Goal: Task Accomplishment & Management: Use online tool/utility

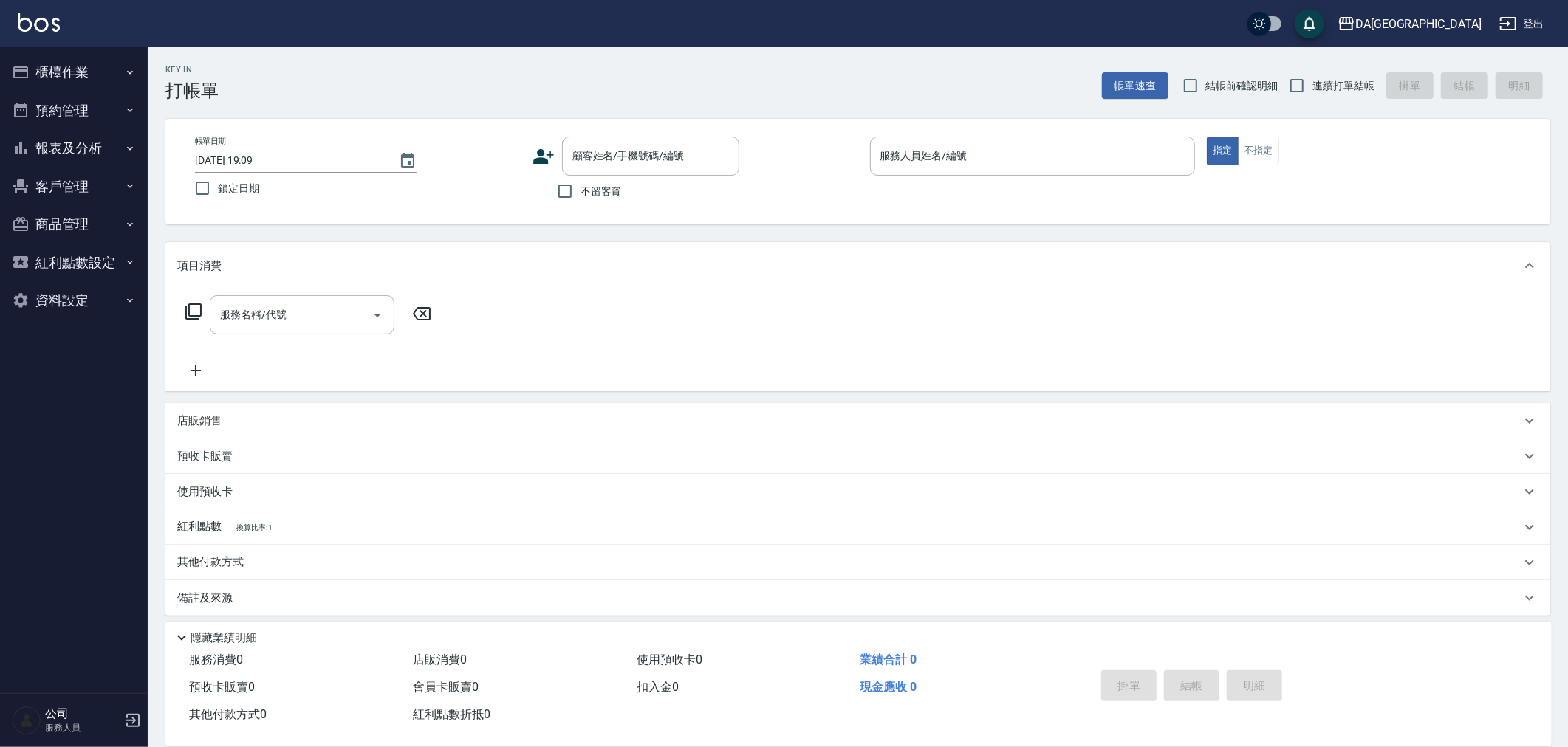
click at [1332, 70] on label "連續打單結帳" at bounding box center [1328, 86] width 93 height 31
click at [1312, 70] on input "連續打單結帳" at bounding box center [1297, 86] width 31 height 31
checkbox input "true"
click at [1259, 78] on span "結帳前確認明細" at bounding box center [1242, 86] width 73 height 16
click at [1206, 77] on input "結帳前確認明細" at bounding box center [1190, 86] width 31 height 31
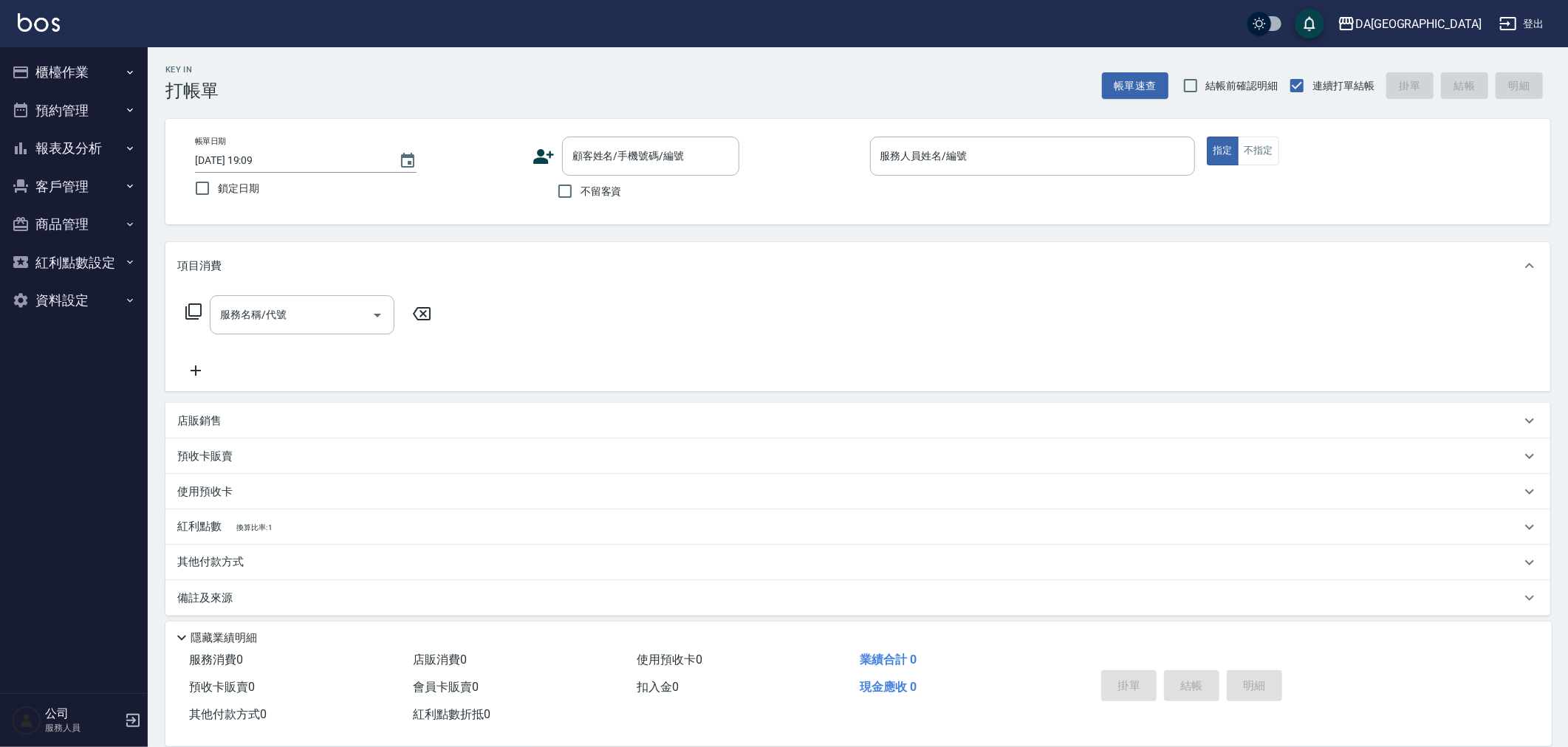
checkbox input "true"
click at [623, 155] on div "顧客姓名/手機號碼/編號 顧客姓名/手機號碼/編號" at bounding box center [650, 156] width 177 height 39
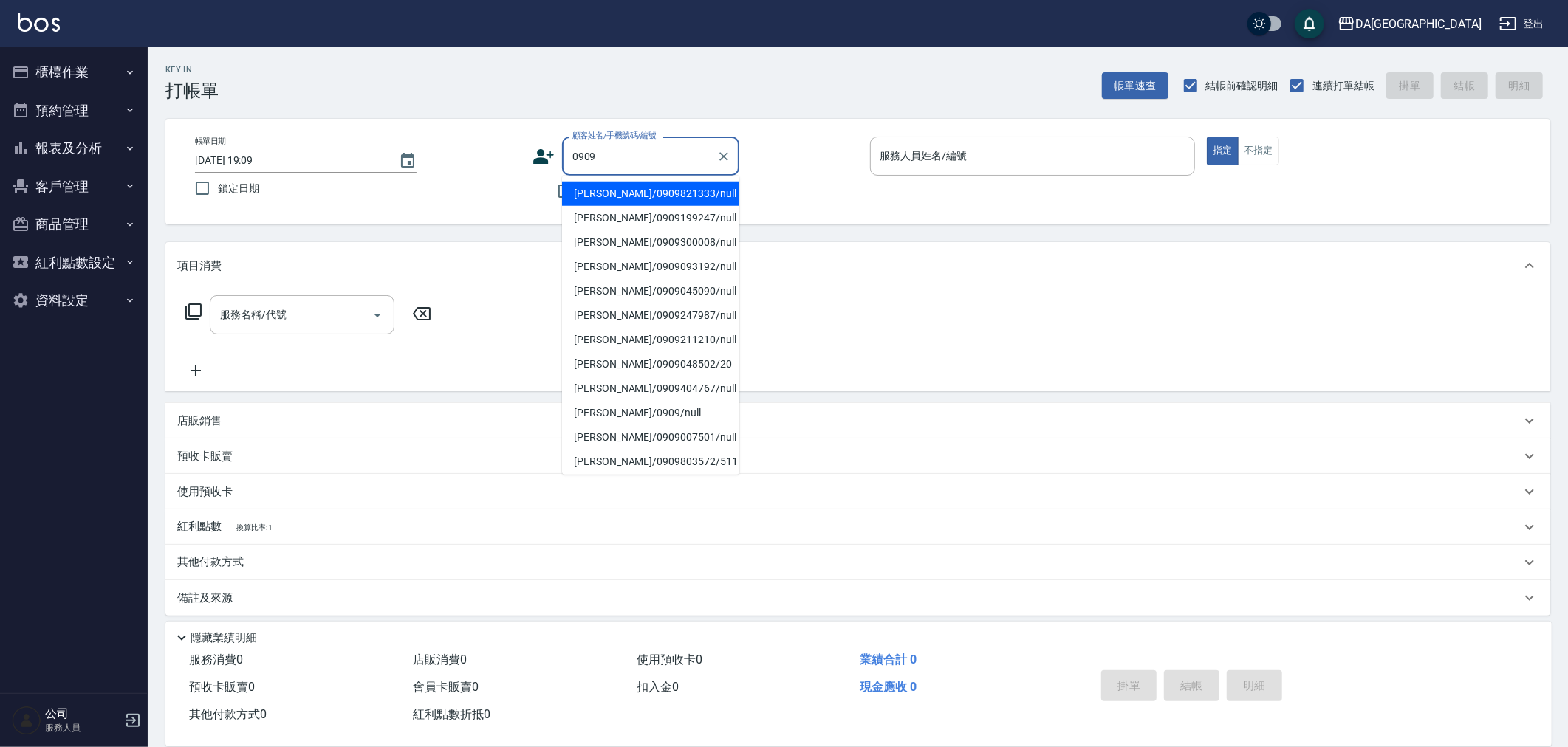
click at [661, 185] on li "陳昱璇/0909821333/null" at bounding box center [650, 194] width 177 height 24
type input "陳昱璇/0909821333/null"
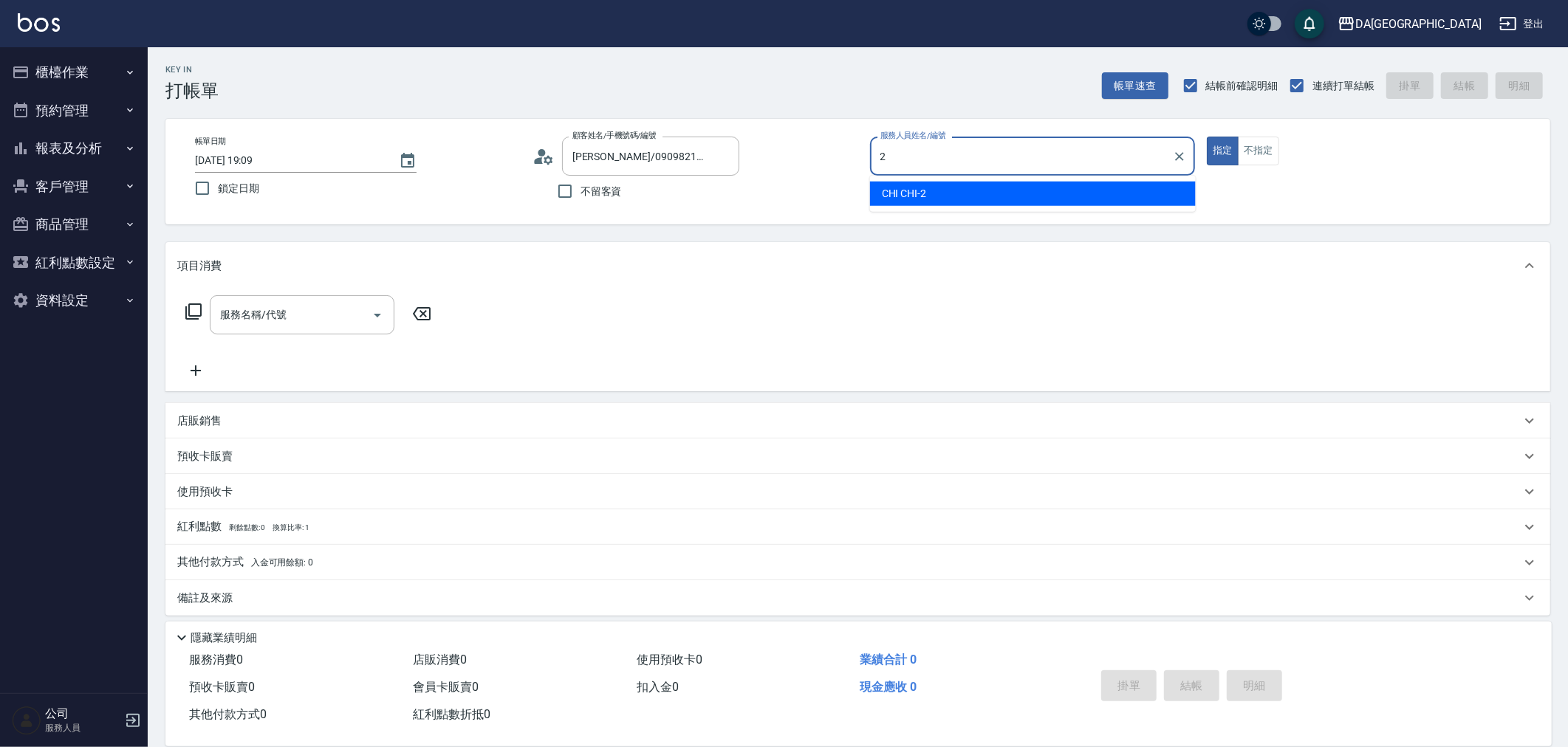
type input "CHI CHI-2"
type button "true"
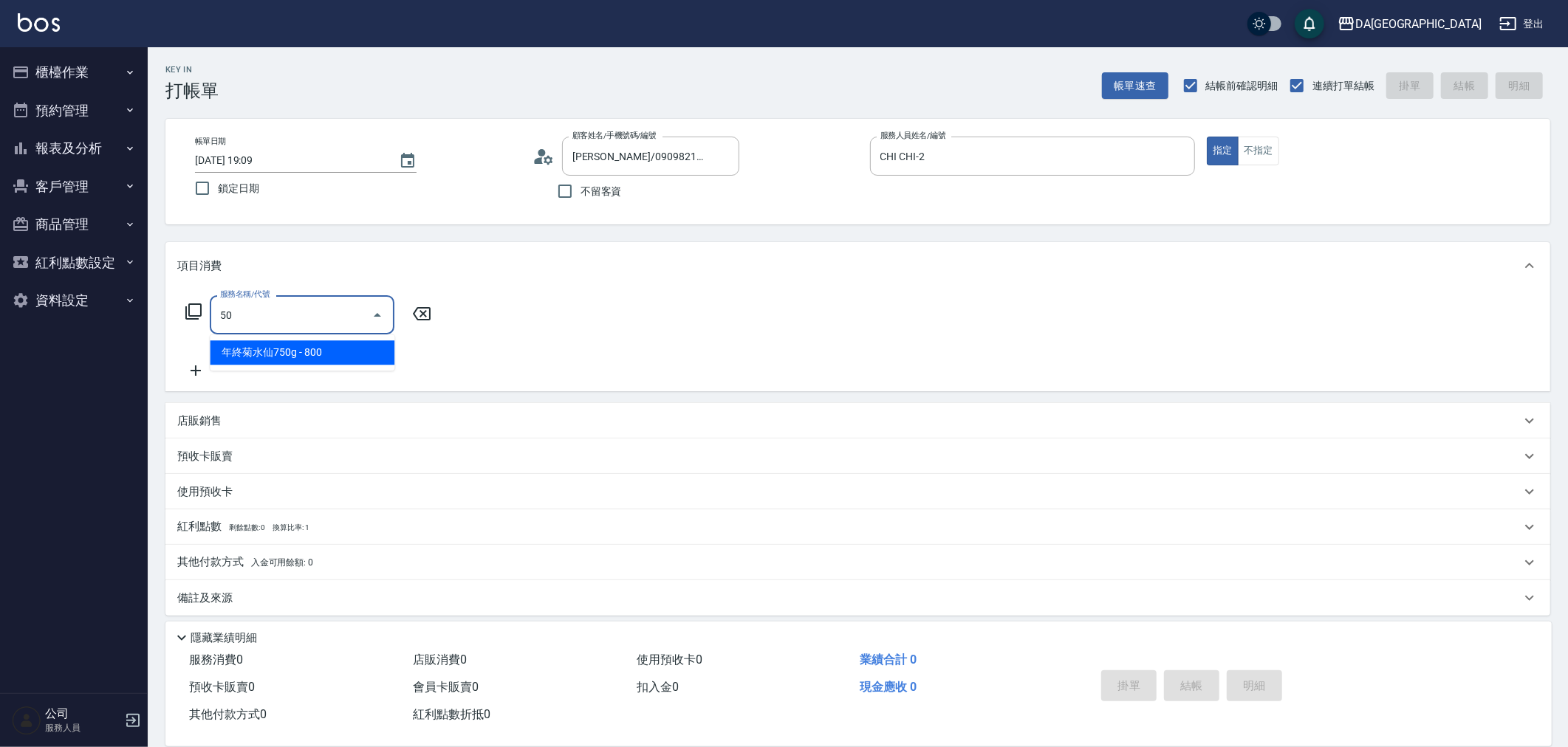
type input "501"
type input "100"
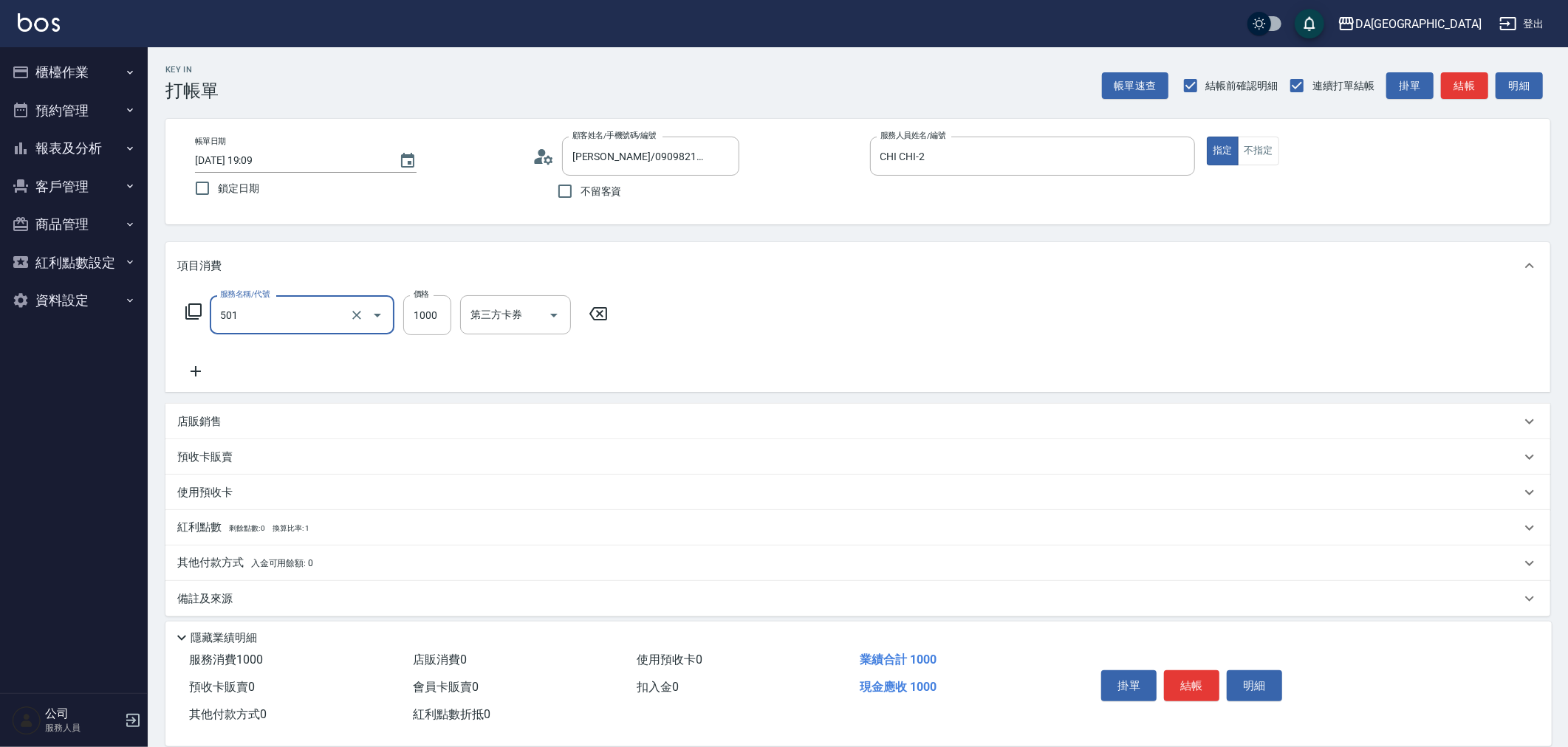
type input "染髮(501)"
type input "0"
type input "160"
type input "1600"
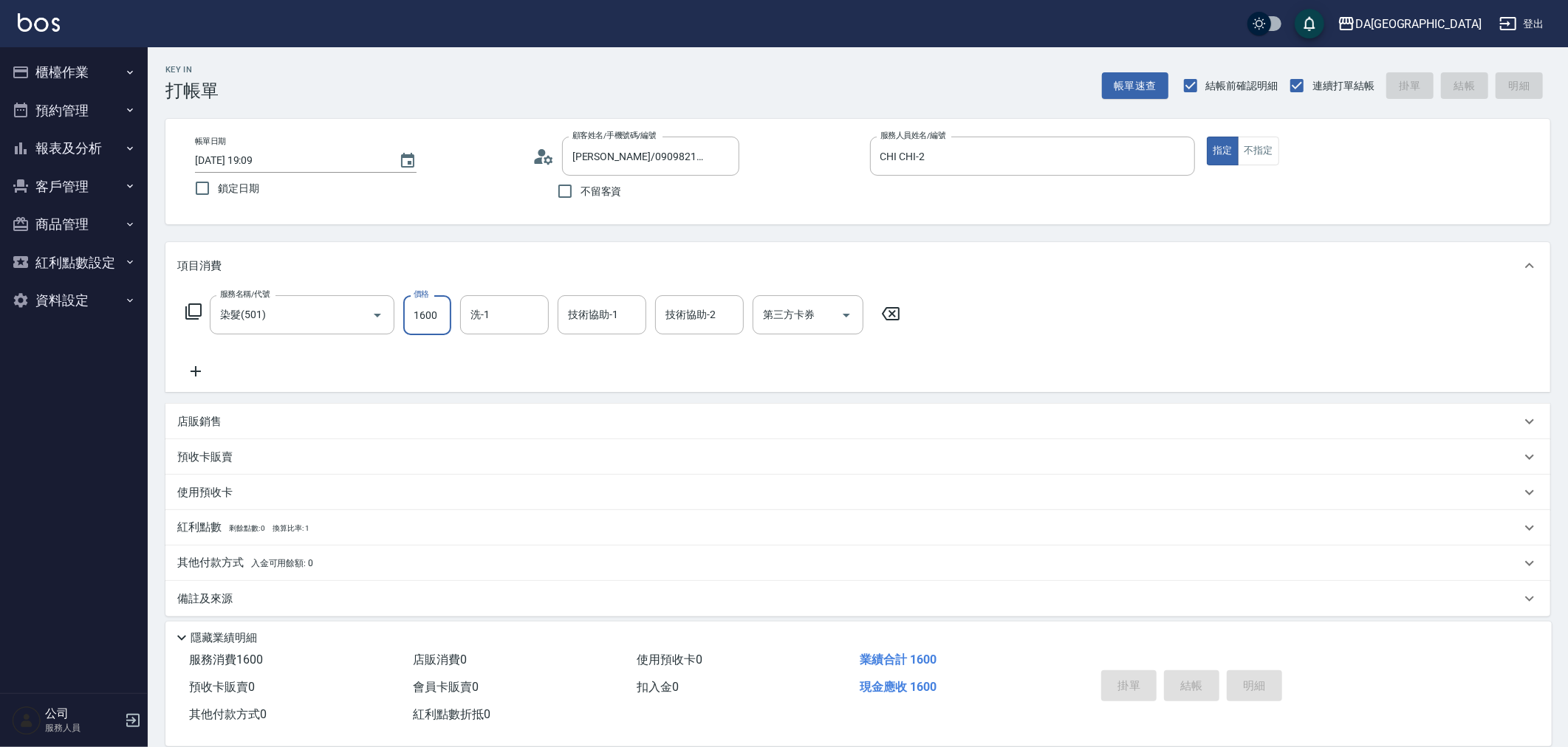
type input "2025/08/22 19:10"
type input "0"
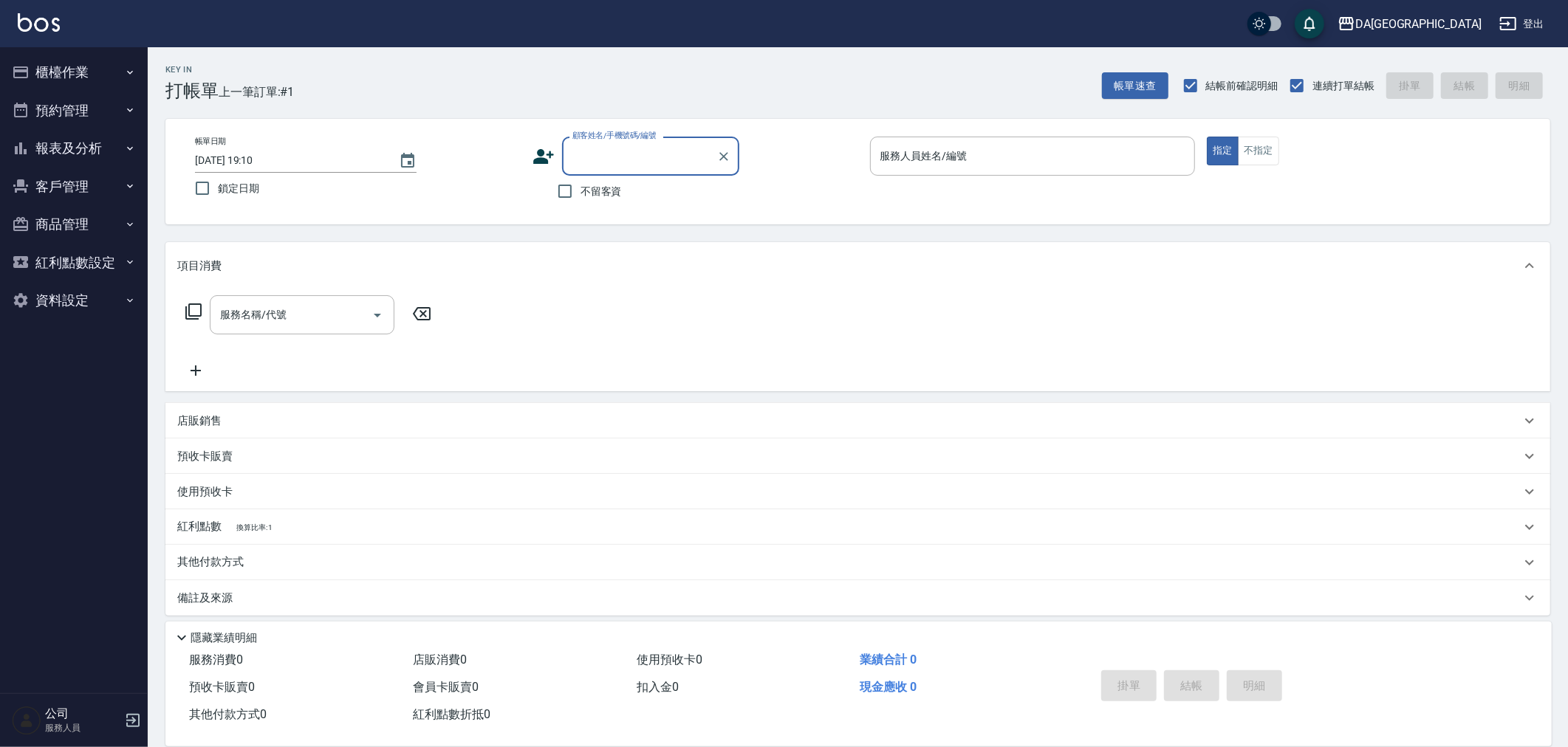
click at [592, 188] on span "不留客資" at bounding box center [601, 192] width 41 height 16
click at [581, 188] on input "不留客資" at bounding box center [565, 191] width 31 height 31
checkbox input "true"
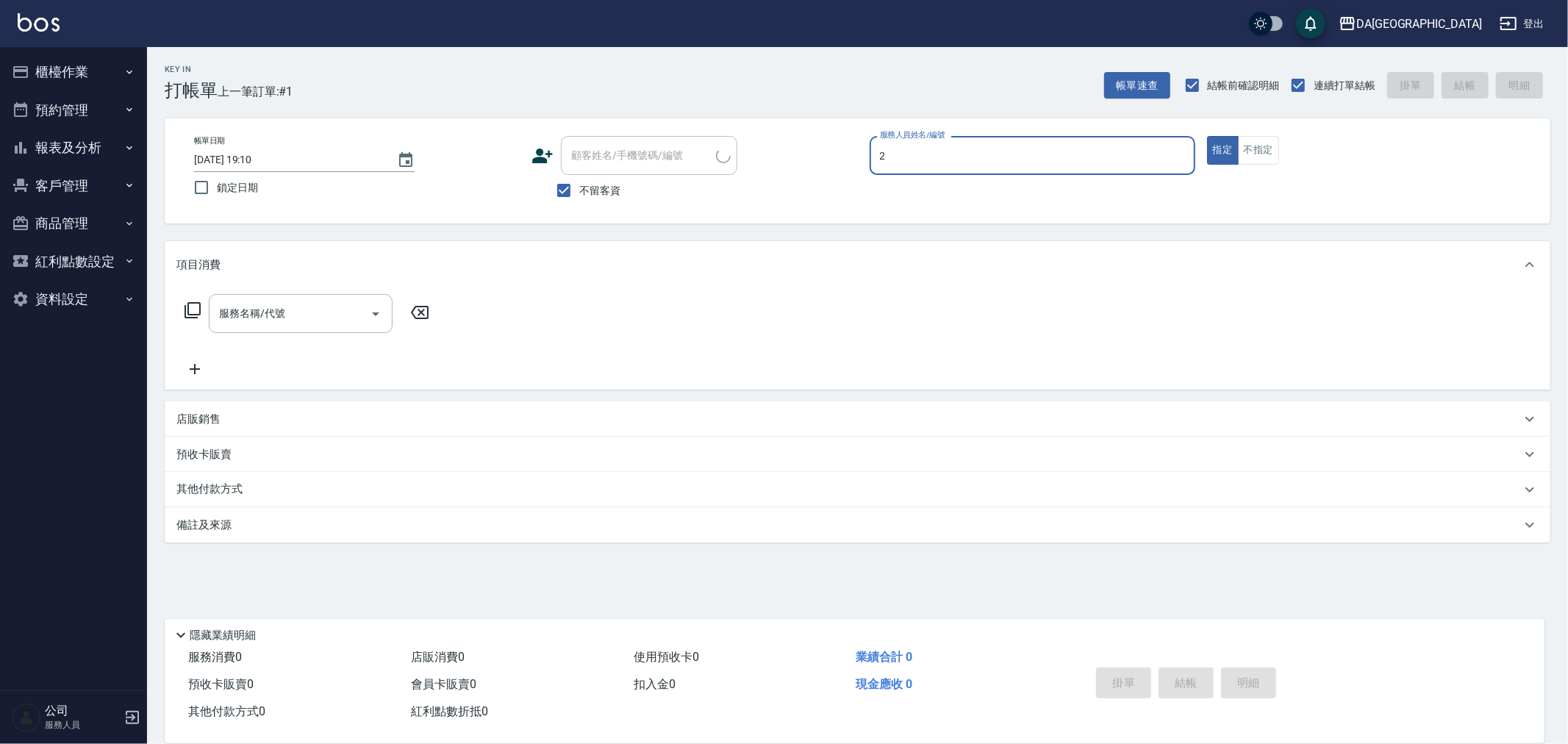
type input "CHI CHI-2"
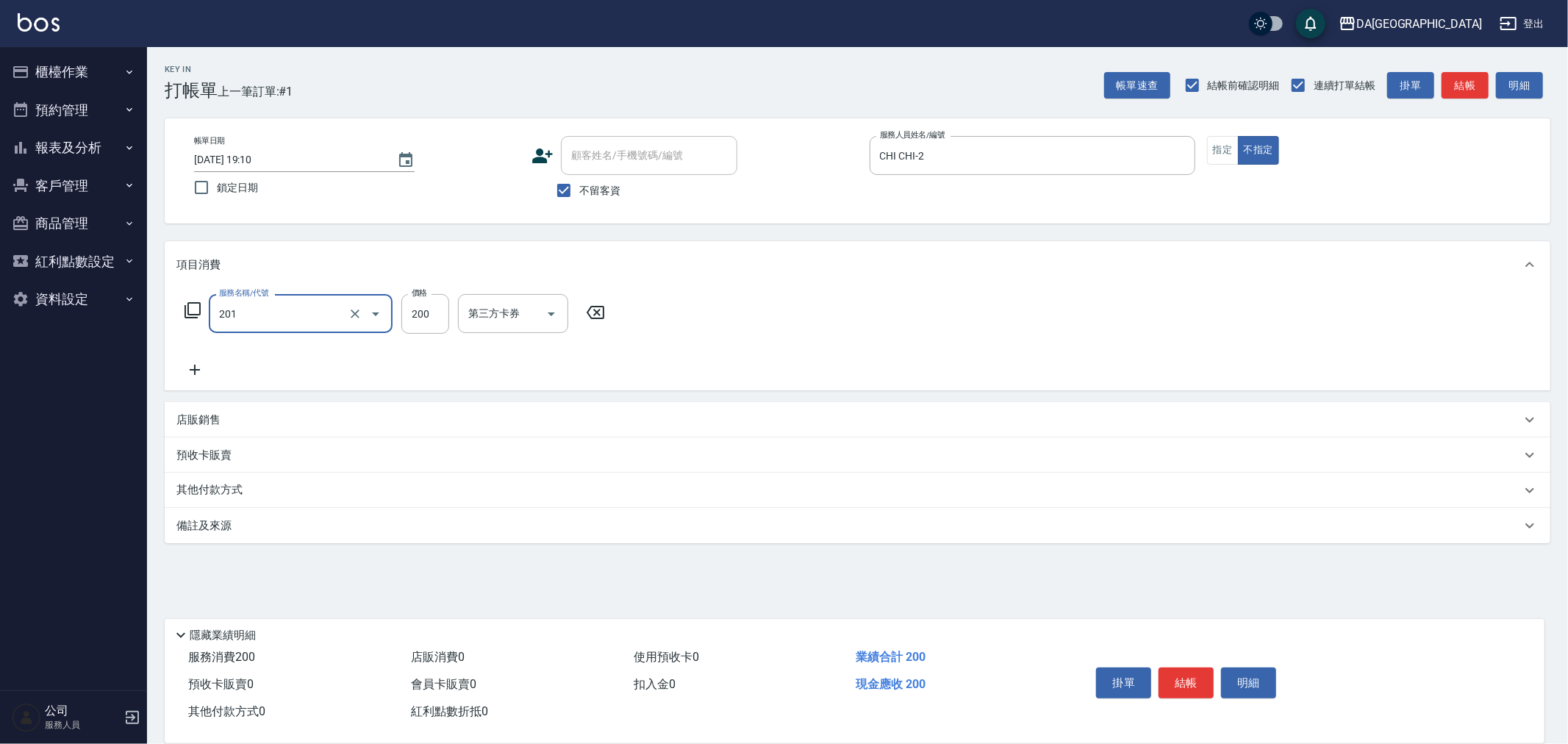
type input "洗髮(201)"
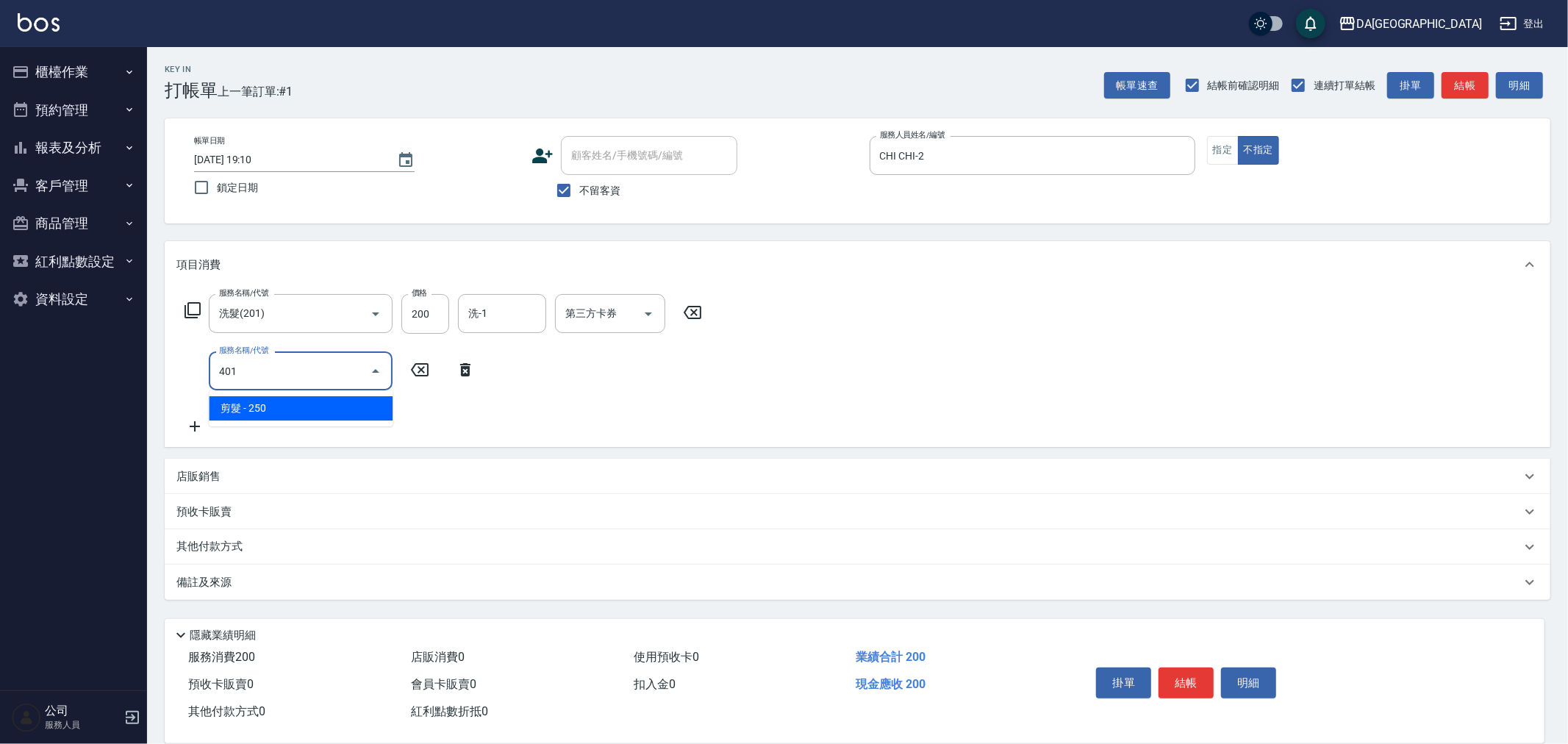
type input "剪髮(401)"
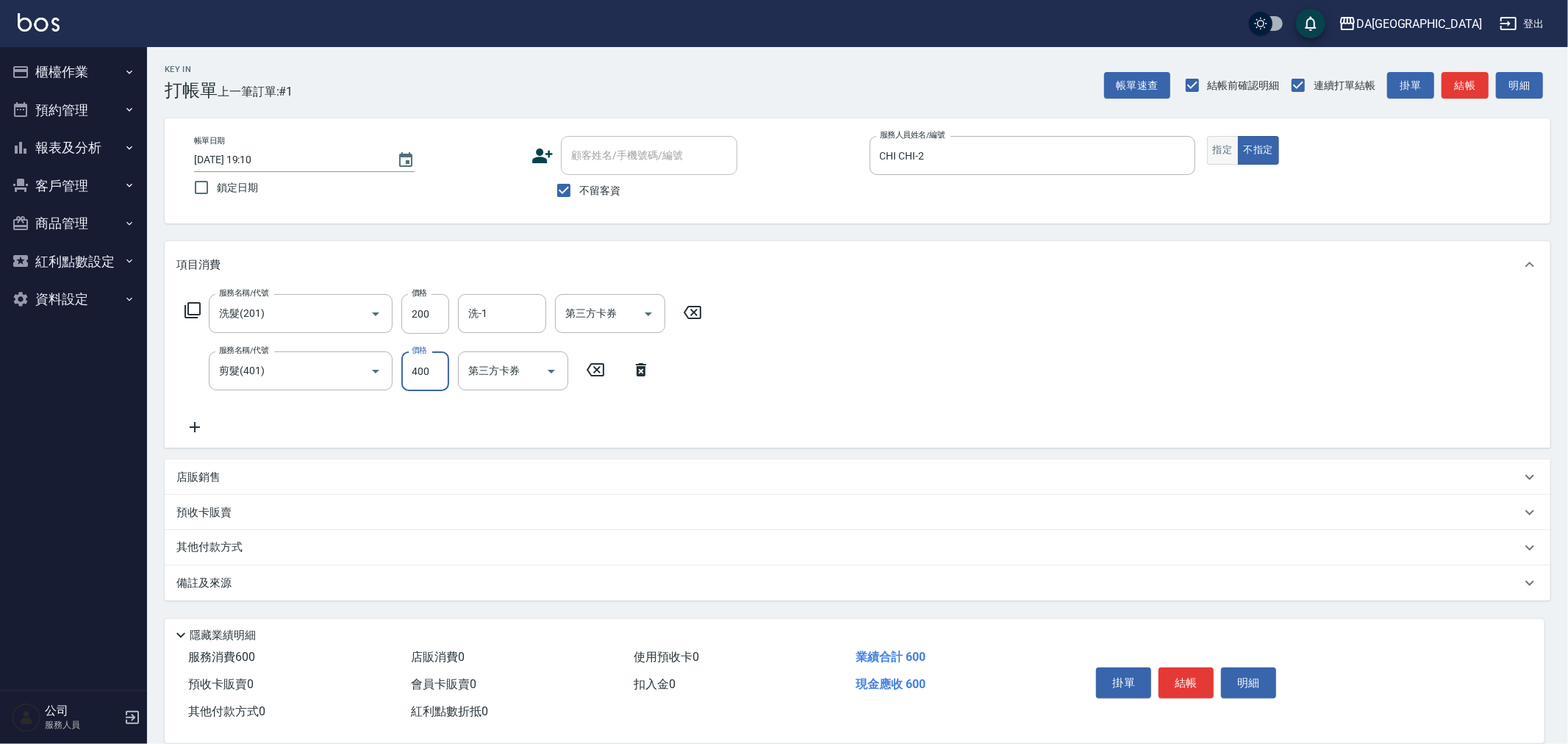
type input "400"
click at [1231, 152] on button "指定" at bounding box center [1223, 150] width 32 height 29
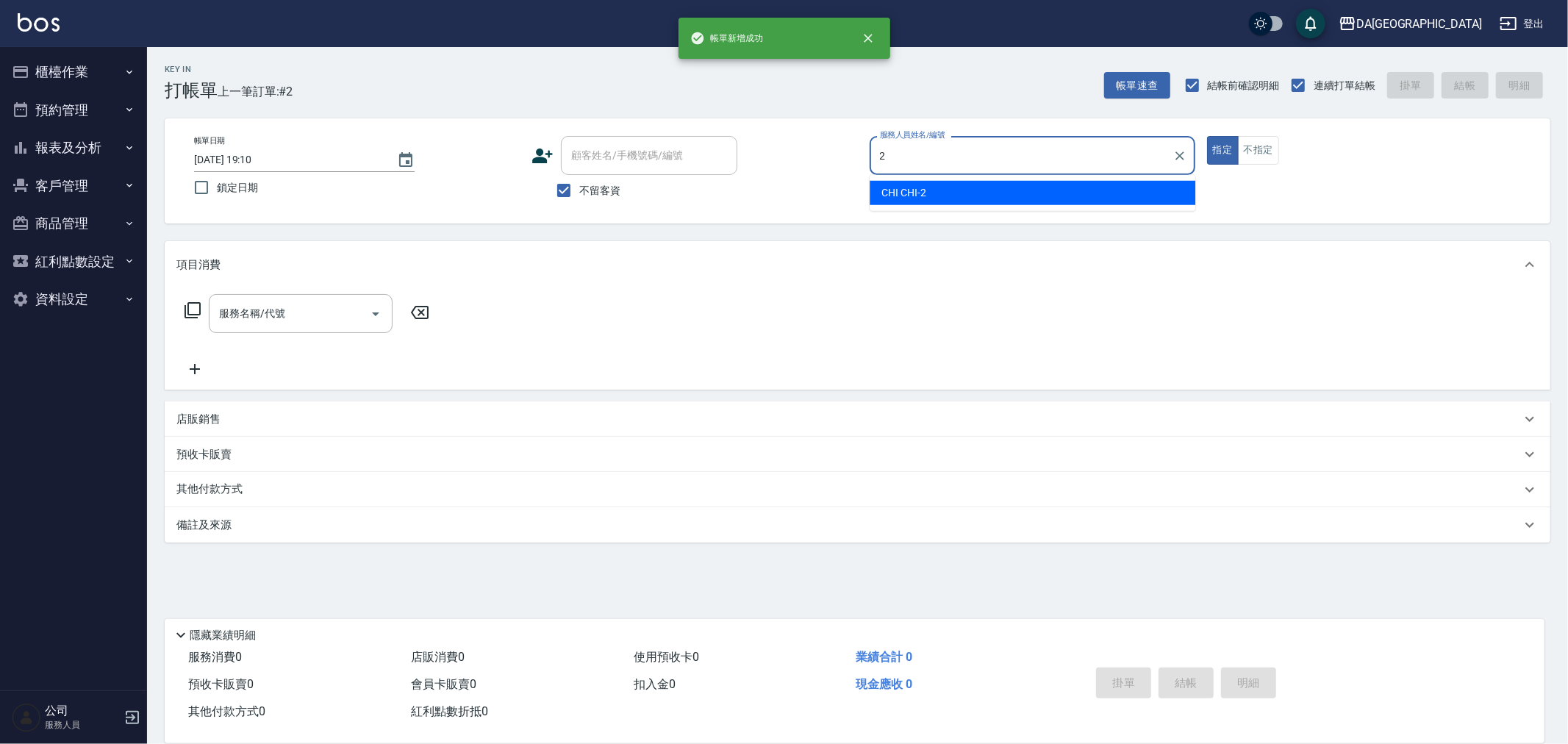
type input "CHI CHI-2"
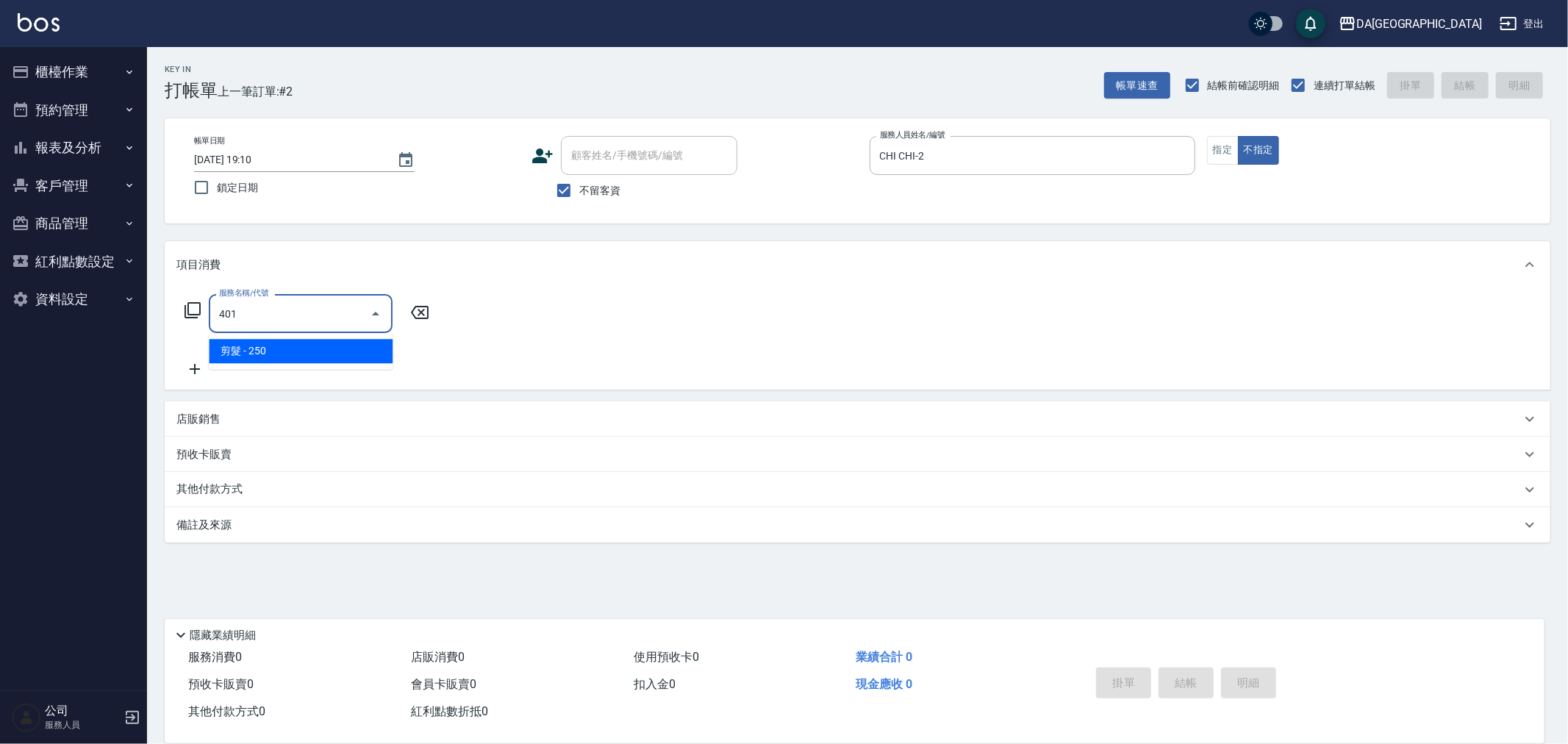
type input "剪髮(401)"
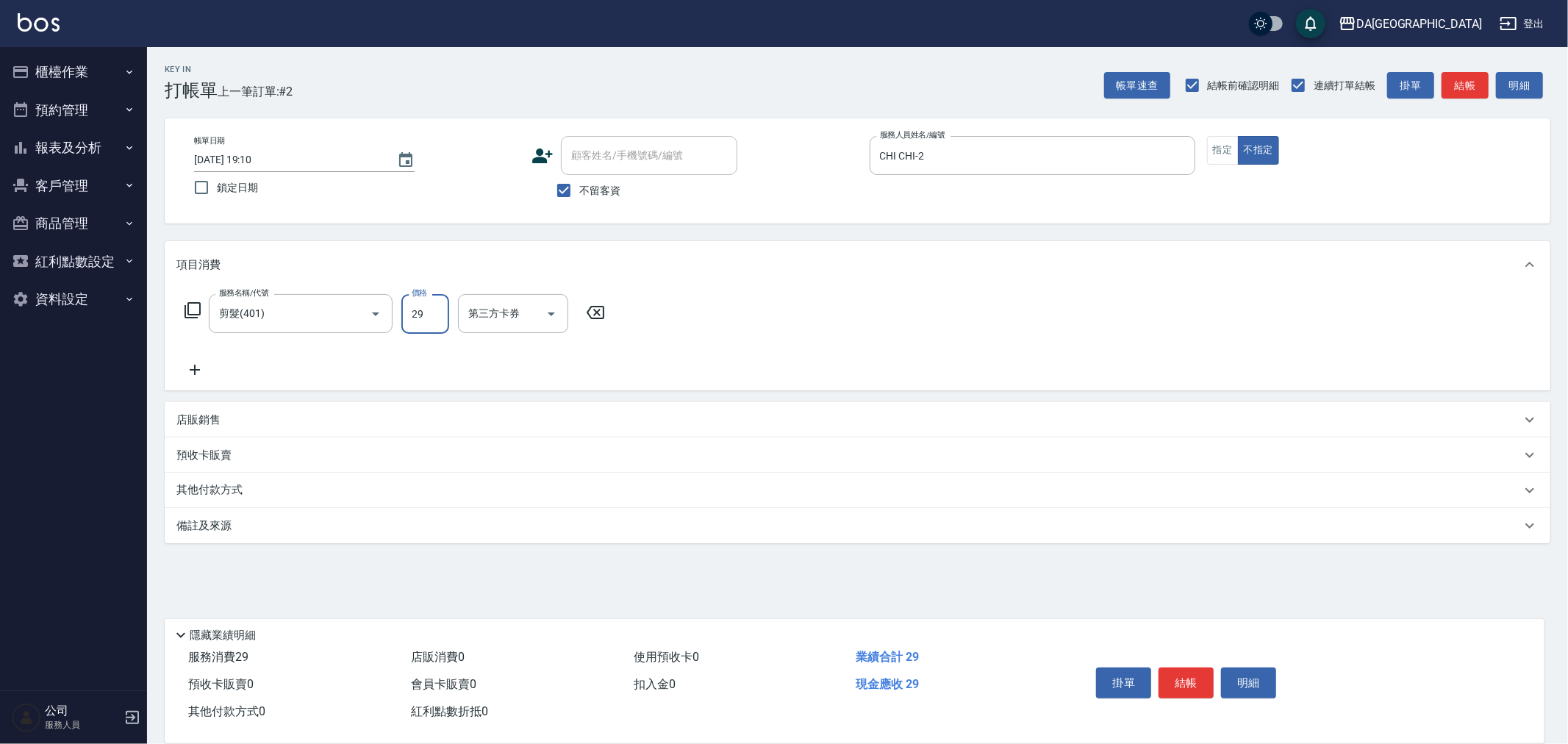
type input "299"
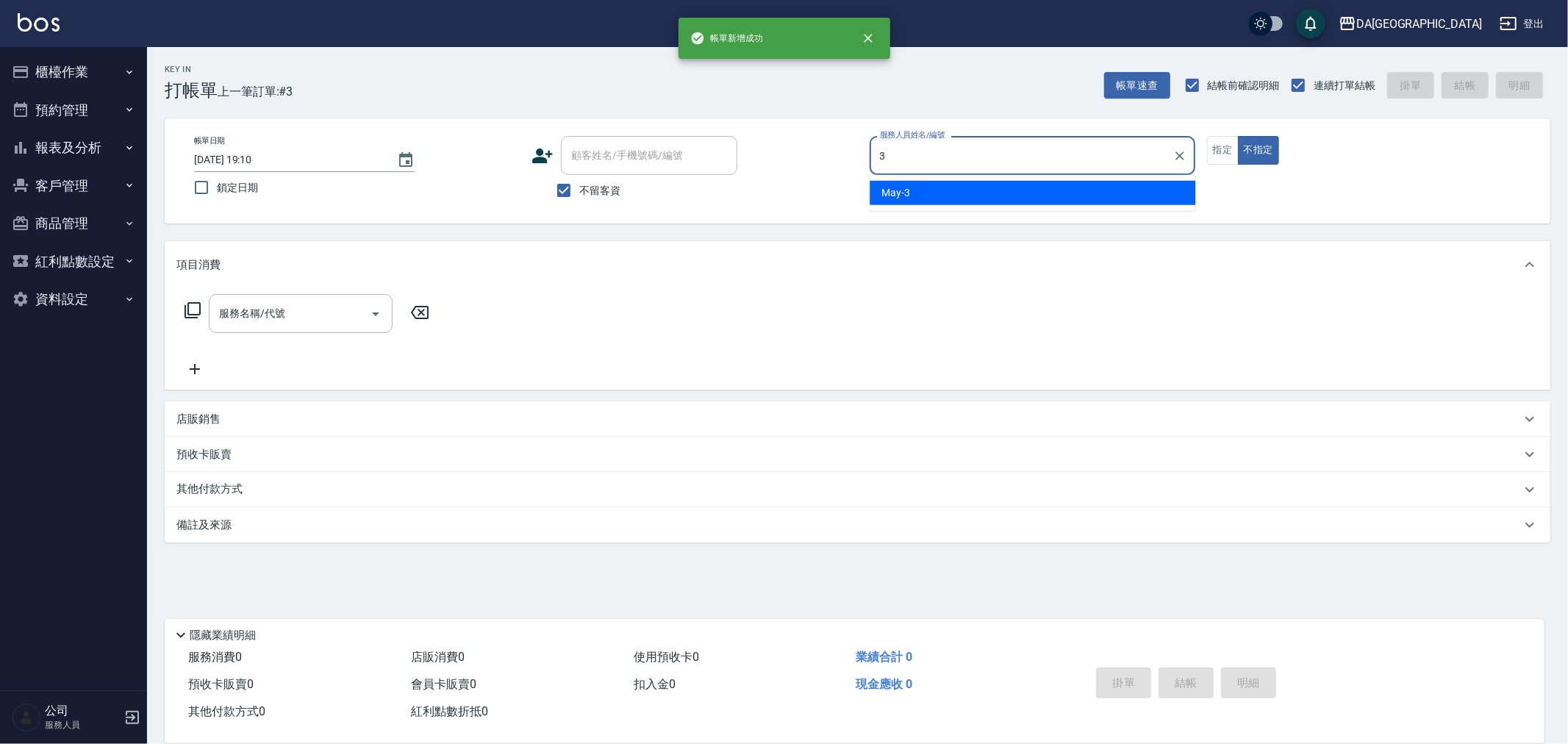
type input "May-3"
type button "false"
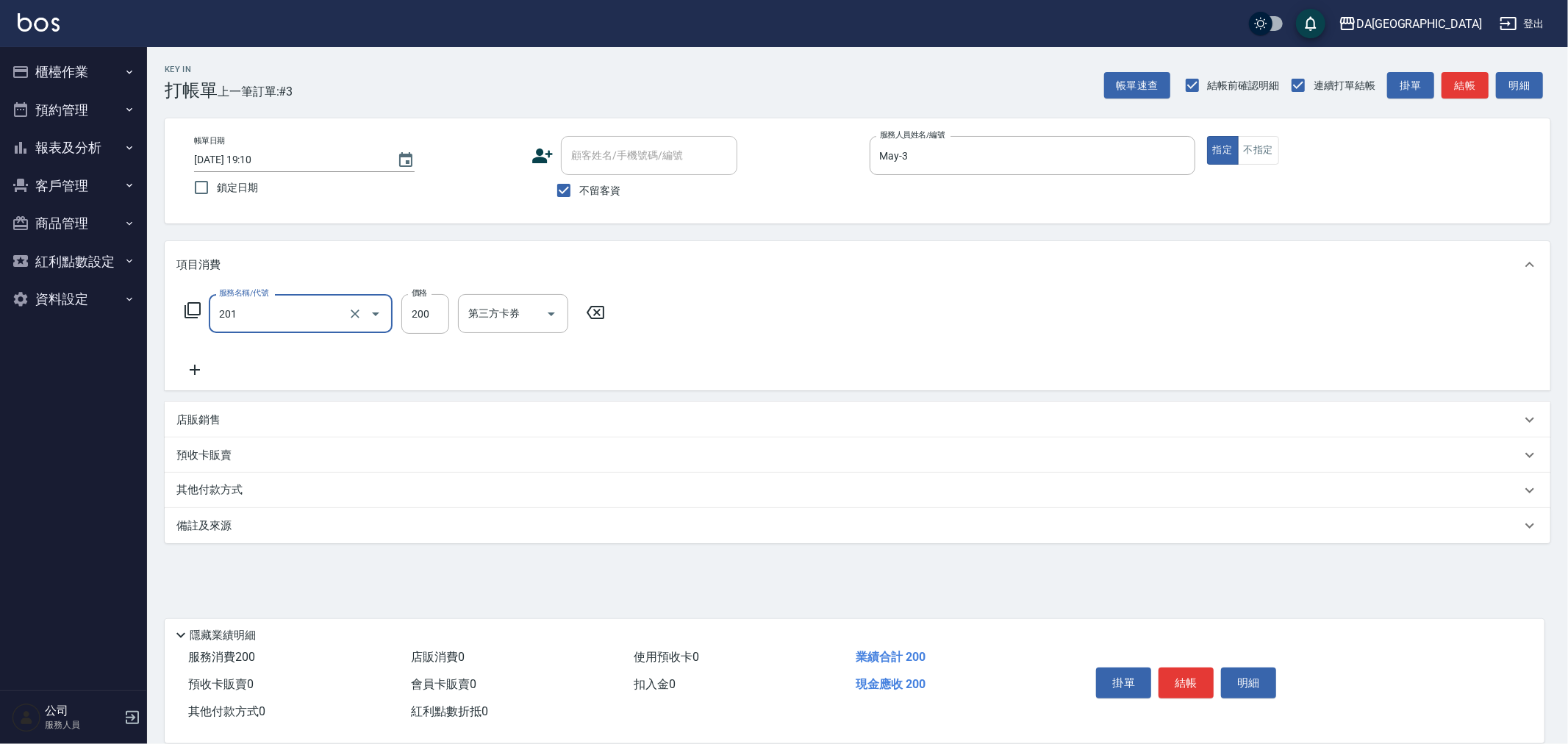
type input "洗髮(201)"
type input "400"
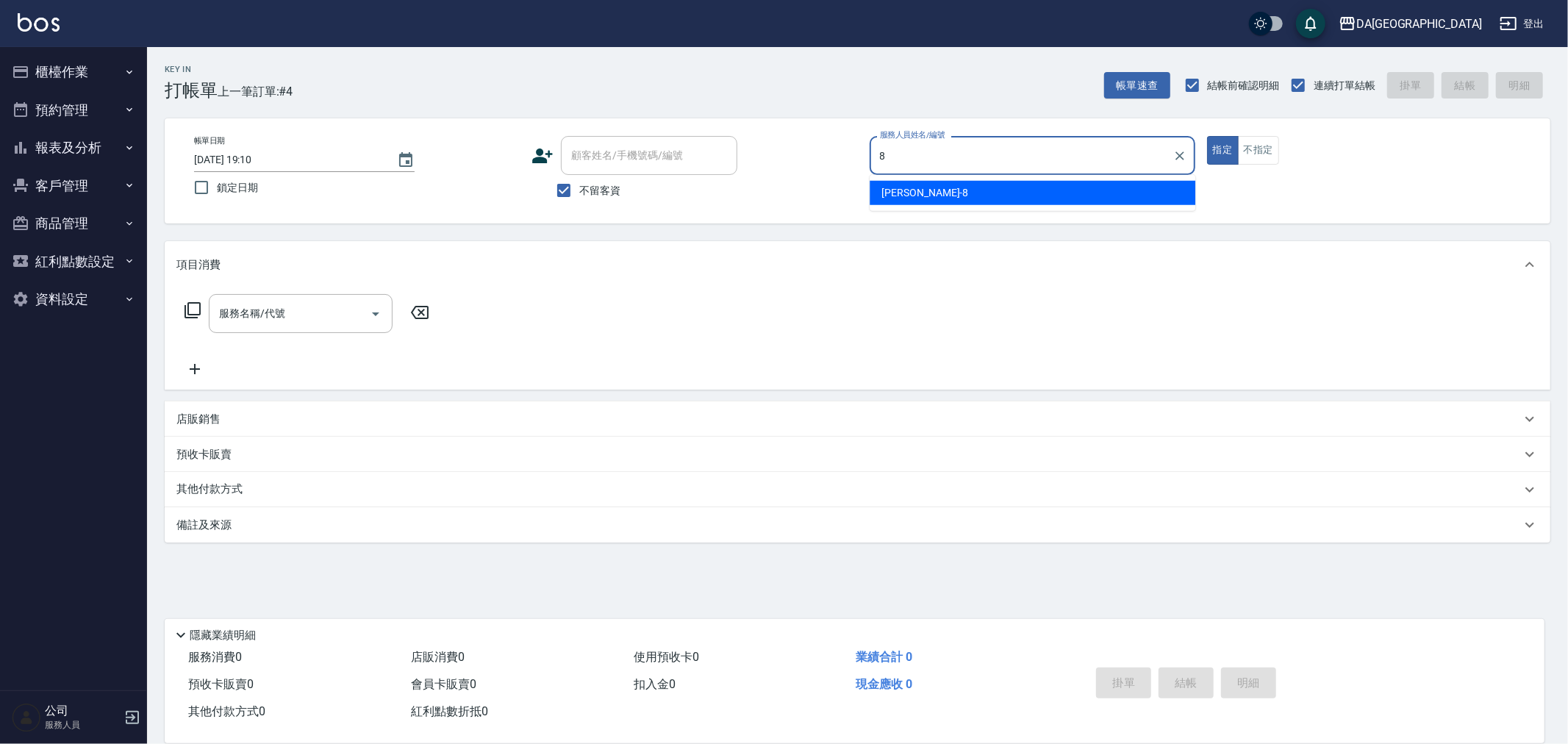
type input "LUCA-8"
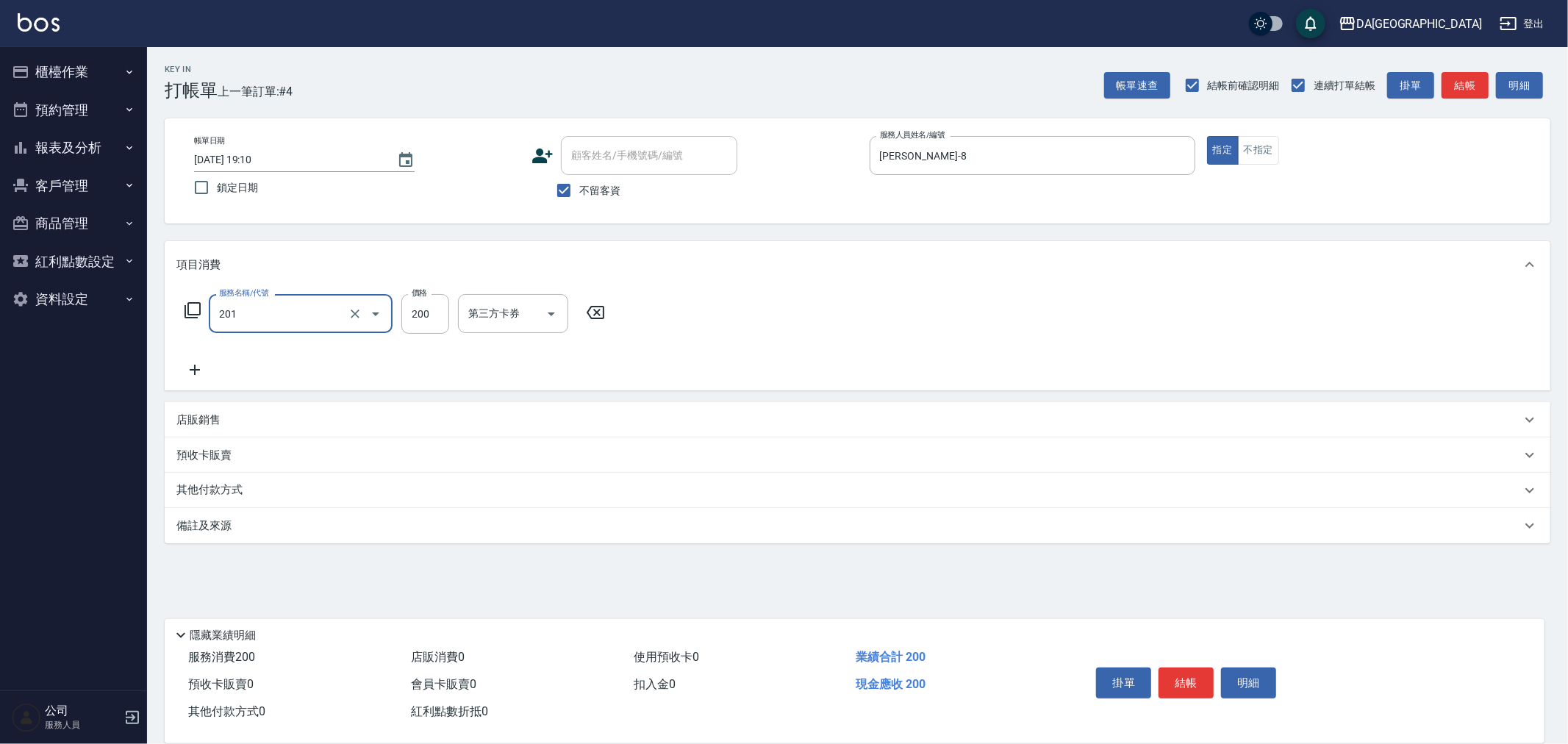
type input "洗髮(201)"
type input "300"
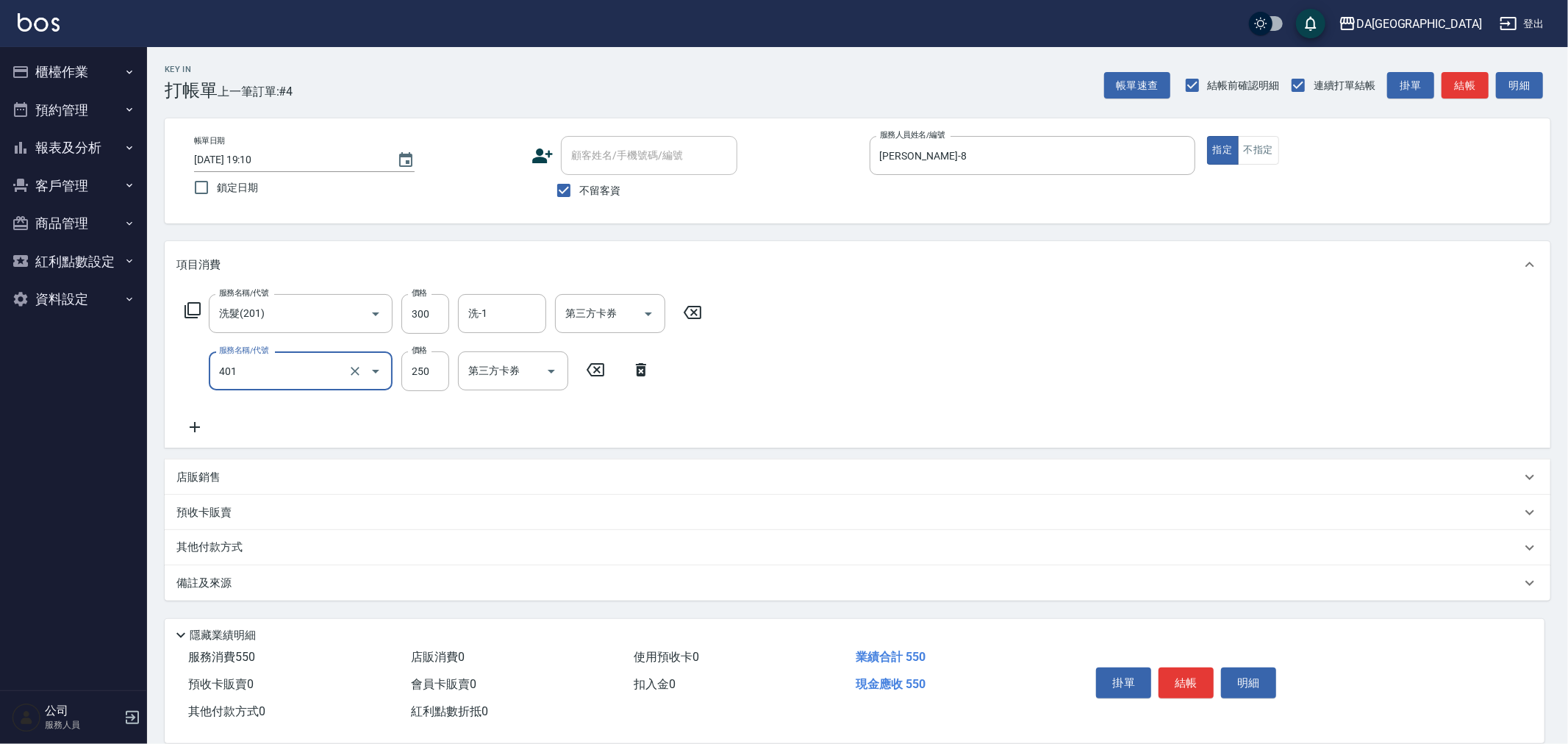
type input "剪髮(401)"
type input "300"
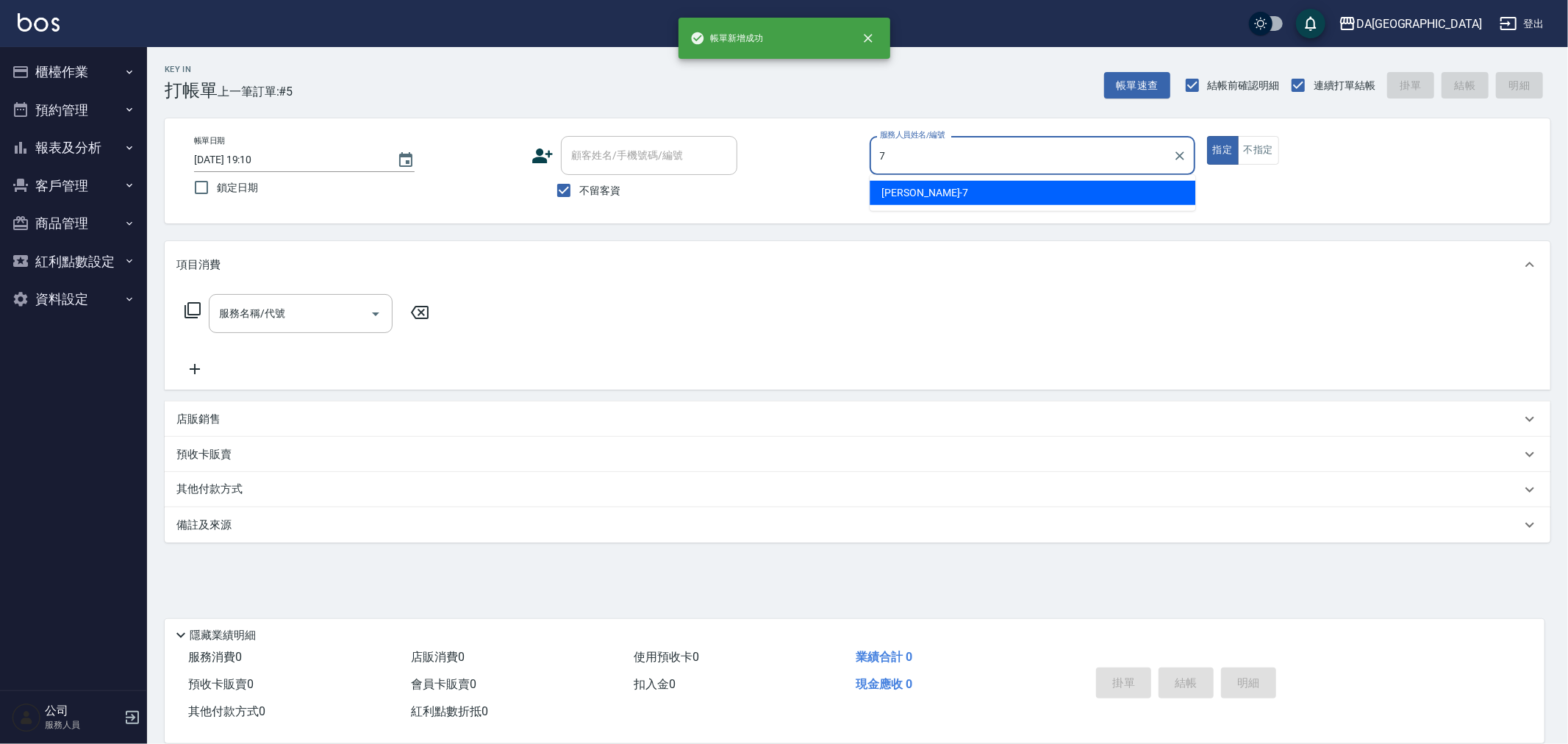
type input "Mimi-7"
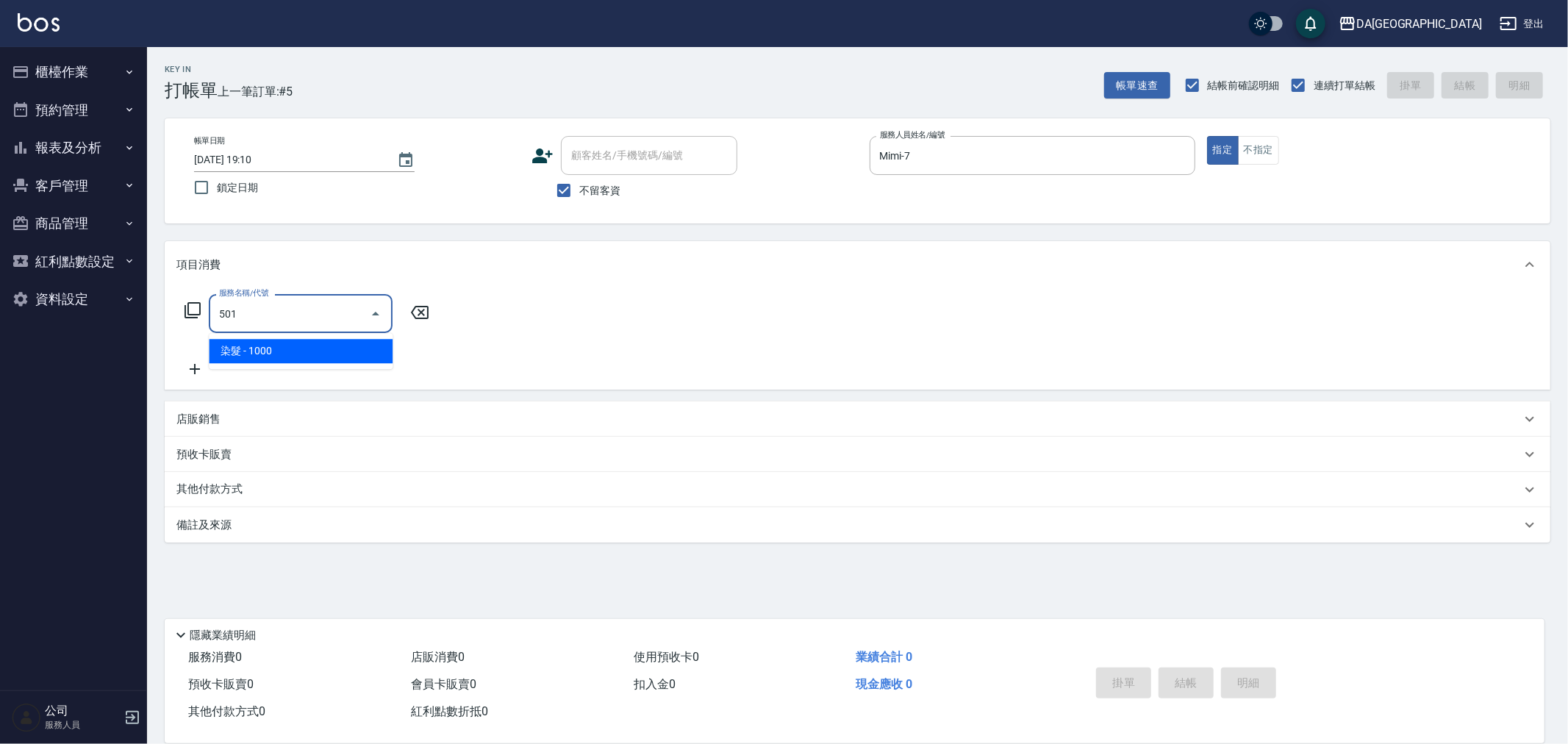
type input "染髮(501)"
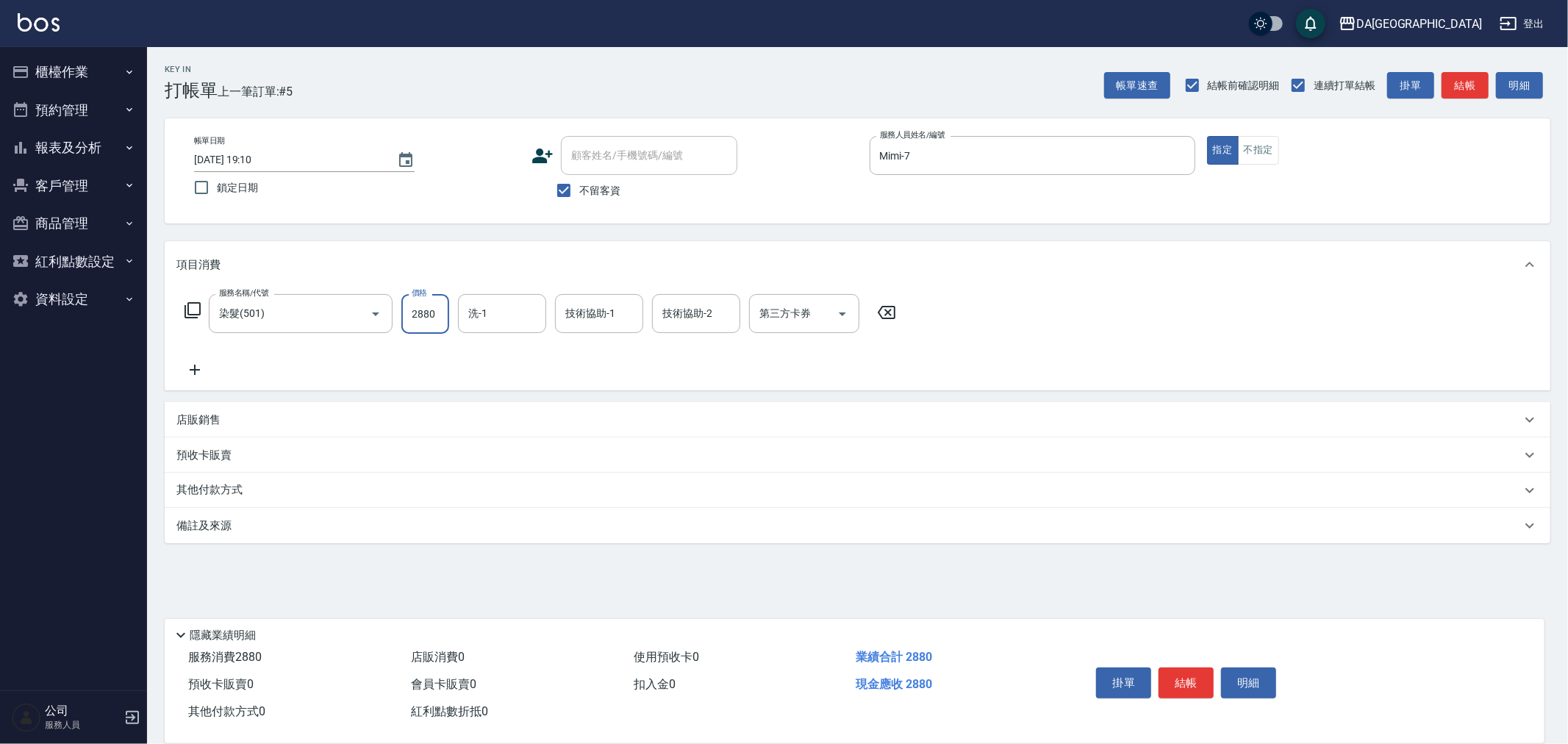
type input "2880"
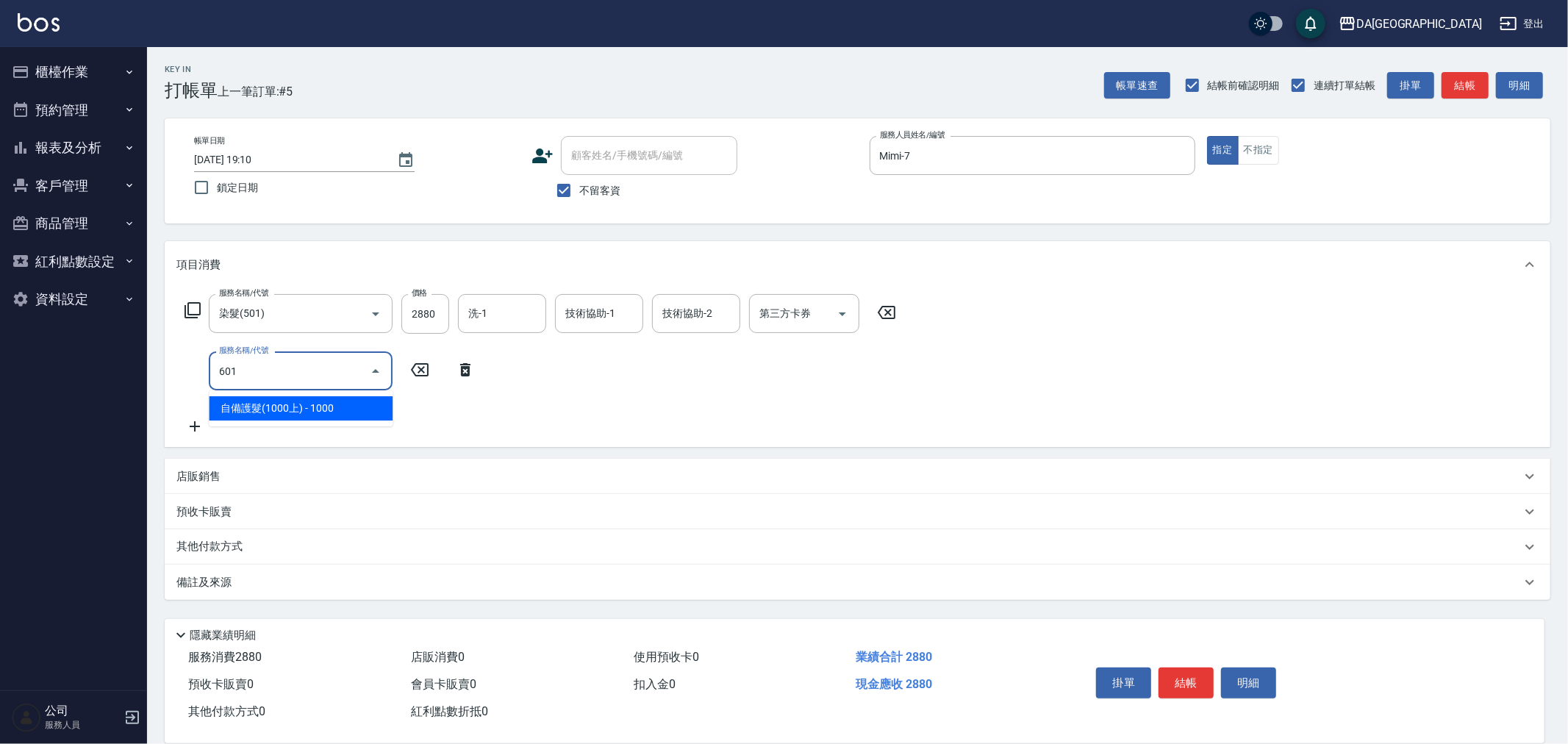
type input "自備護髮(1000上)(601)"
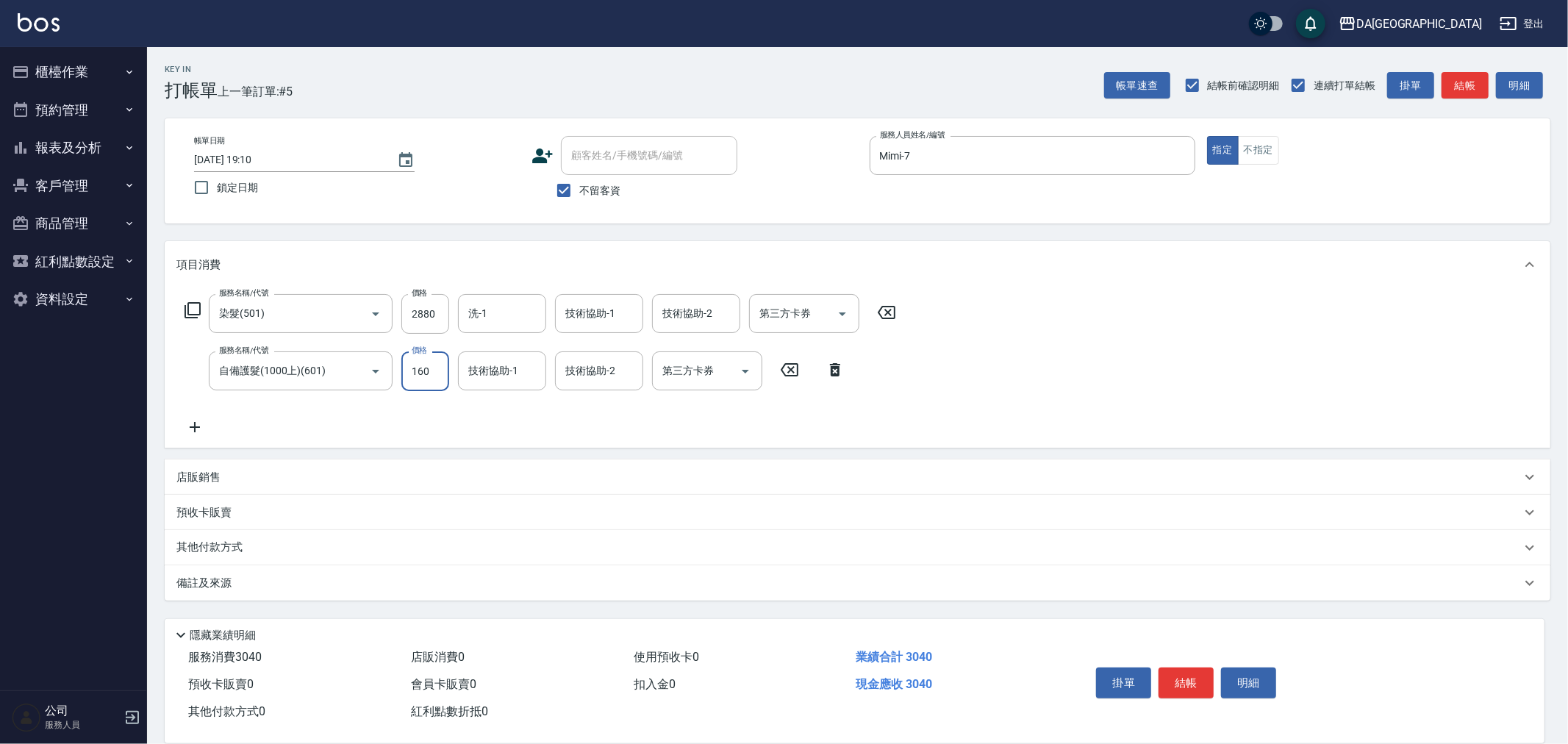
type input "1600"
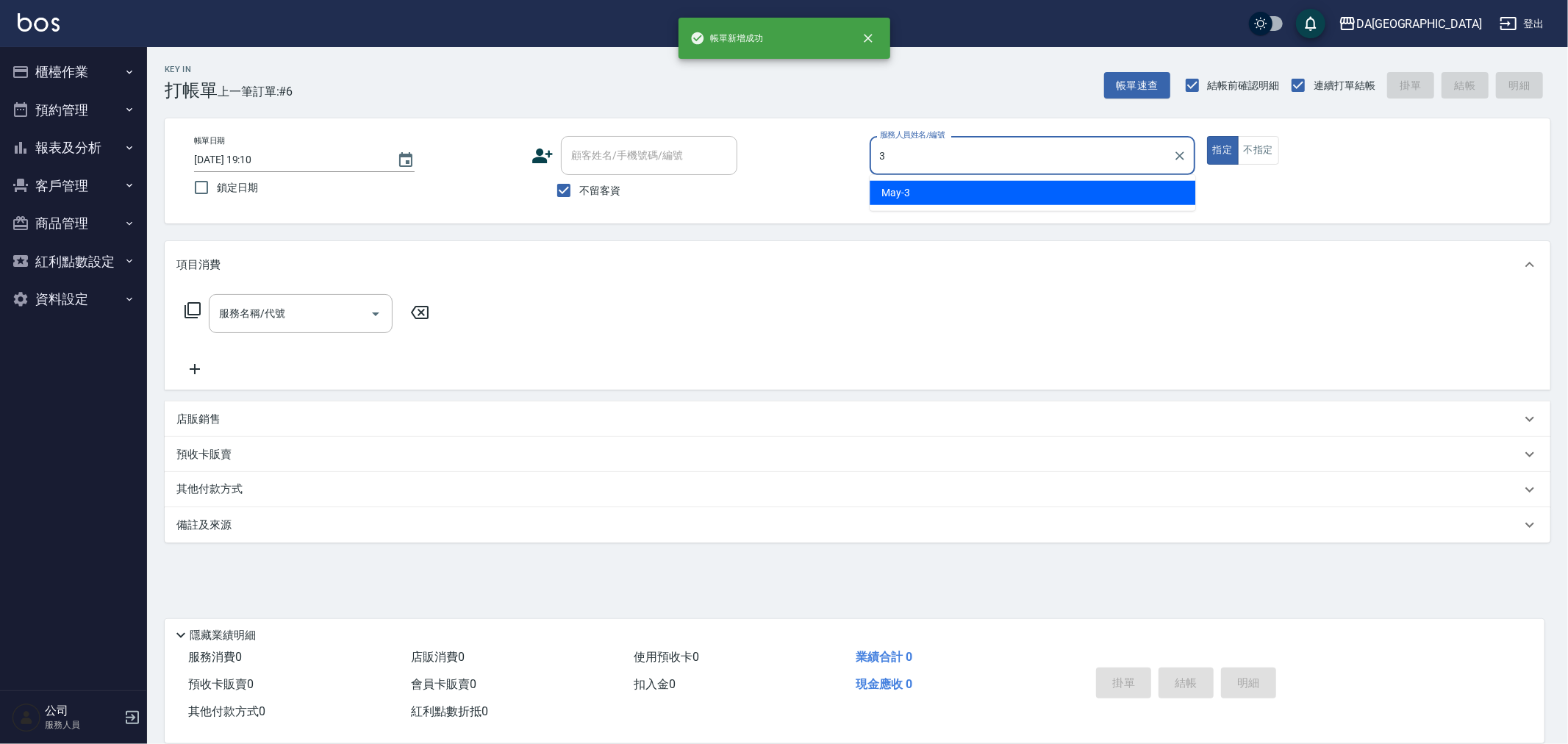
type input "May-3"
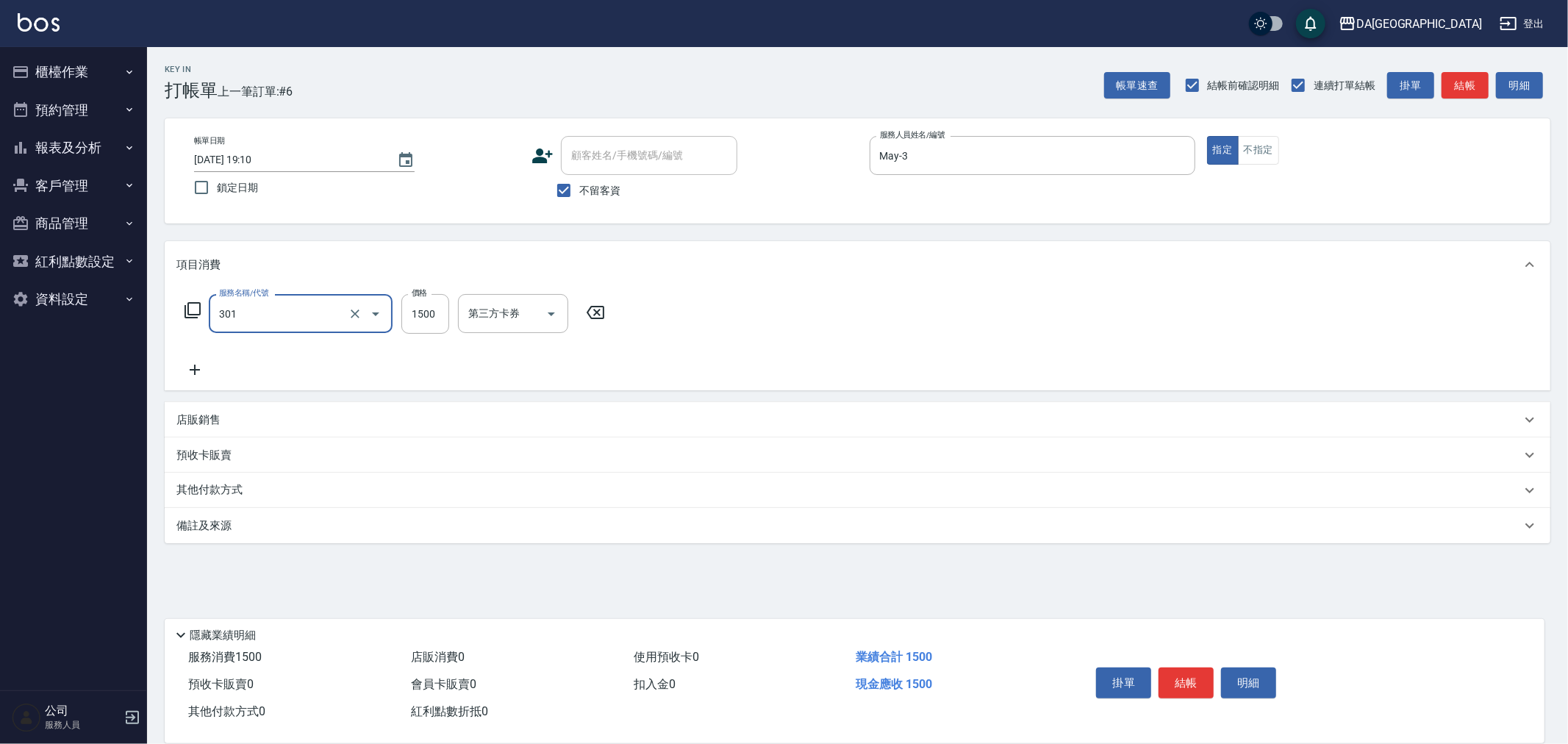
type input "燙髮(301)"
type input "1499"
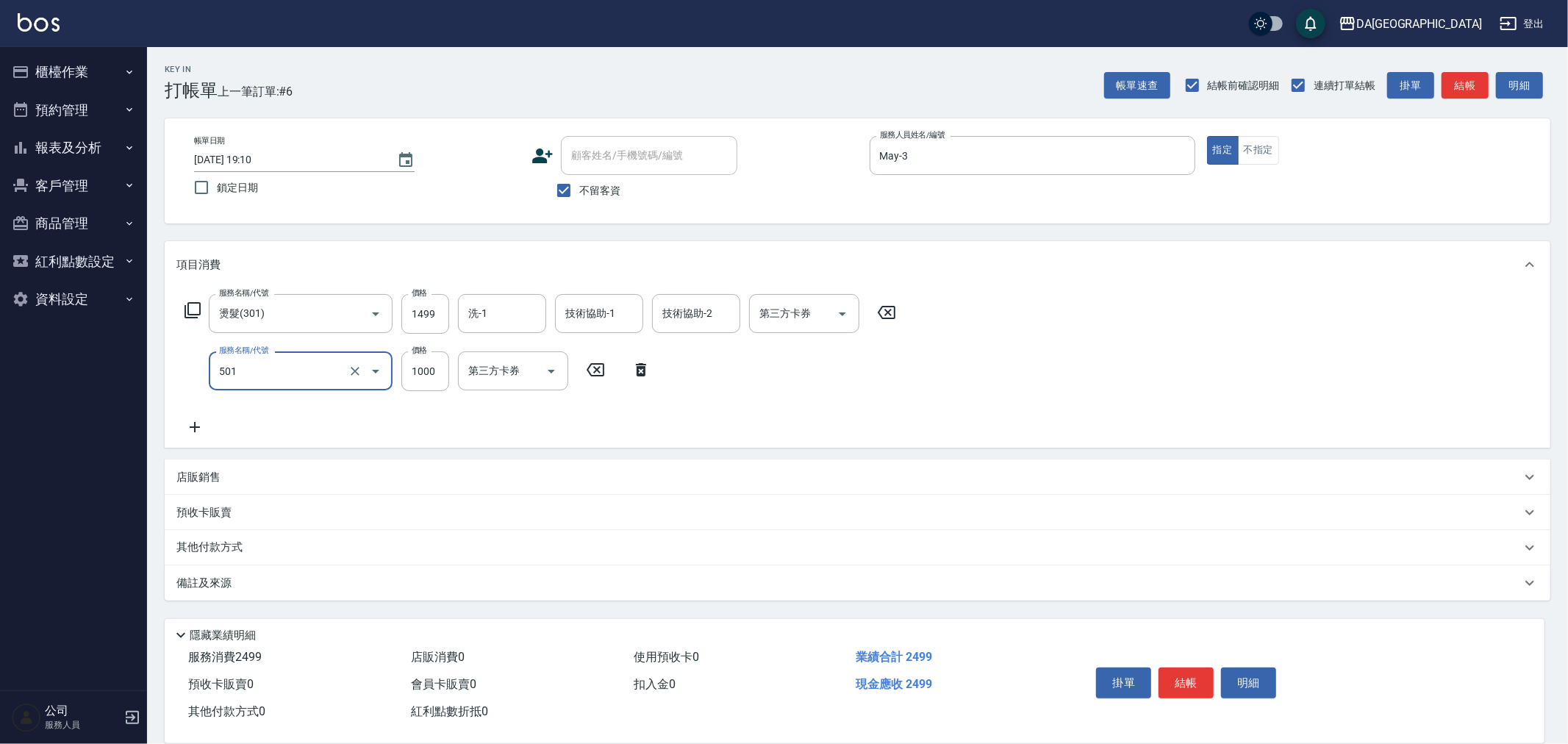
type input "染髮(501)"
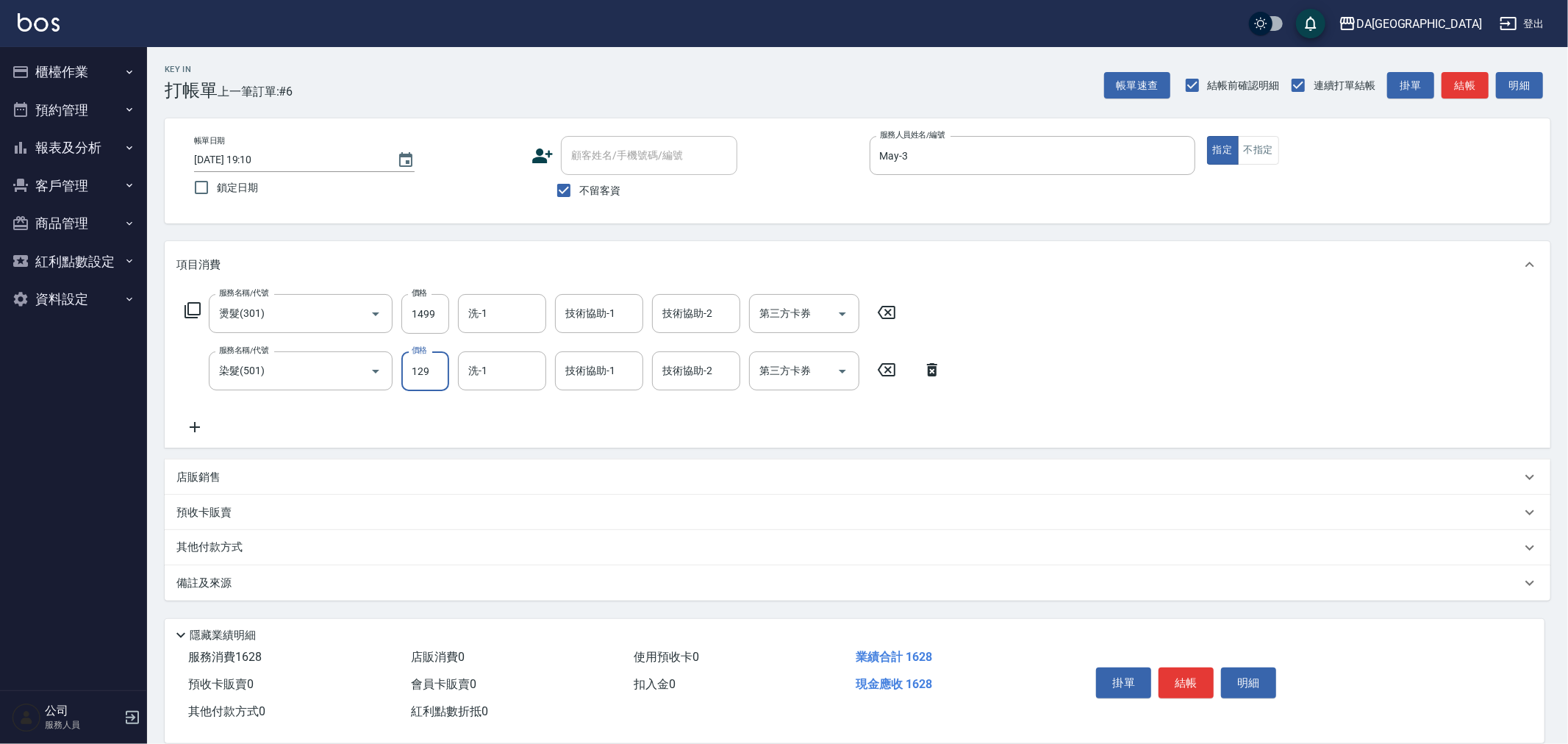
type input "1299"
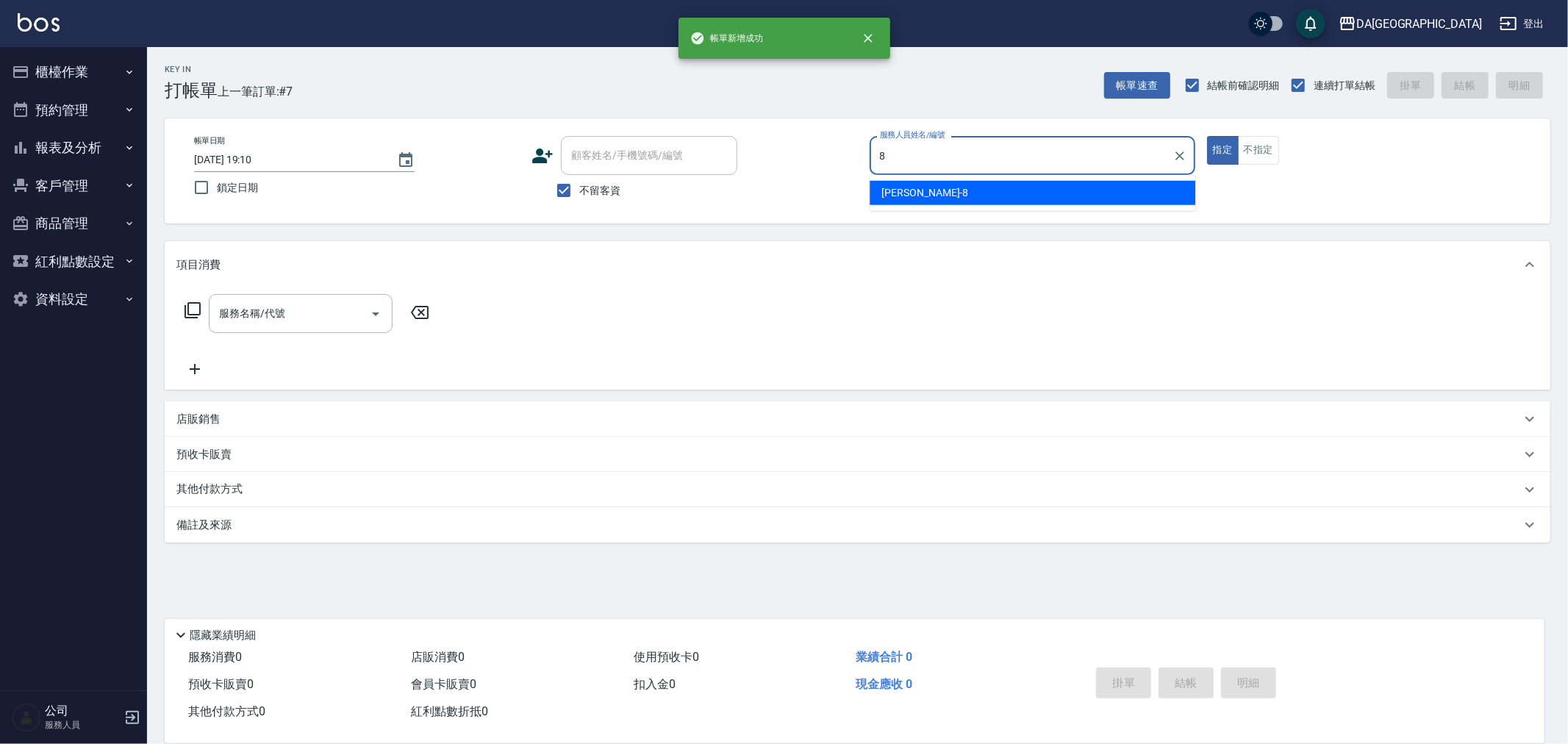
type input "LUCA-8"
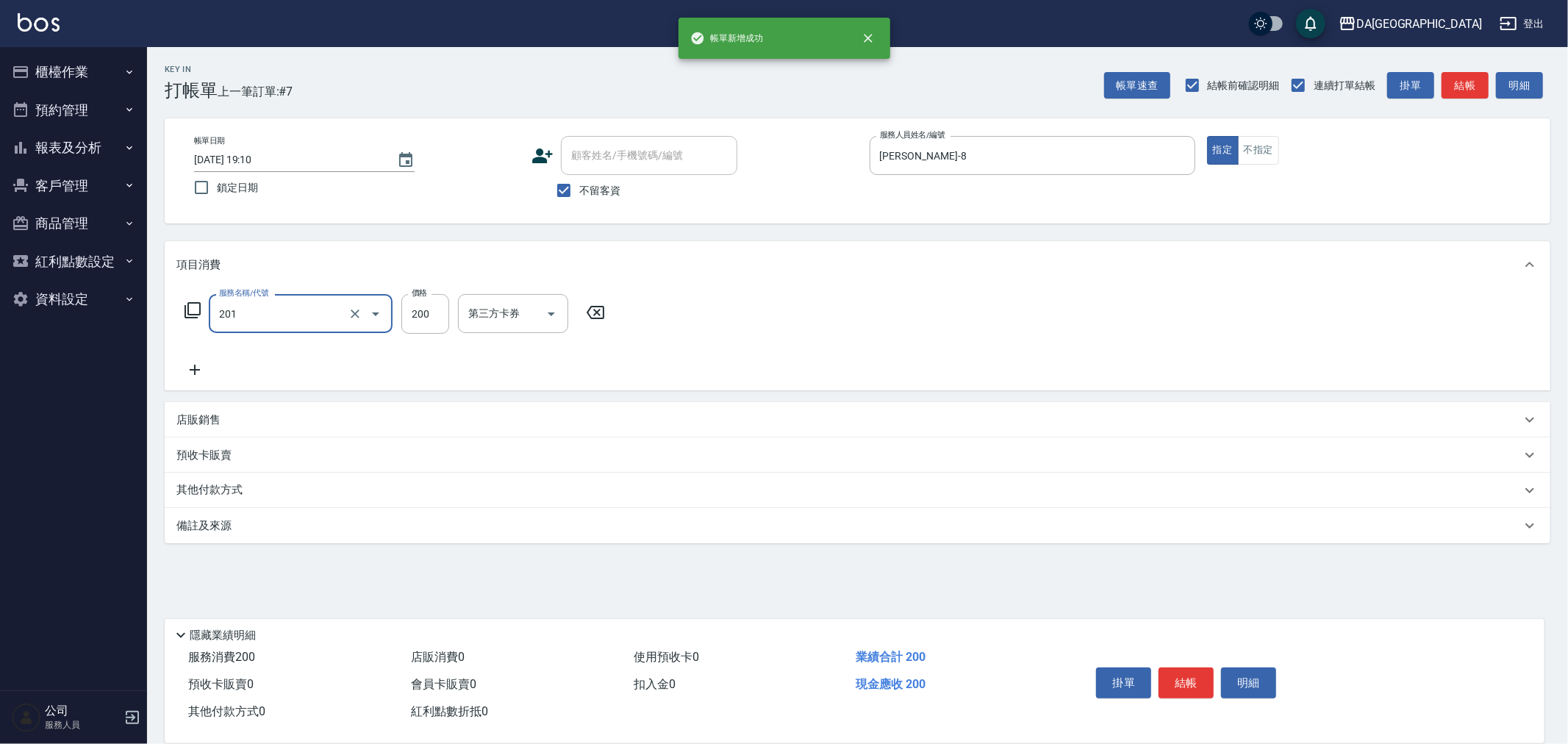
type input "洗髮(201)"
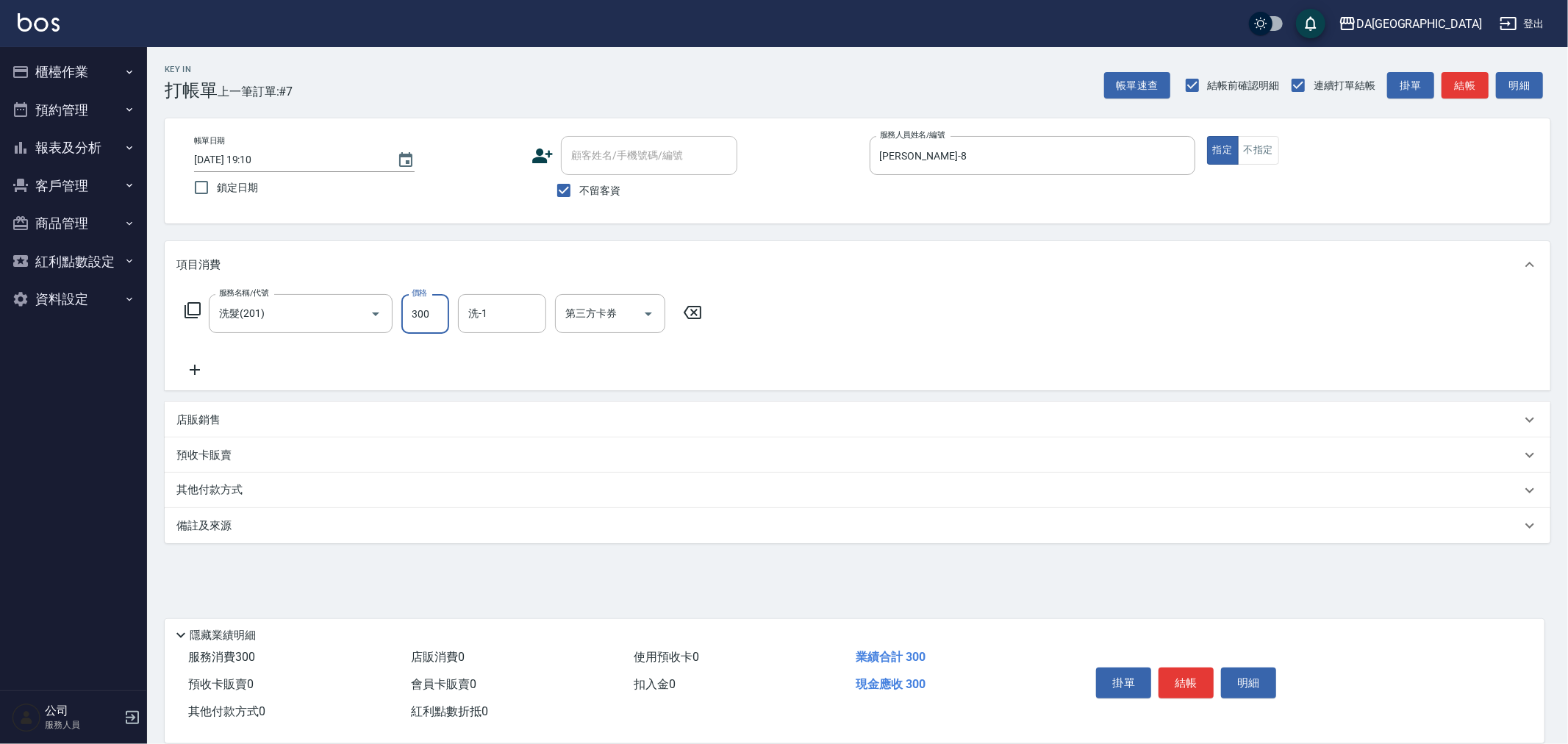
type input "300"
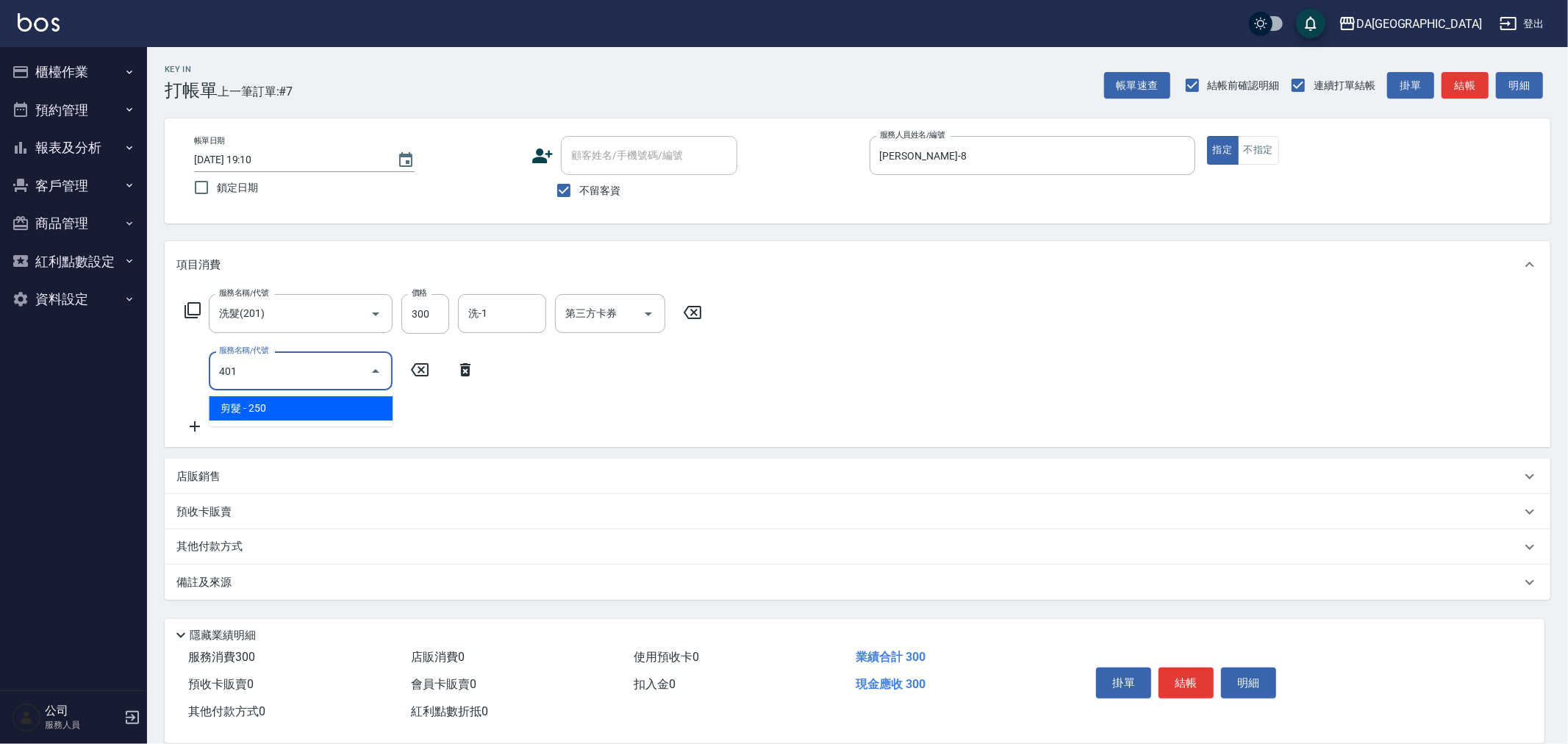
type input "剪髮(401)"
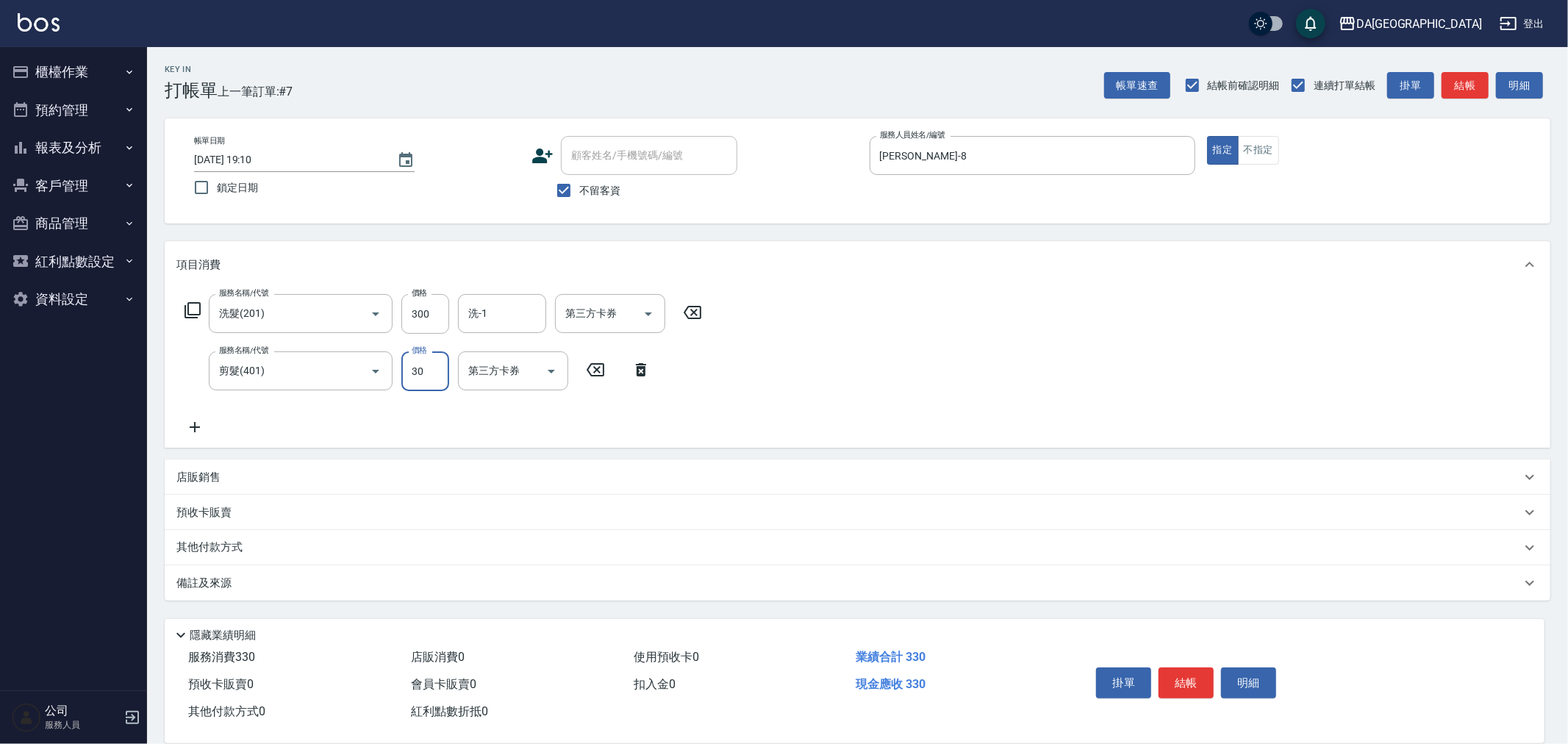
type input "300"
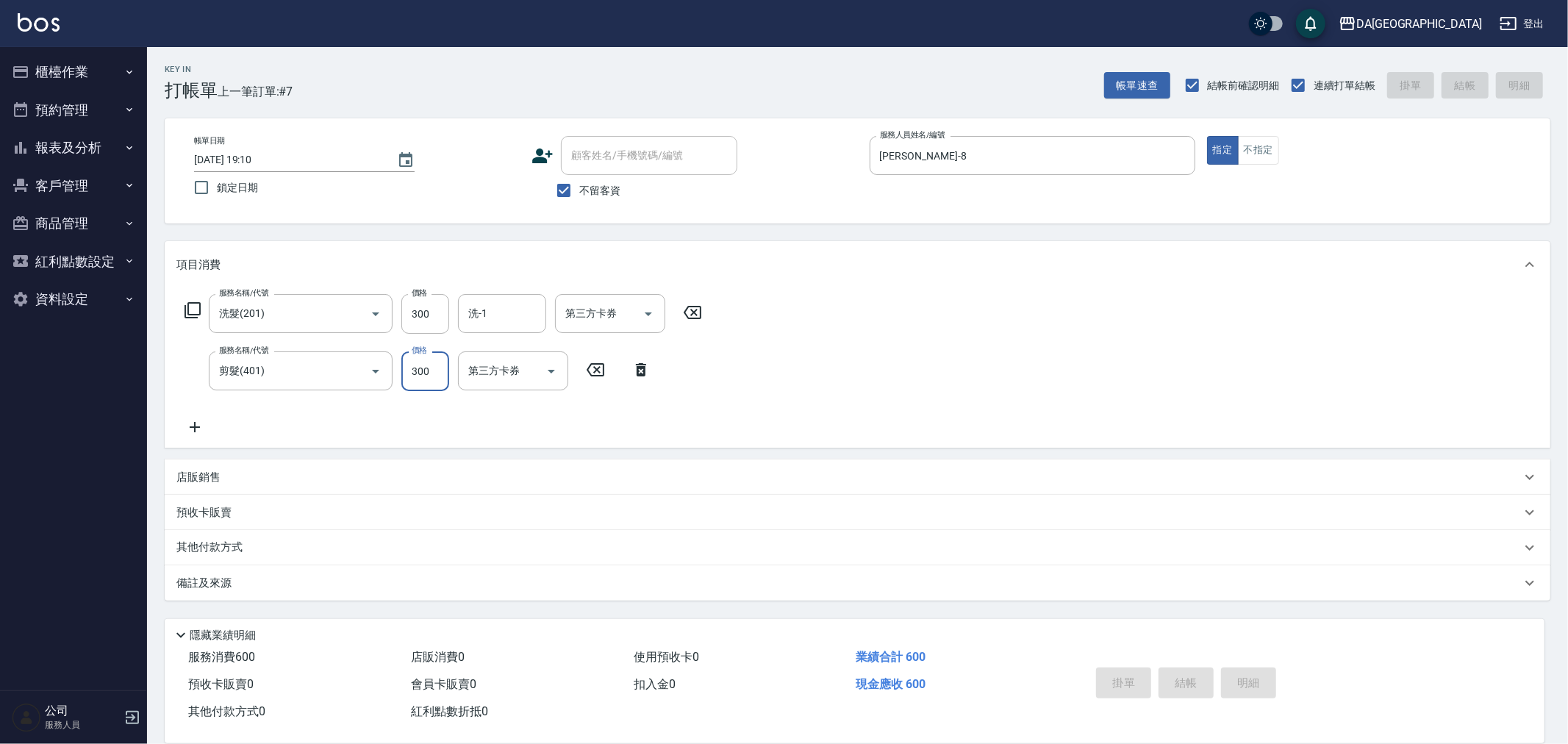
type input "2025/08/22 19:11"
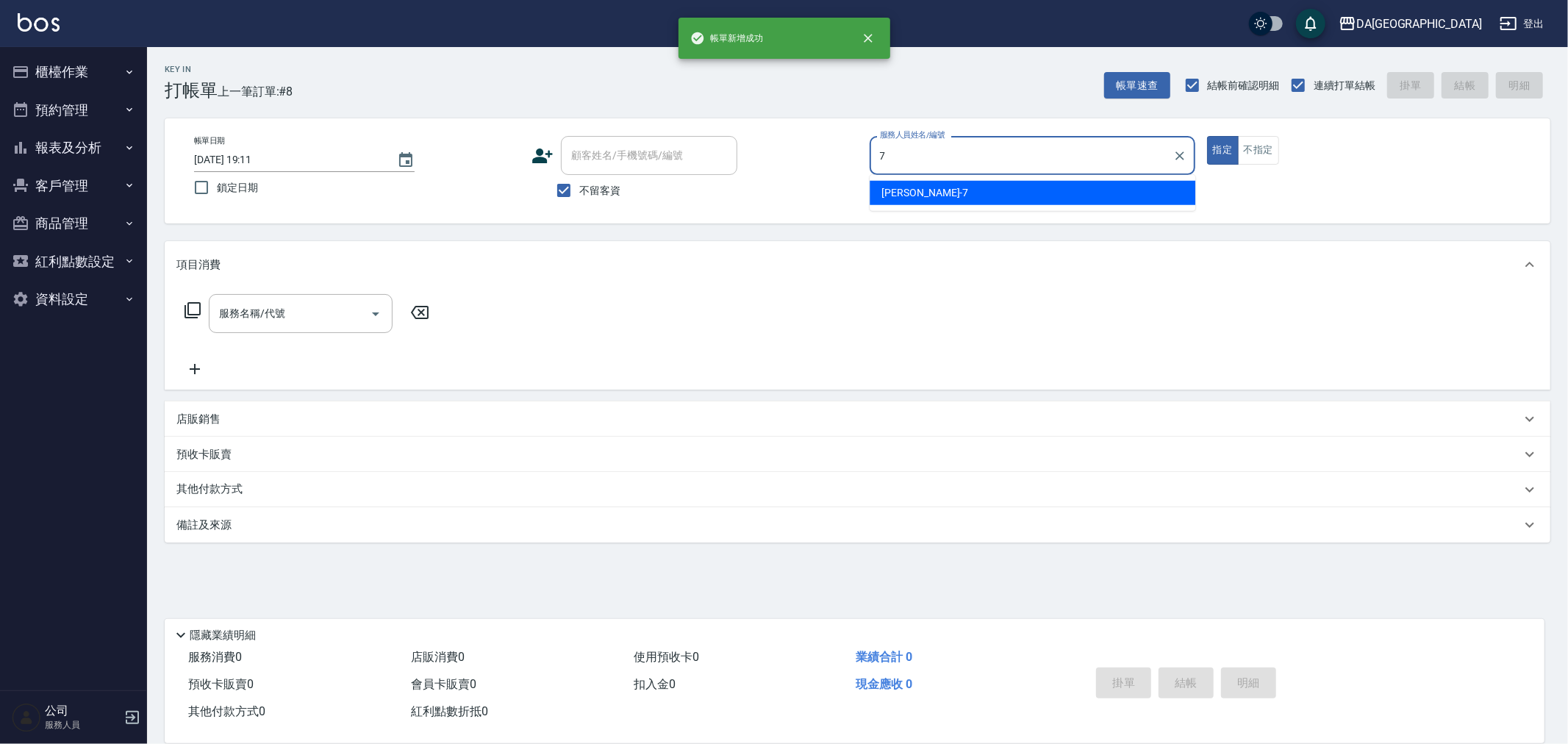
type input "Mimi-7"
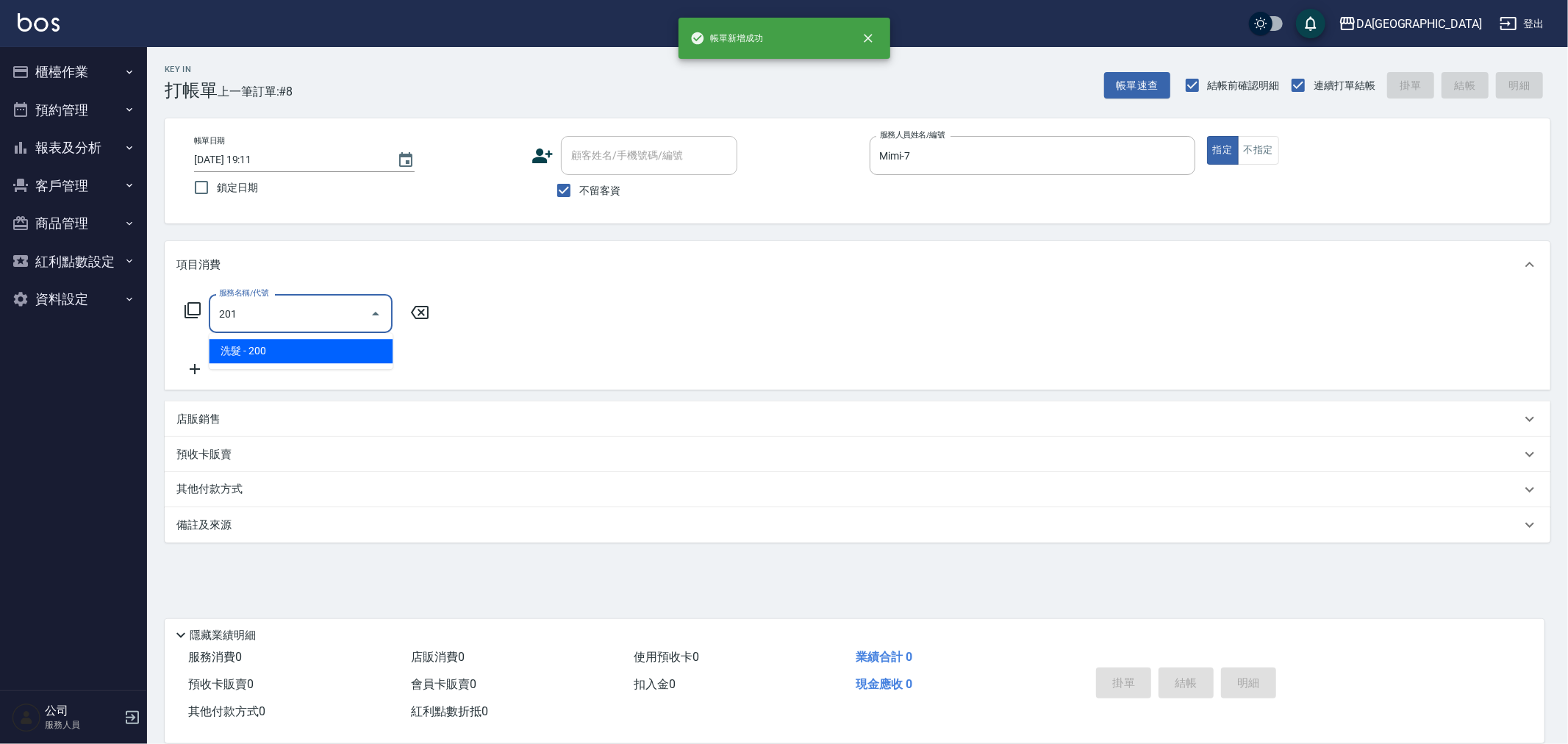
type input "洗髮(201)"
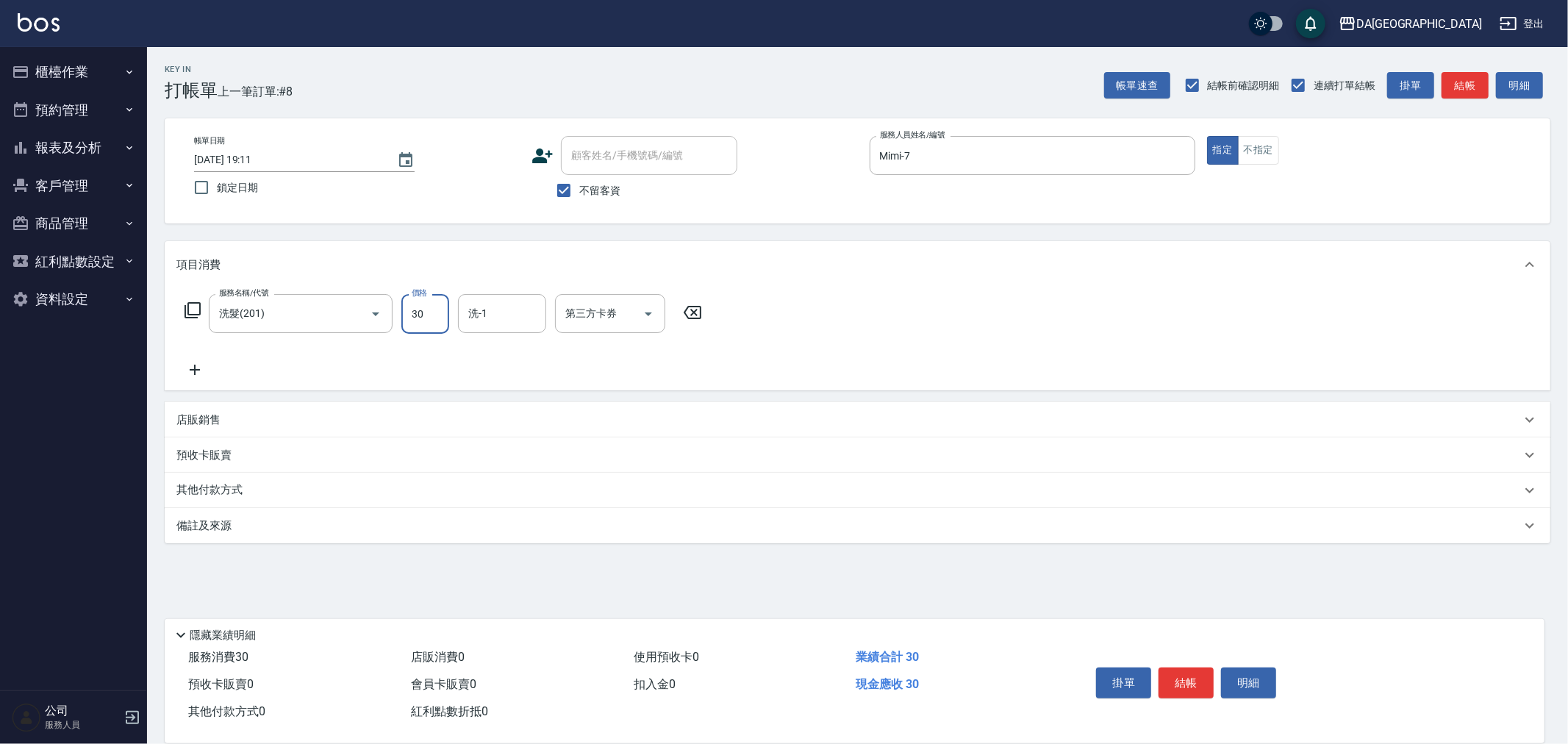
type input "300"
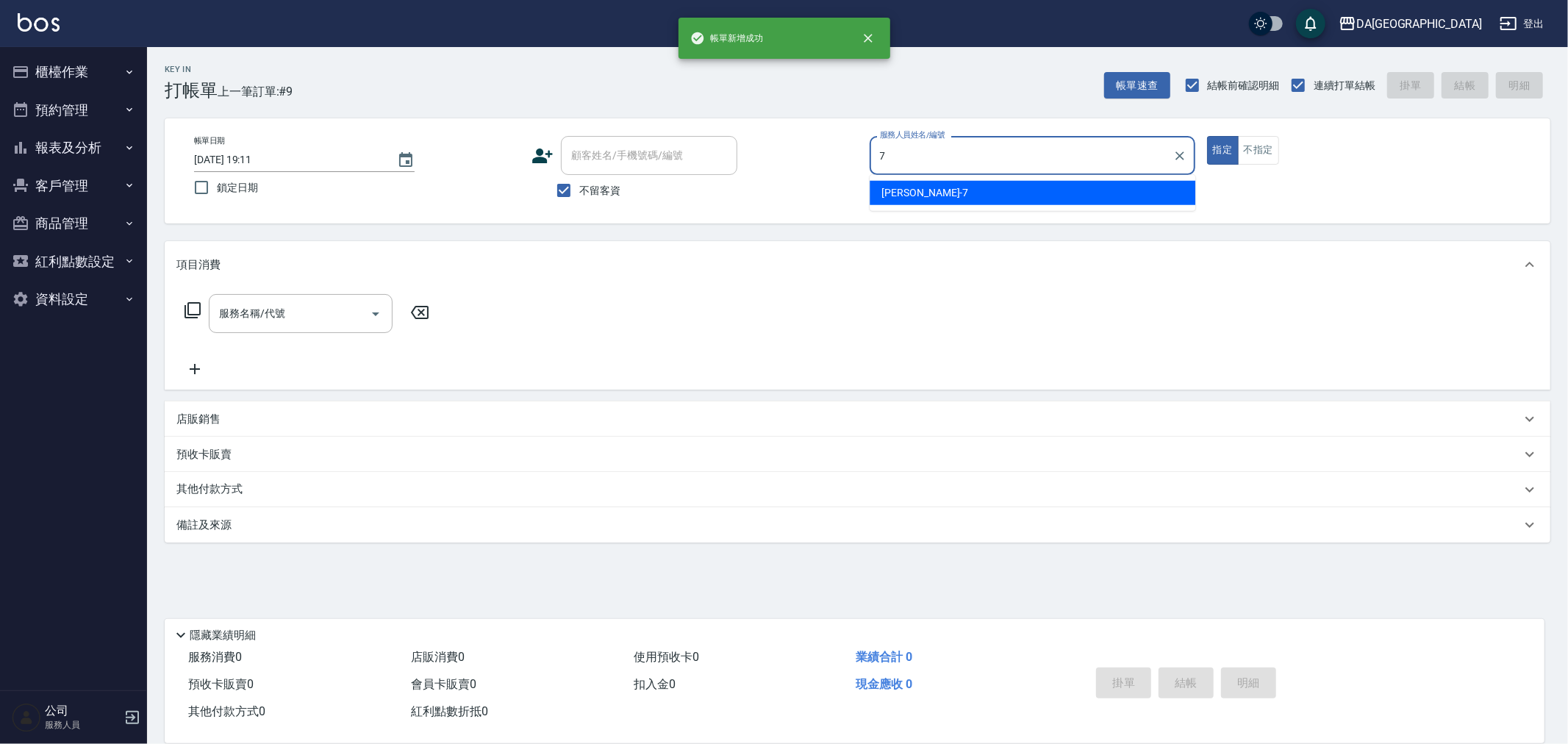
type input "Mimi-7"
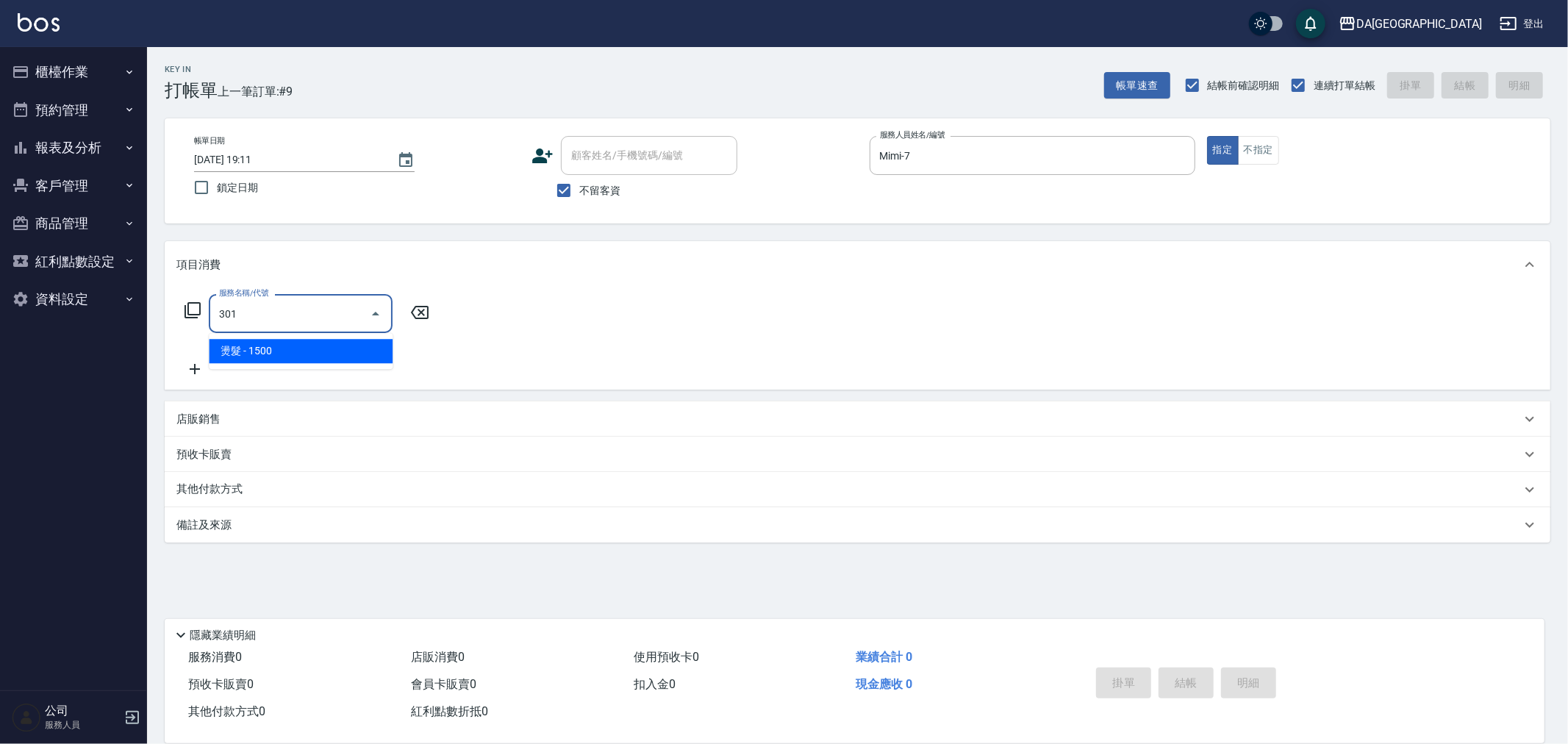
type input "燙髮(301)"
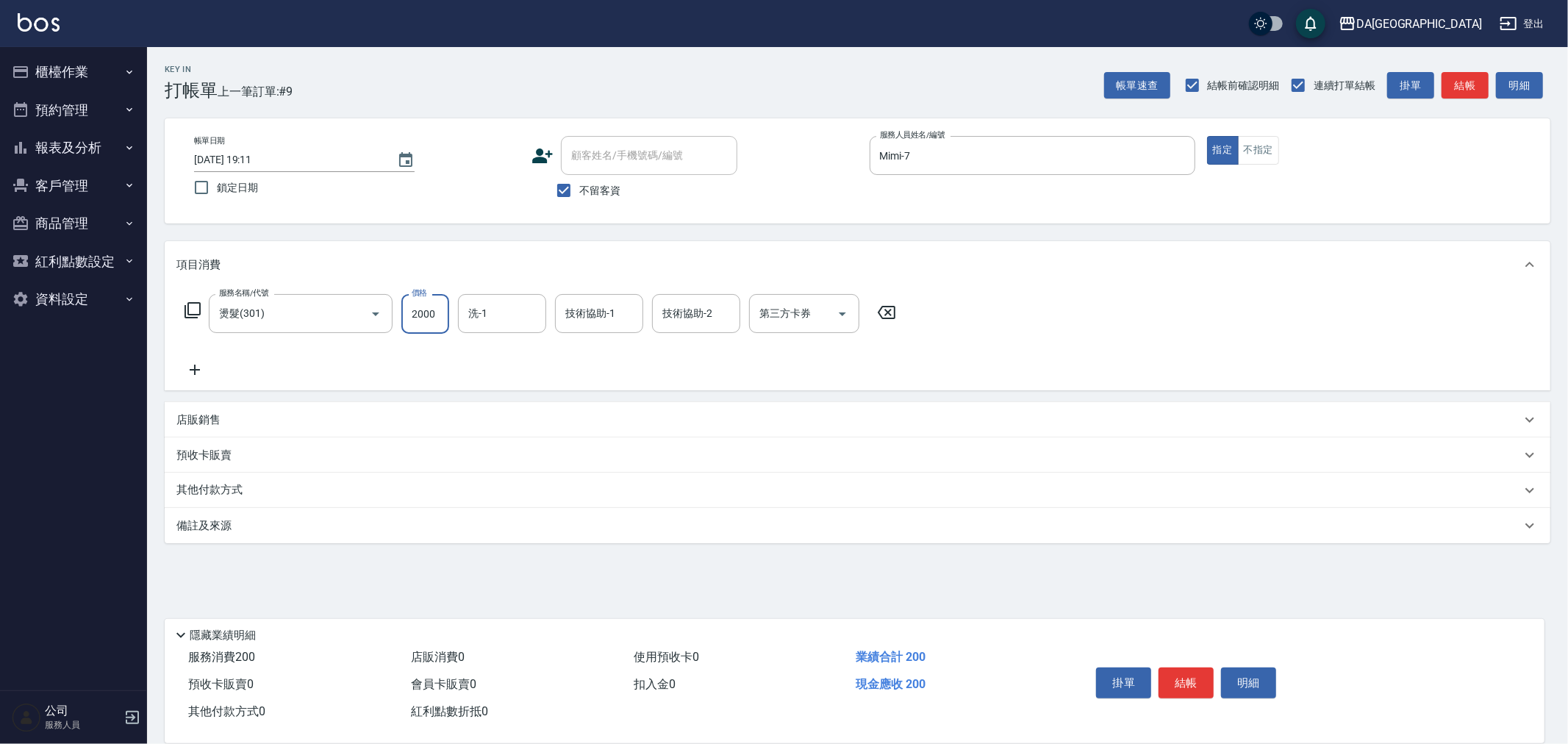
type input "2000"
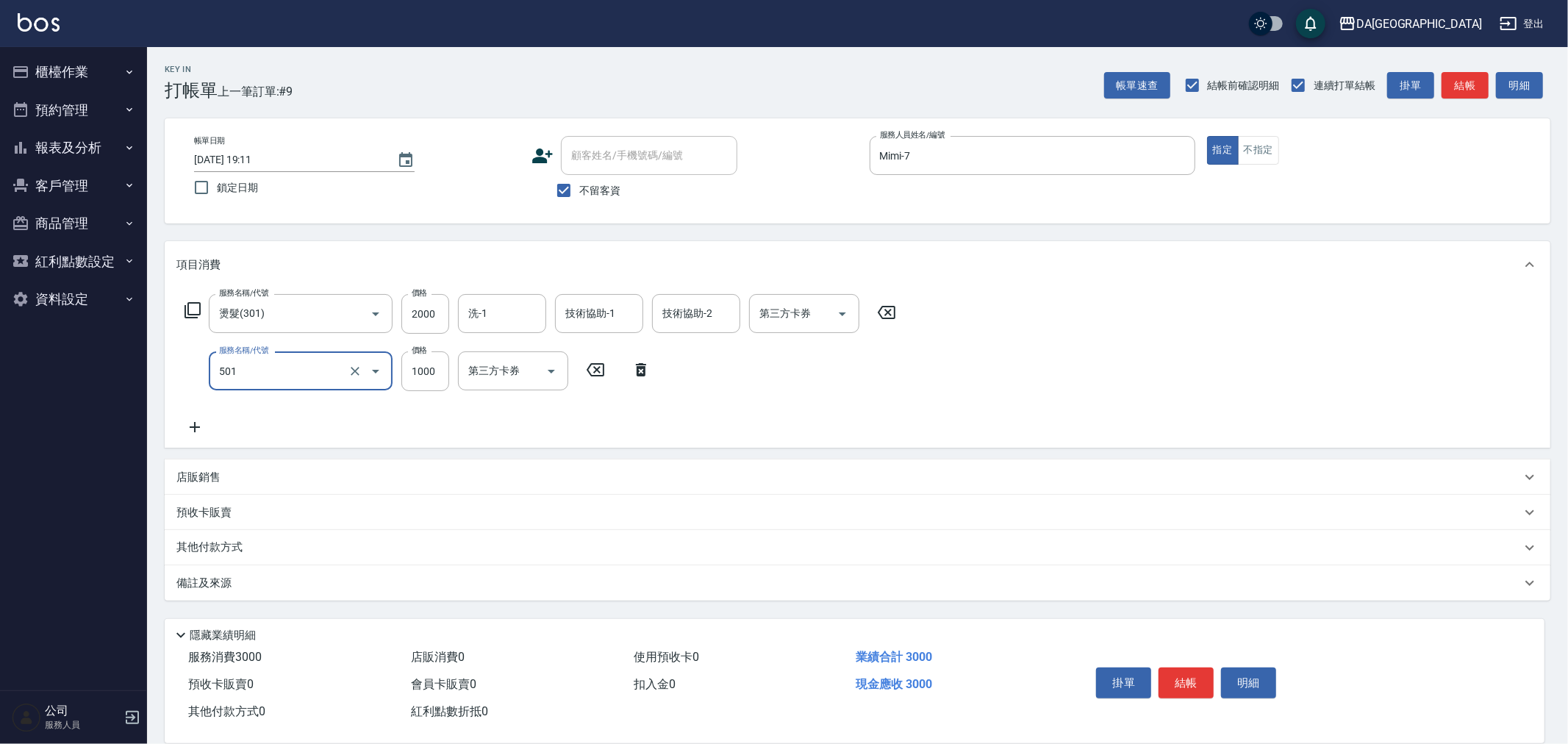
type input "染髮(501)"
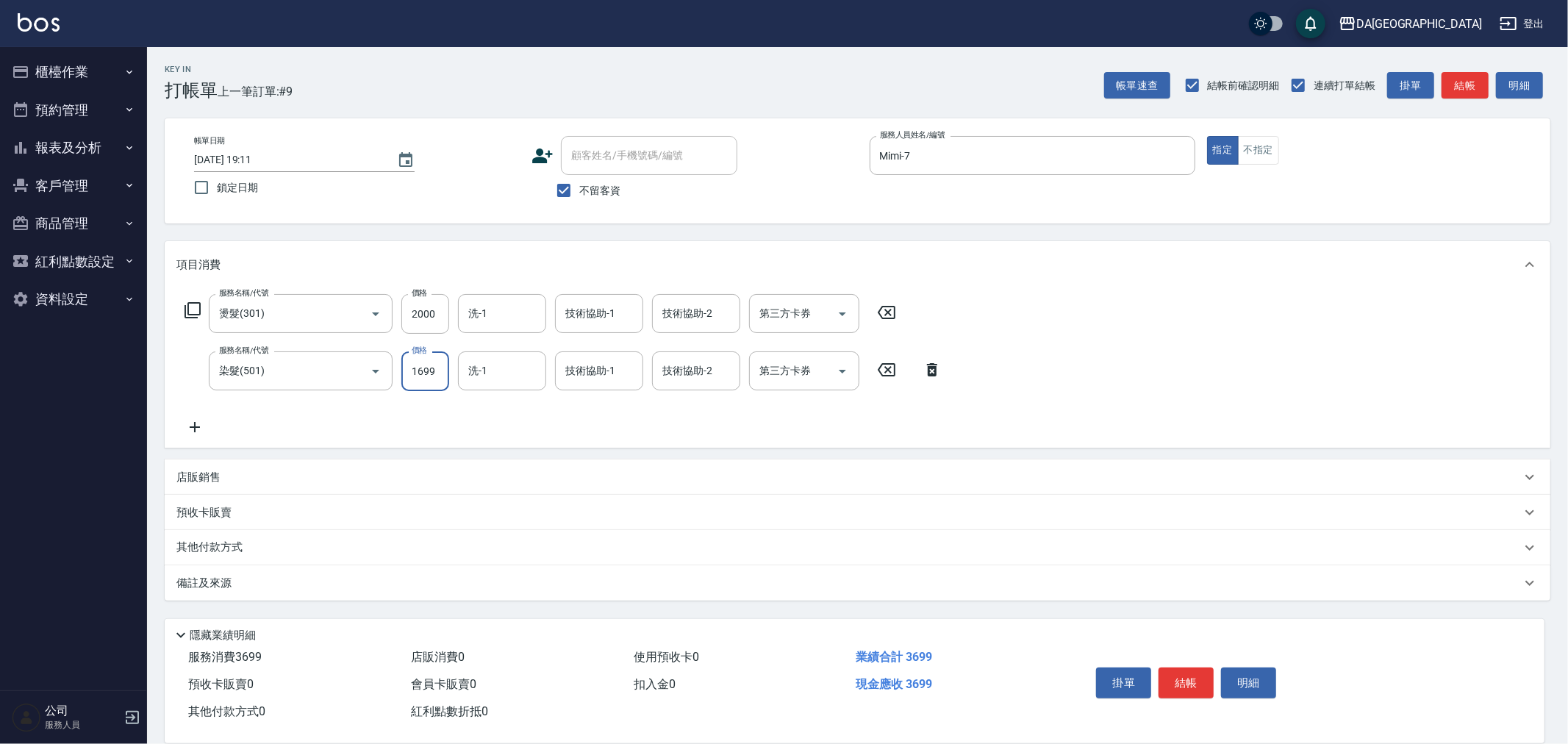
type input "1699"
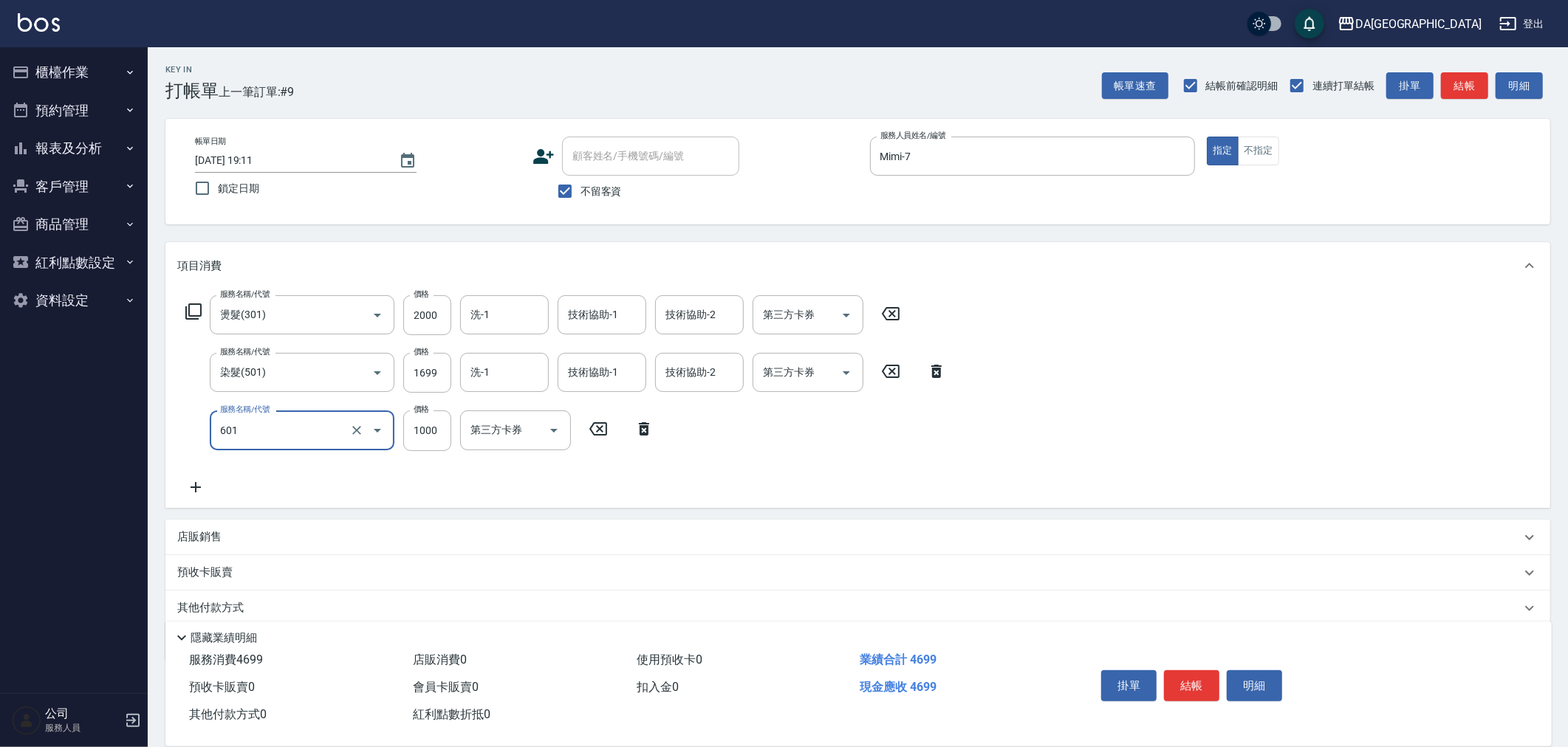
type input "自備護髮(1000上)(601)"
type input "1300"
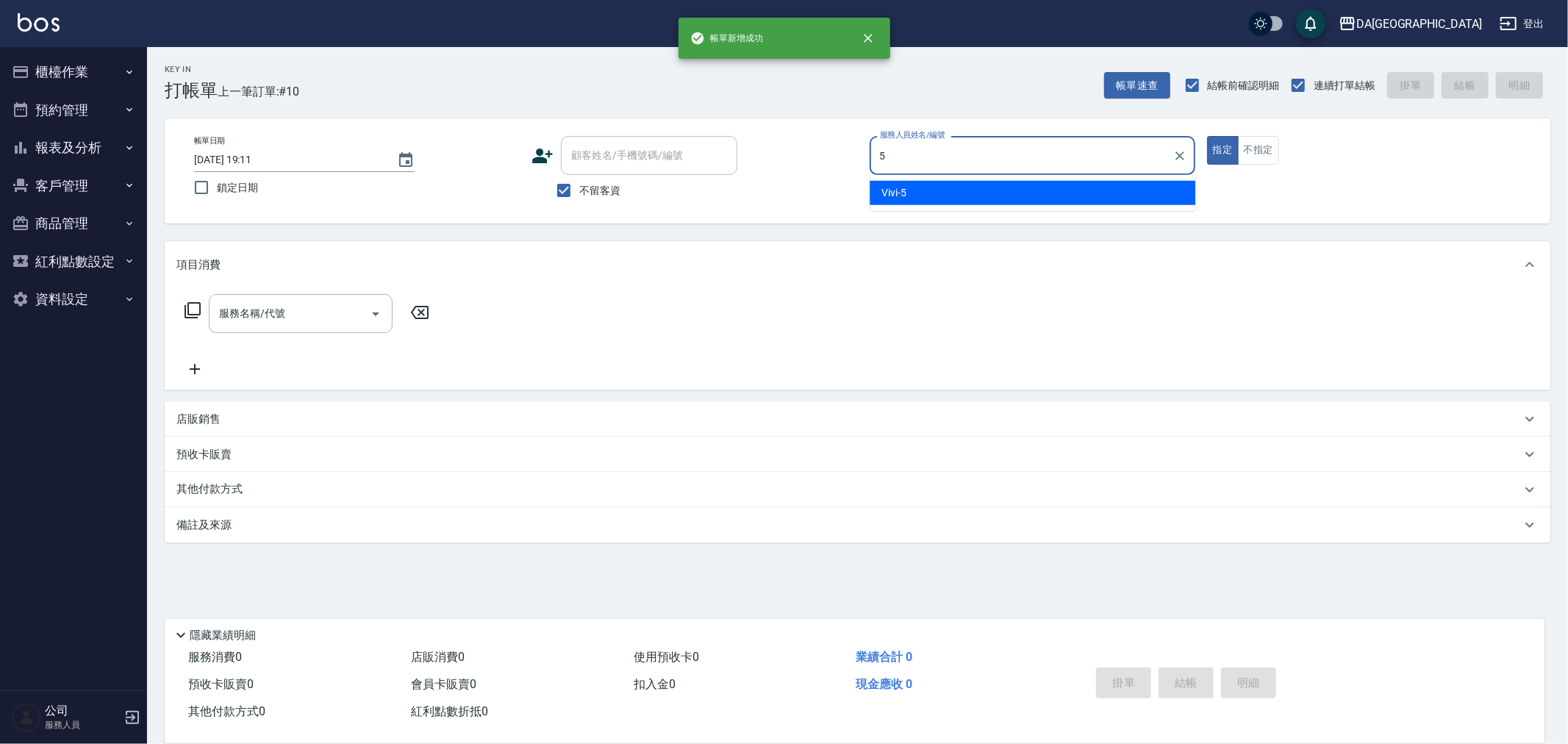
type input "Vivi-5"
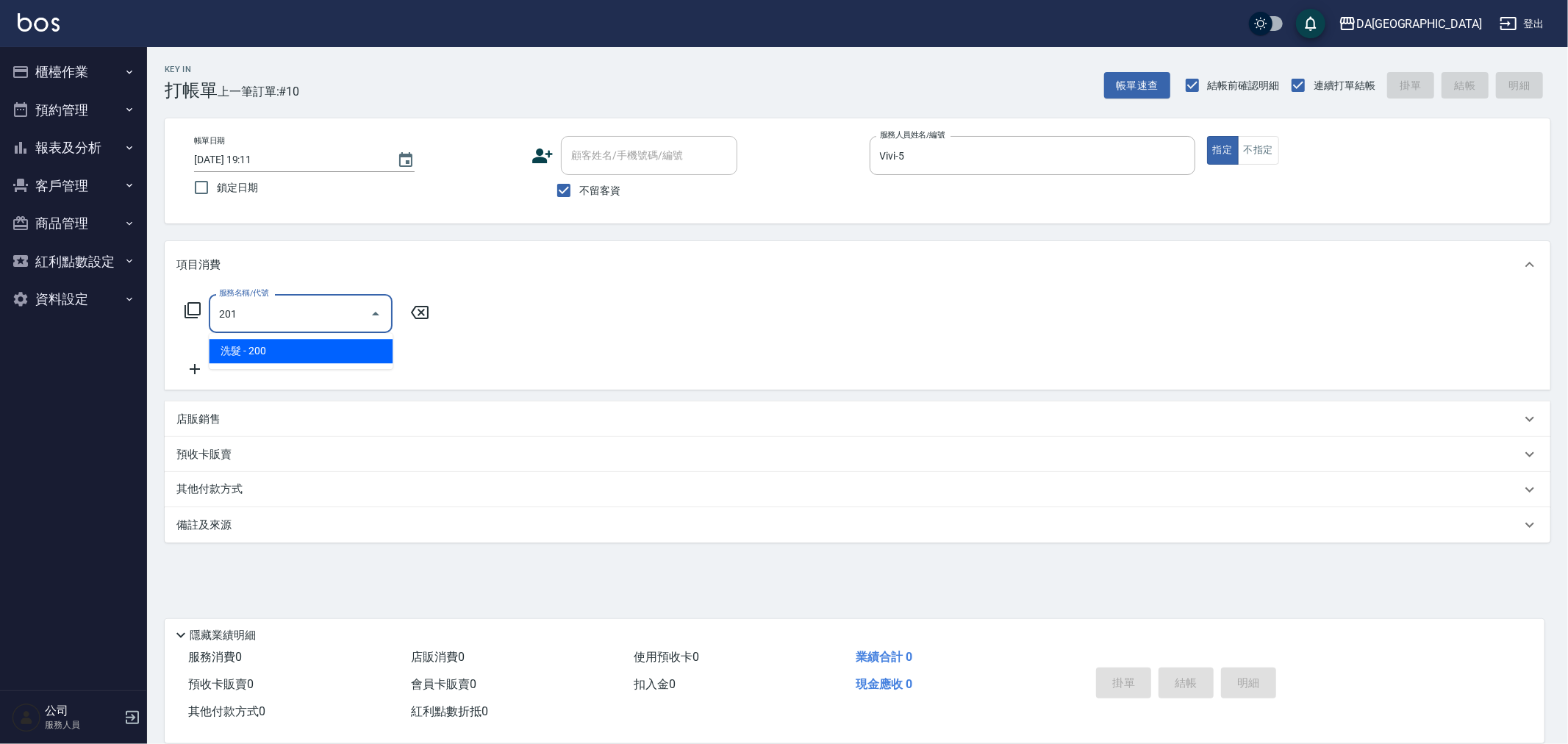
type input "洗髮(201)"
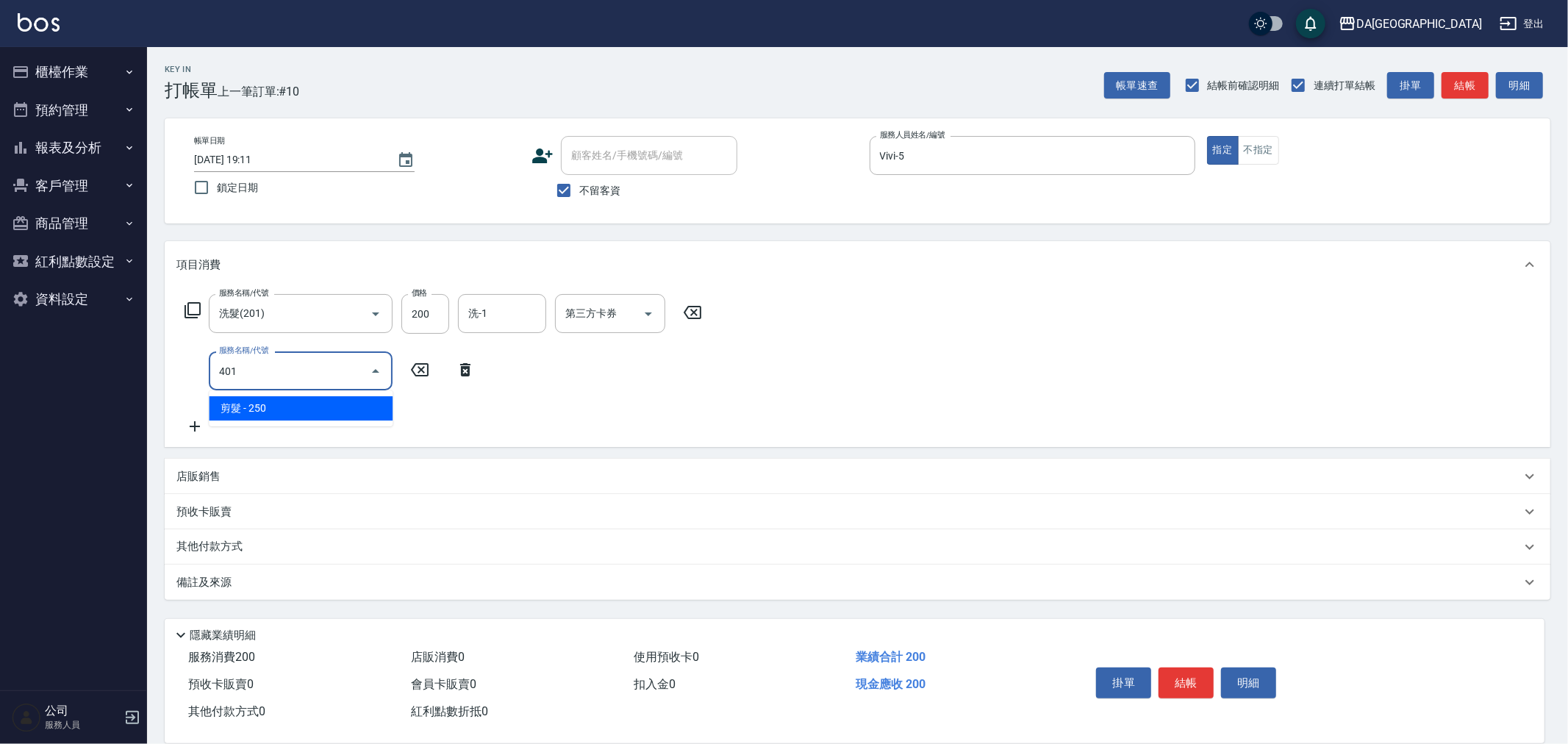
type input "剪髮(401)"
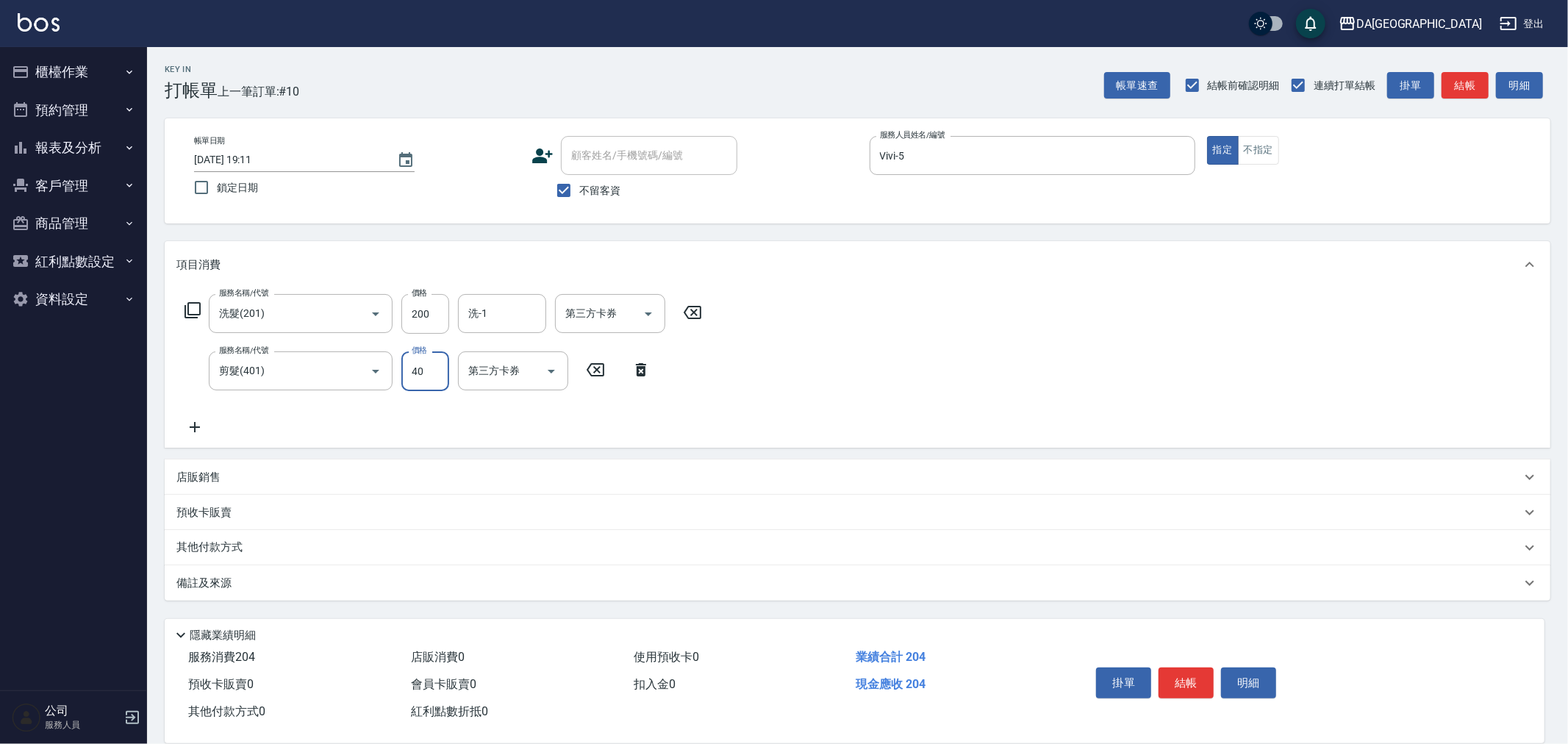
type input "400"
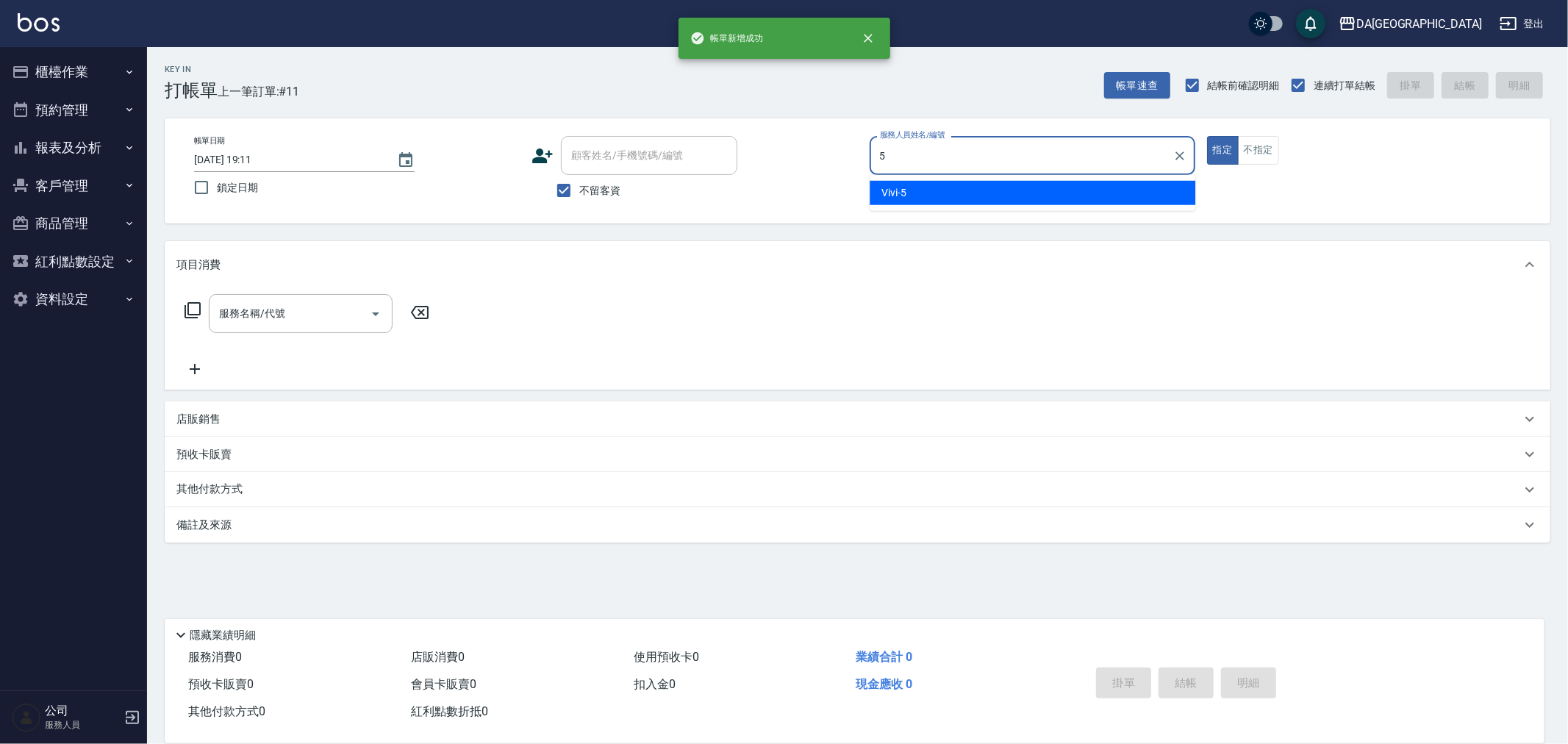
type input "Vivi-5"
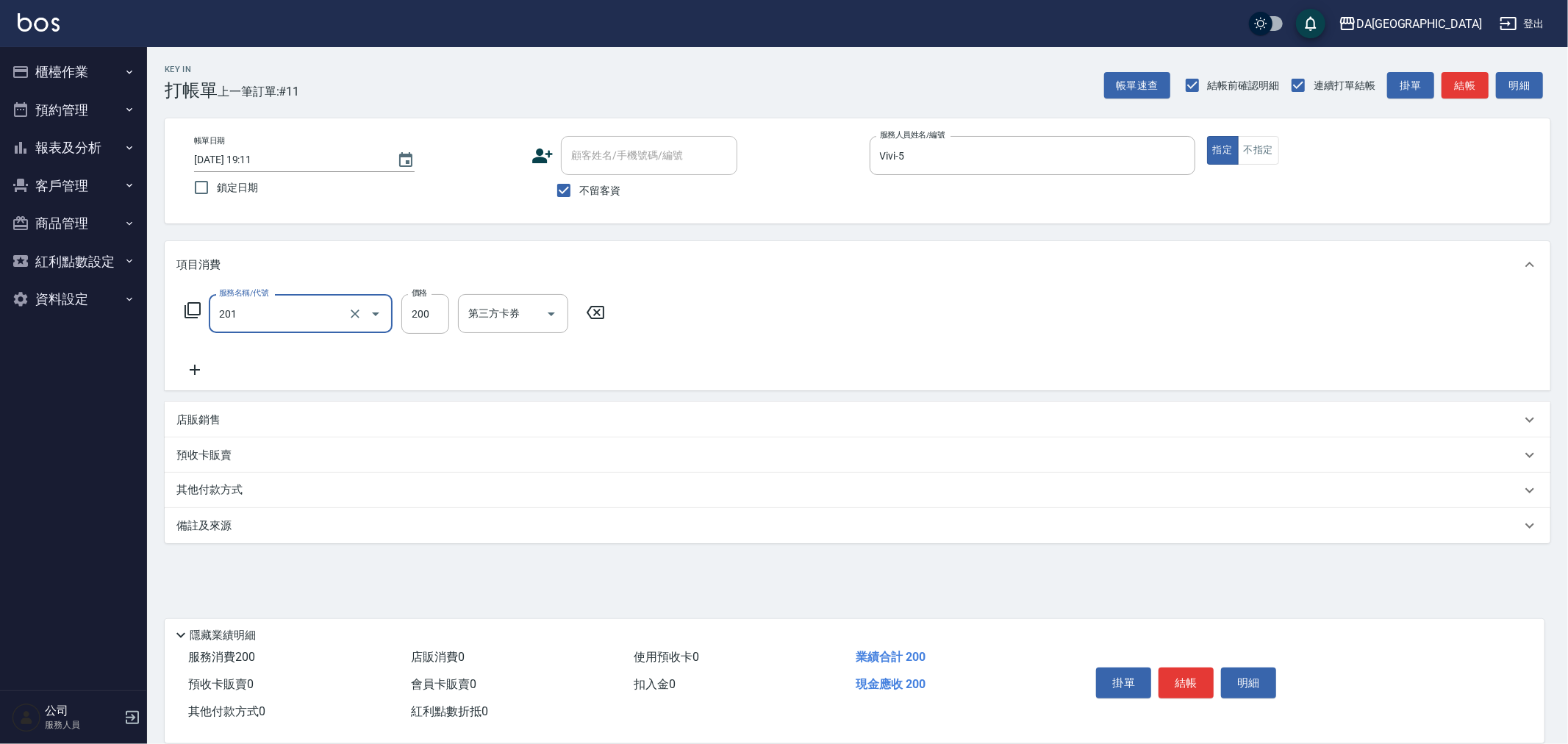
type input "洗髮(201)"
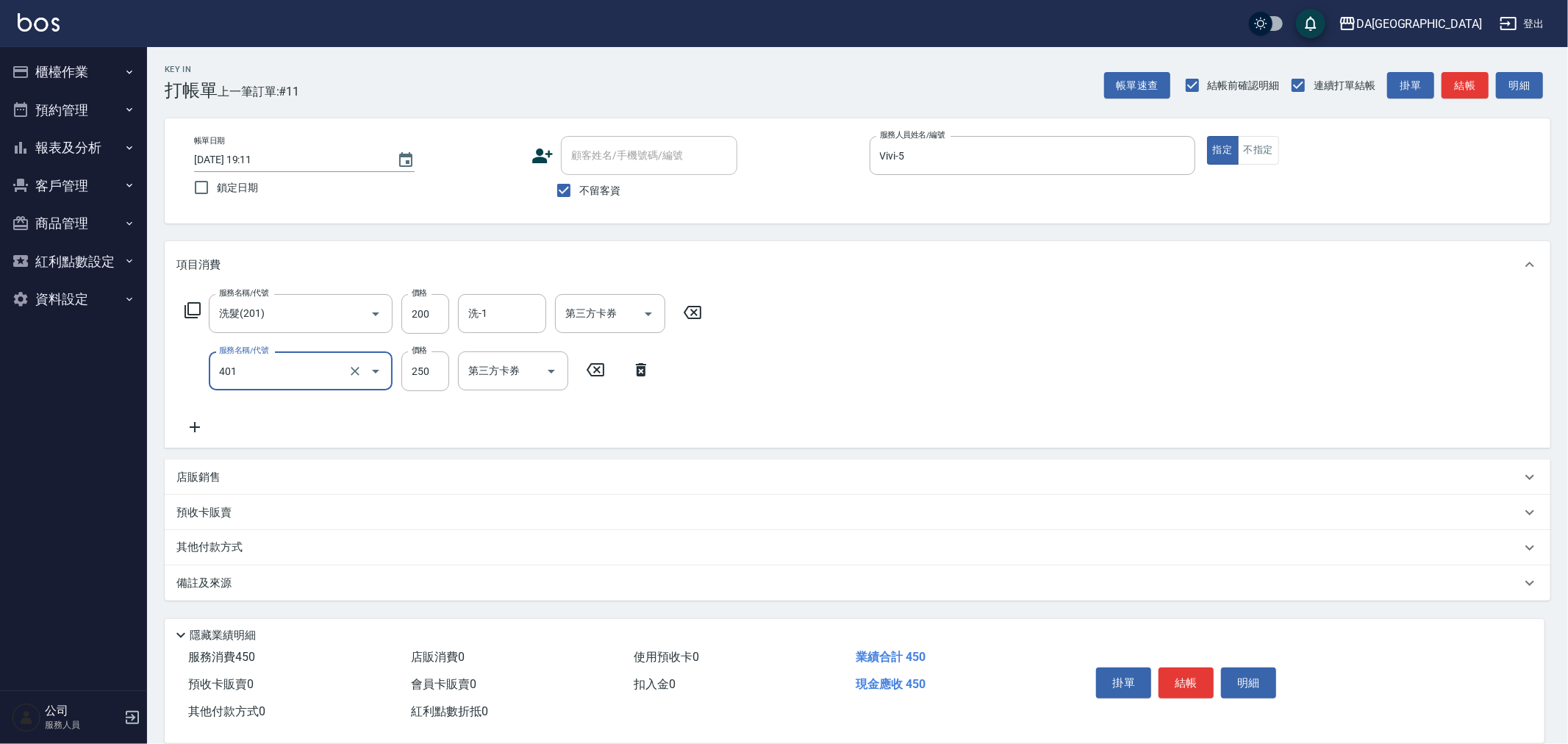
type input "剪髮(401)"
type input "400"
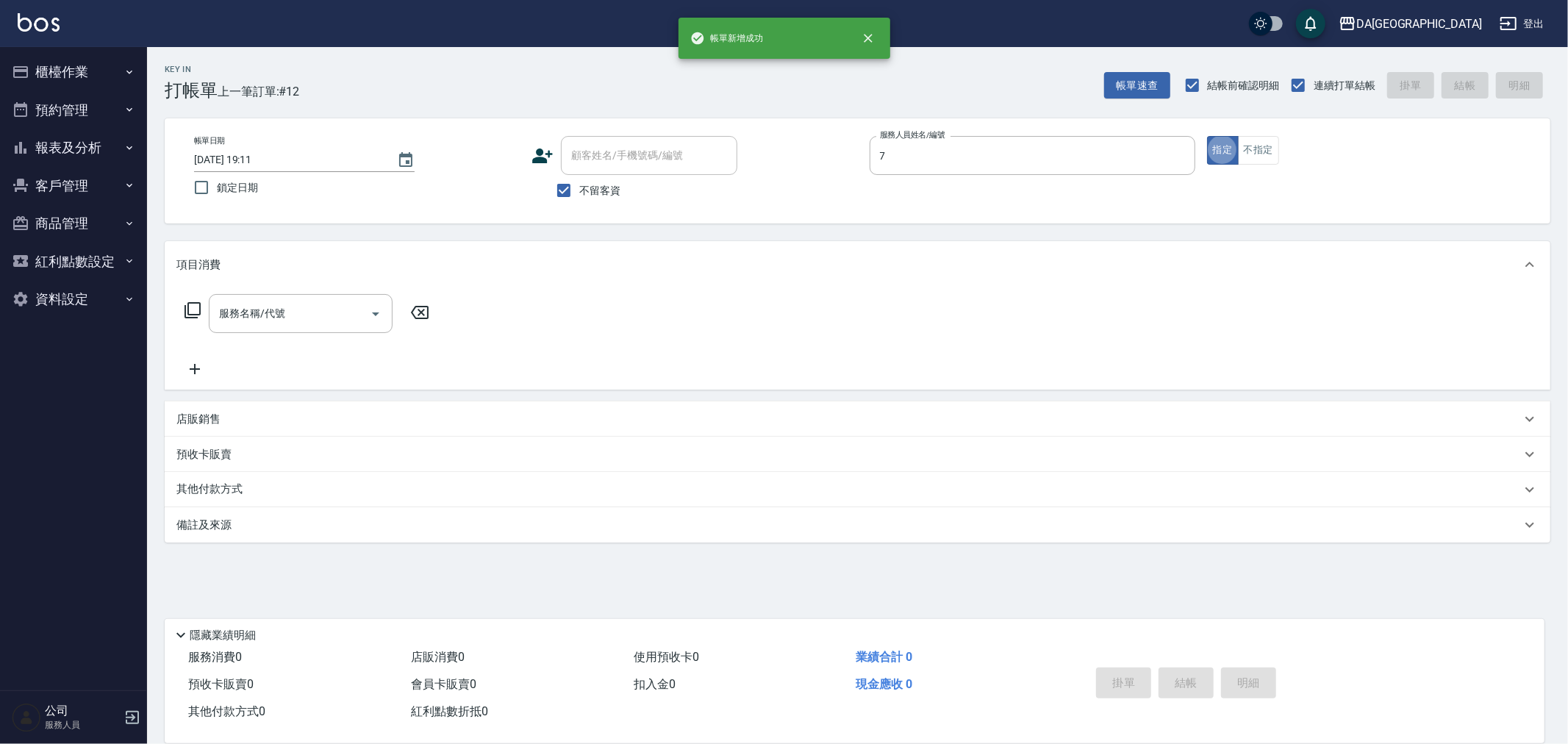
type input "Mimi-7"
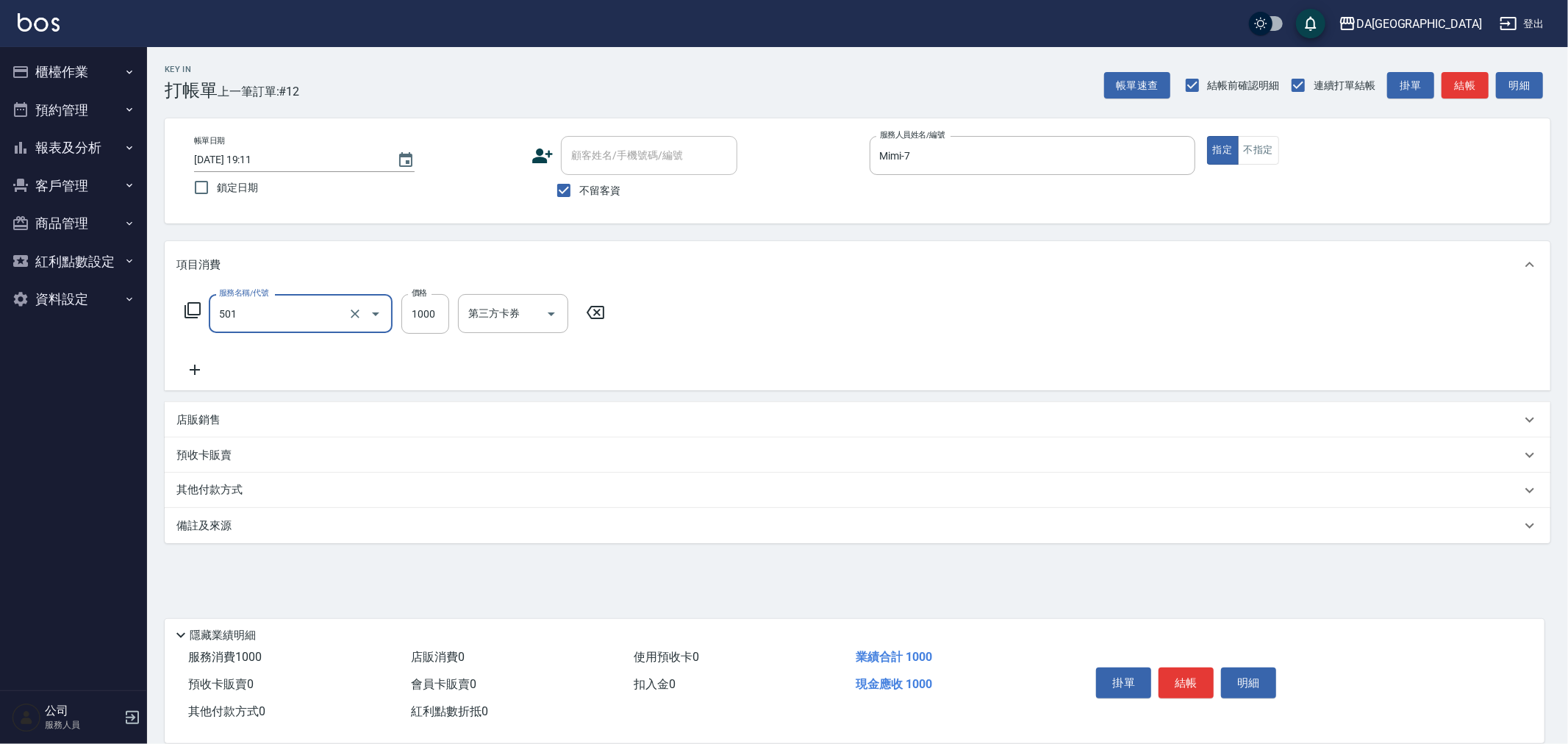
type input "染髮(501)"
type input "2880"
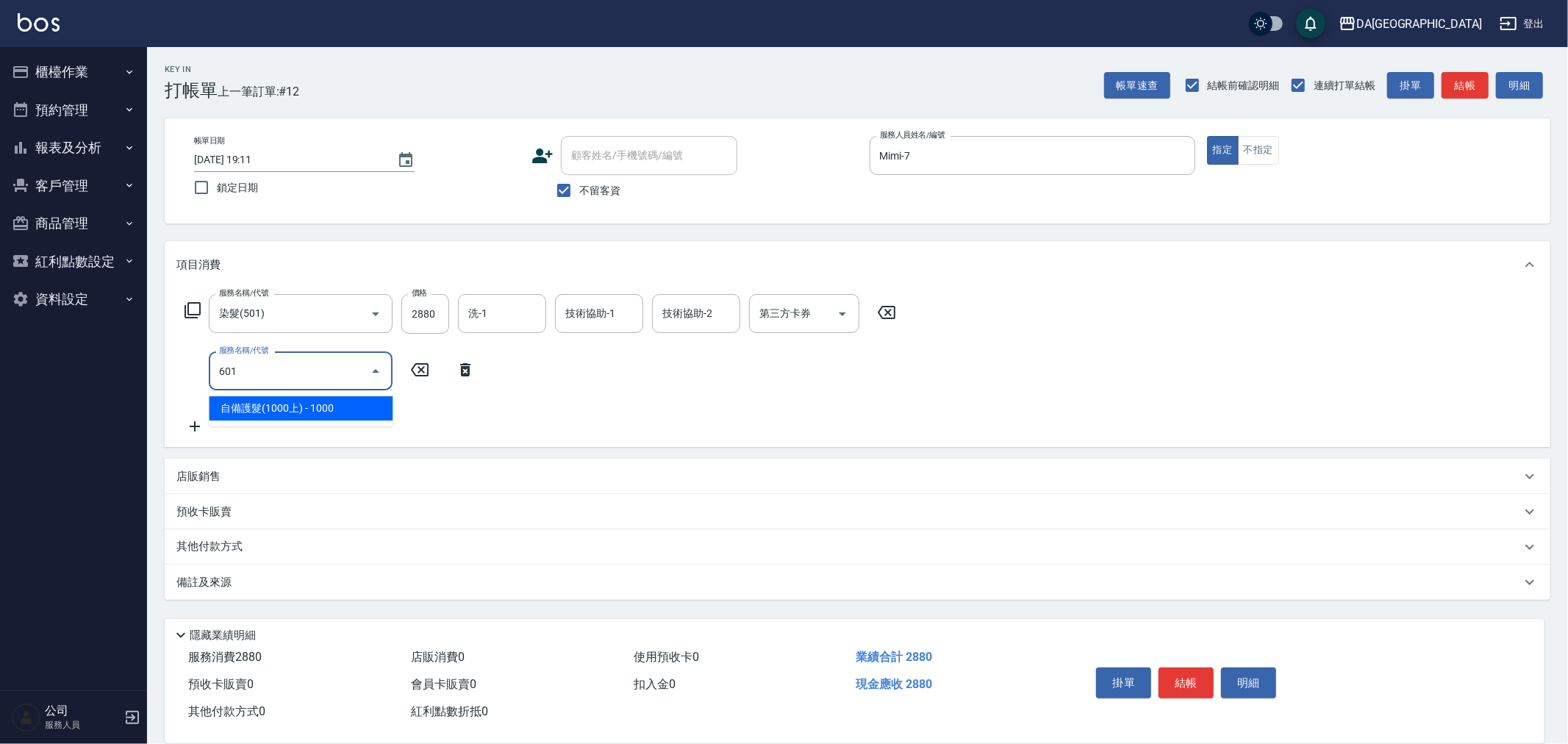
type input "自備護髮(1000上)(601)"
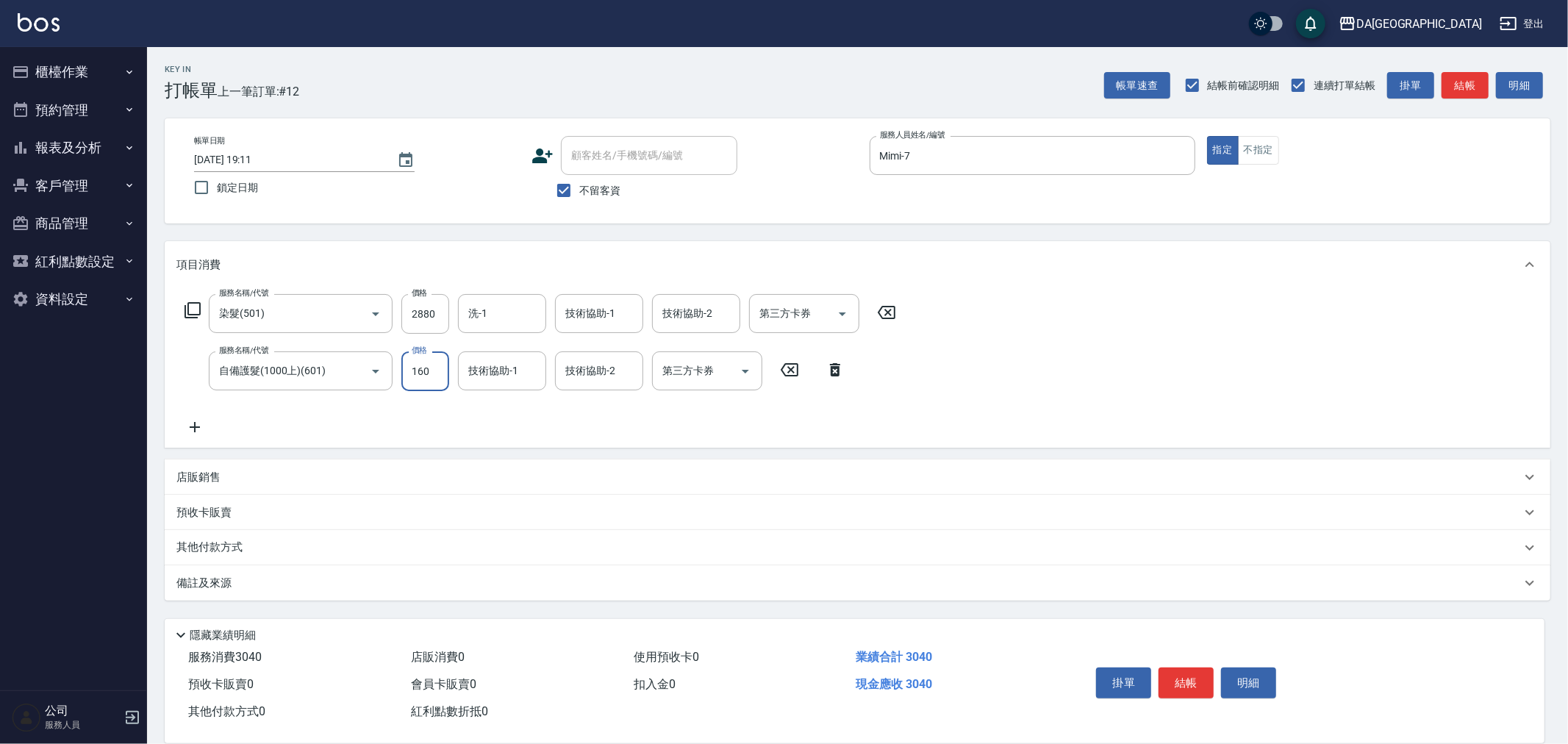
type input "1600"
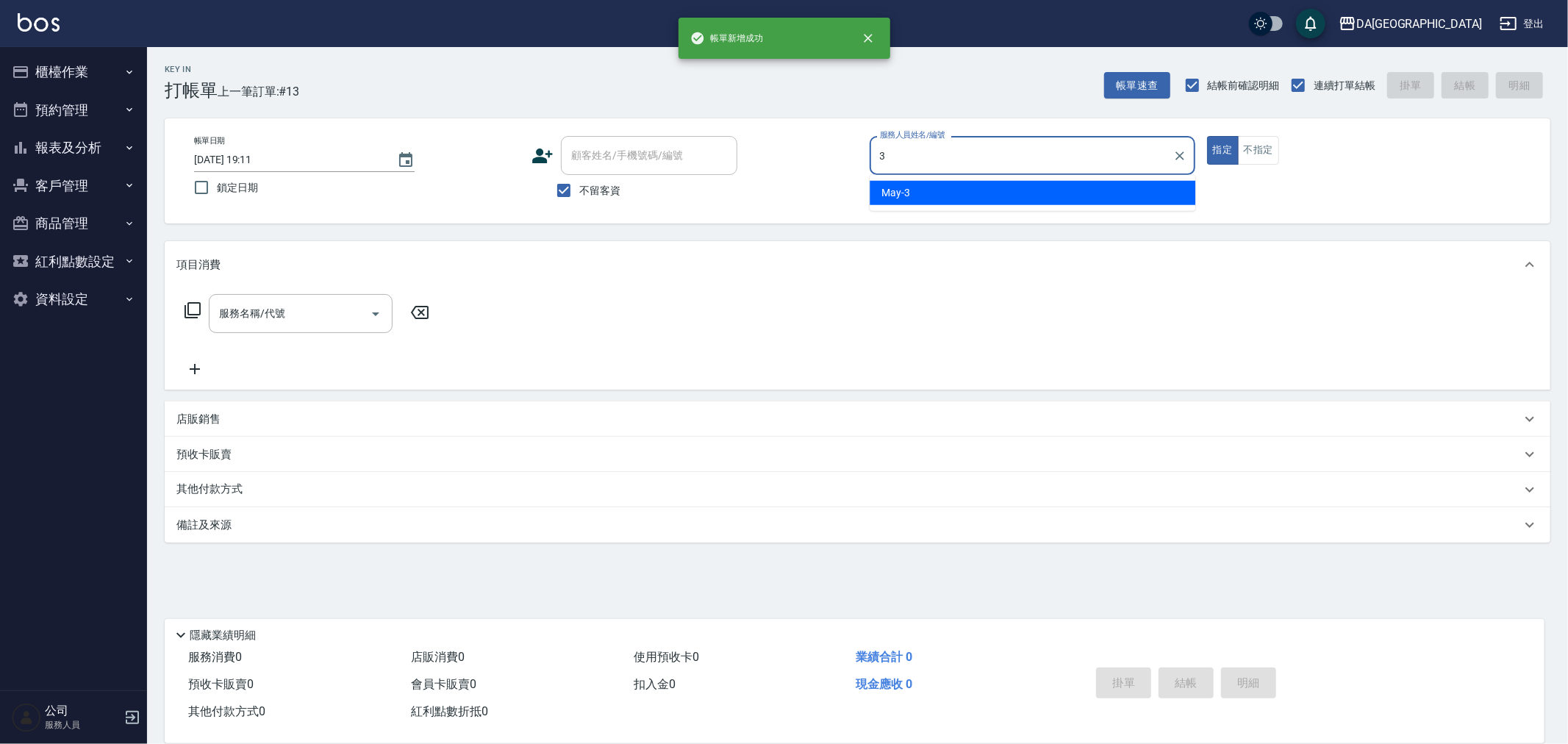
type input "May-3"
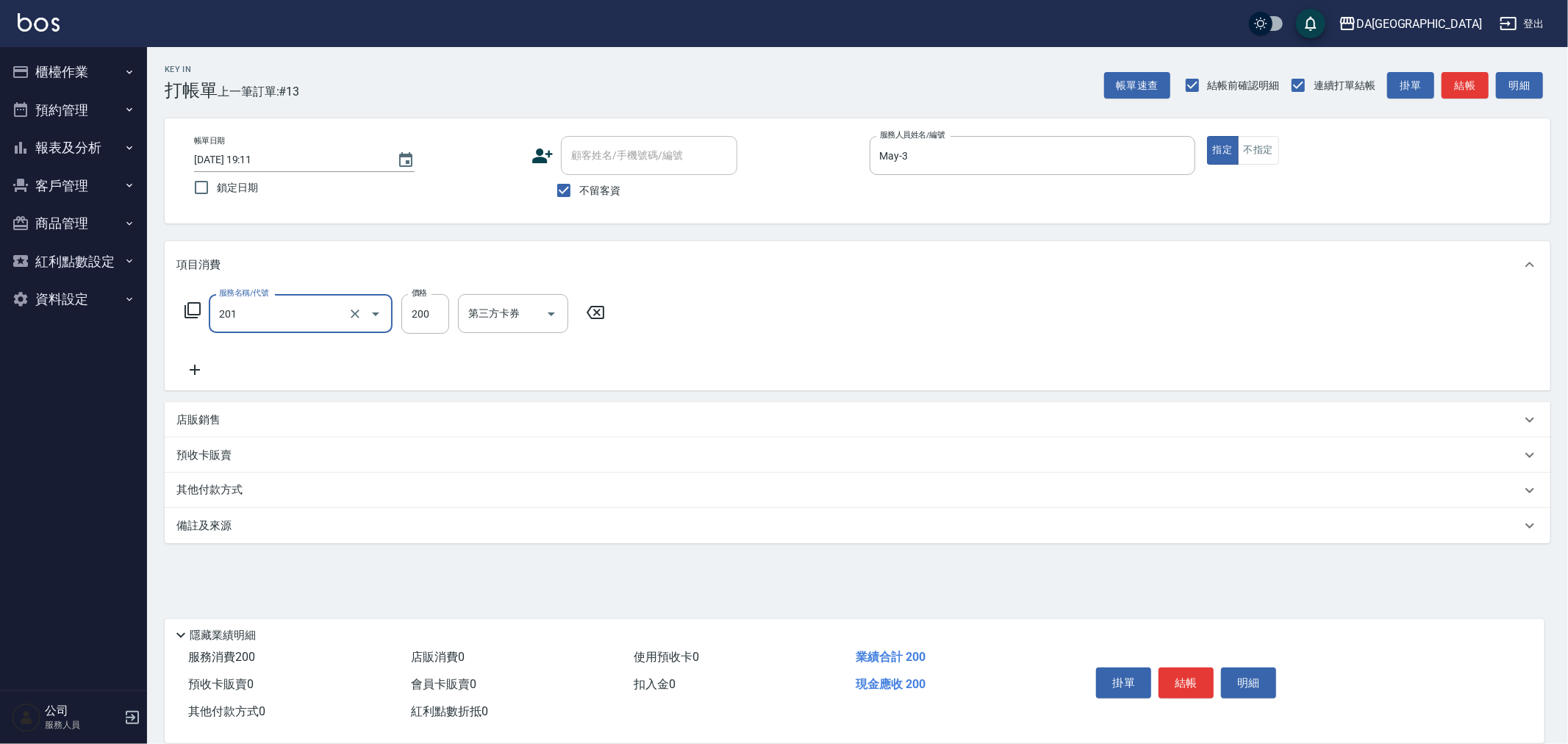
type input "洗髮(201)"
type input "300"
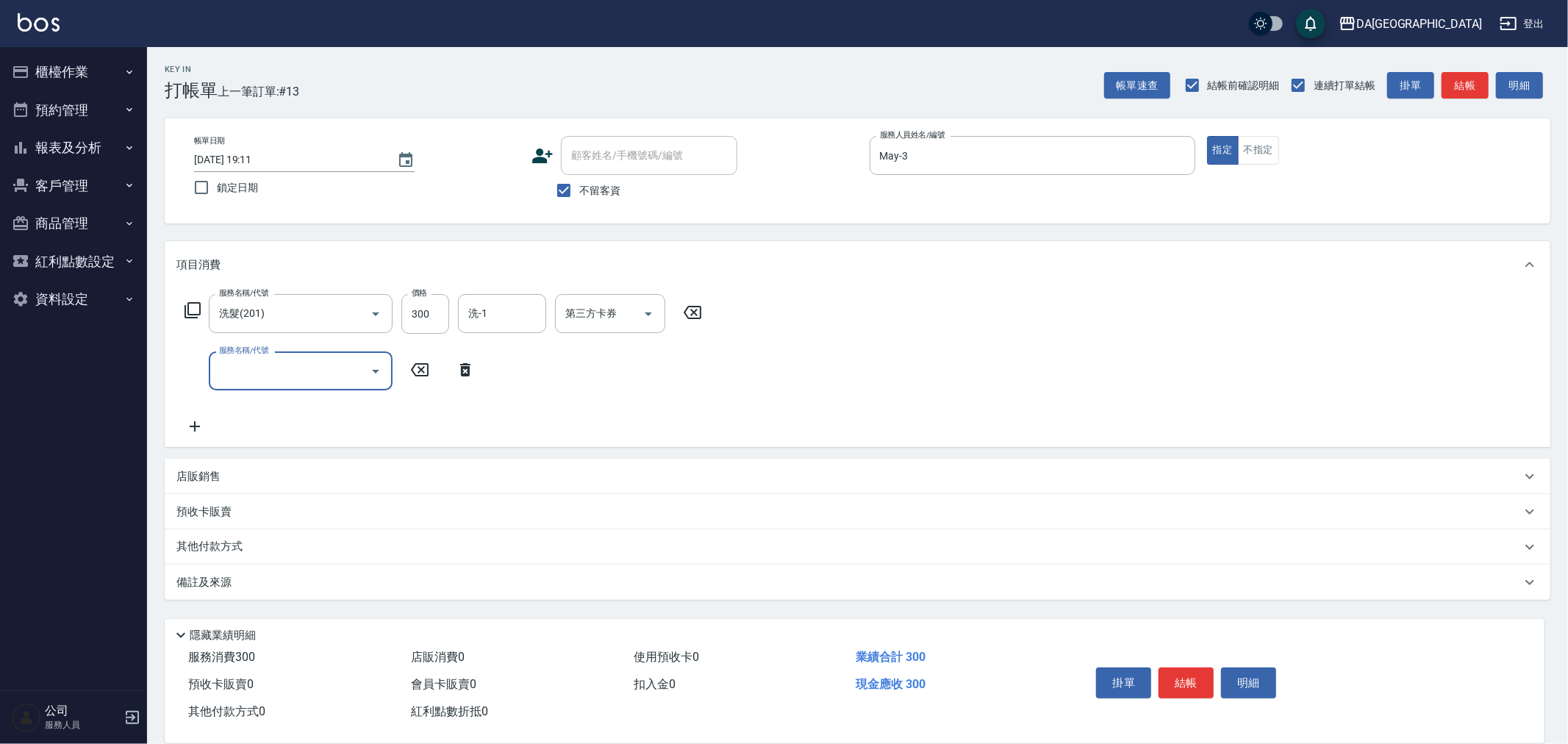
click at [186, 307] on icon at bounding box center [193, 310] width 18 height 18
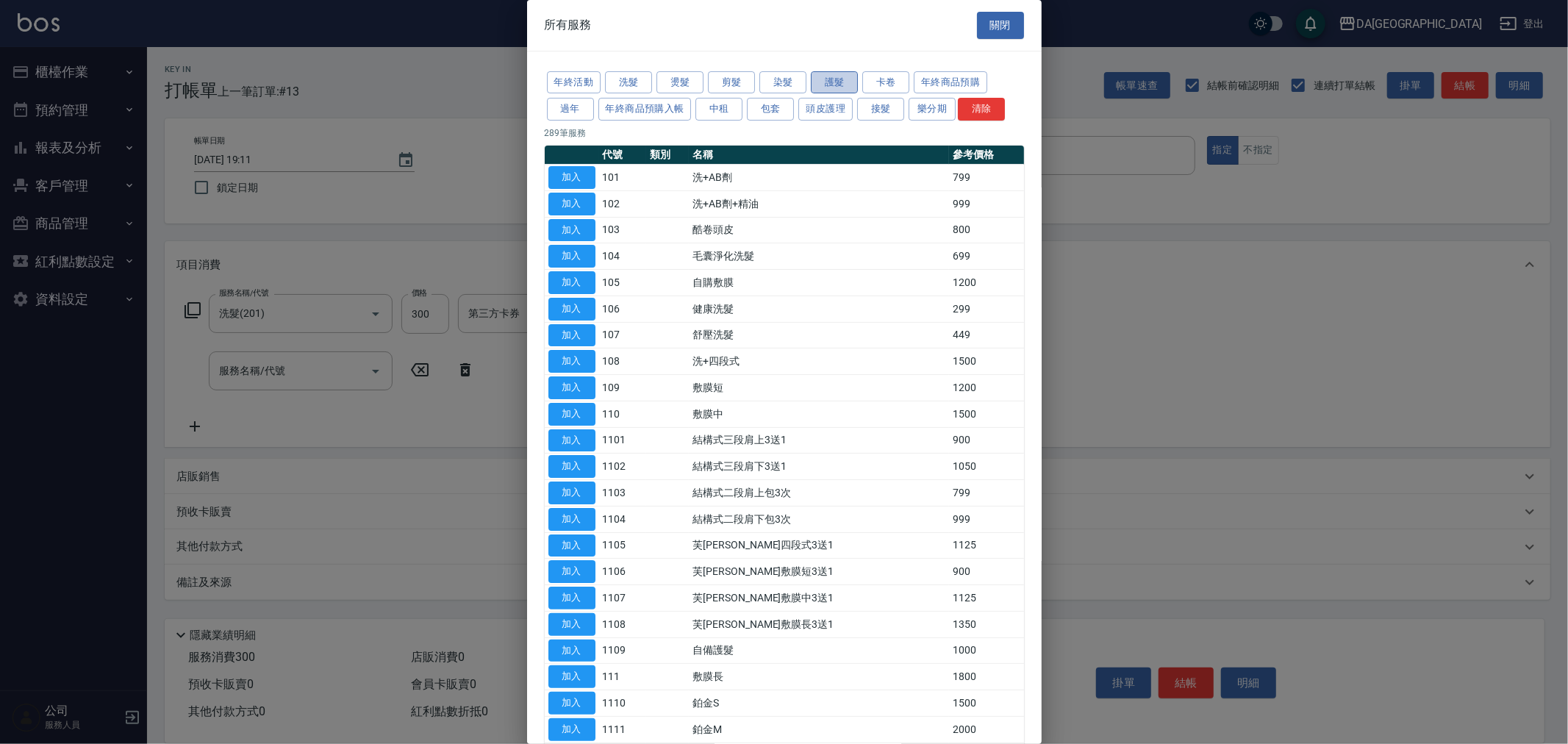
click at [820, 85] on button "護髮" at bounding box center [835, 82] width 47 height 23
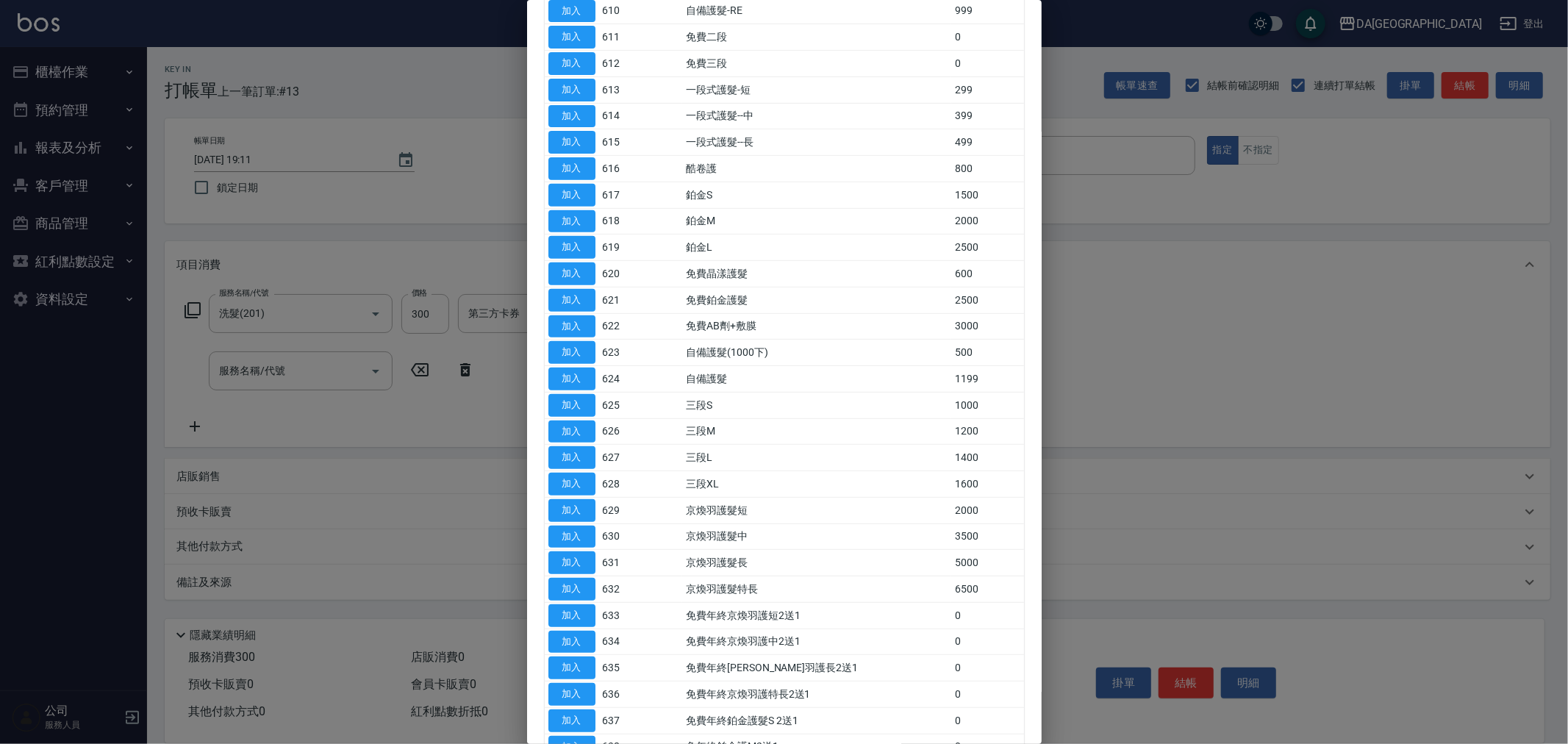
scroll to position [490, 0]
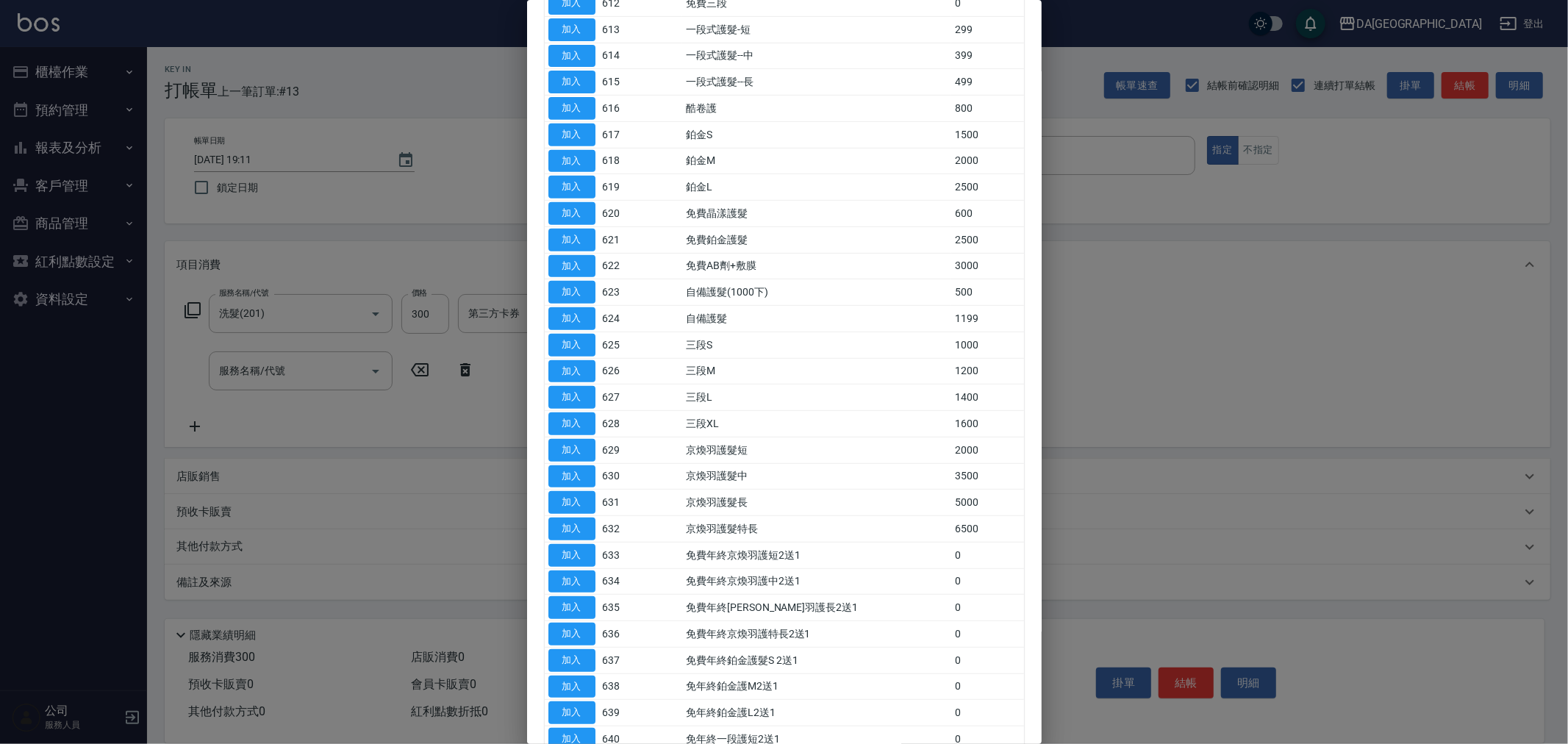
click at [262, 373] on div at bounding box center [784, 372] width 1568 height 744
click at [265, 371] on div at bounding box center [784, 372] width 1568 height 744
click at [354, 444] on div at bounding box center [784, 372] width 1568 height 744
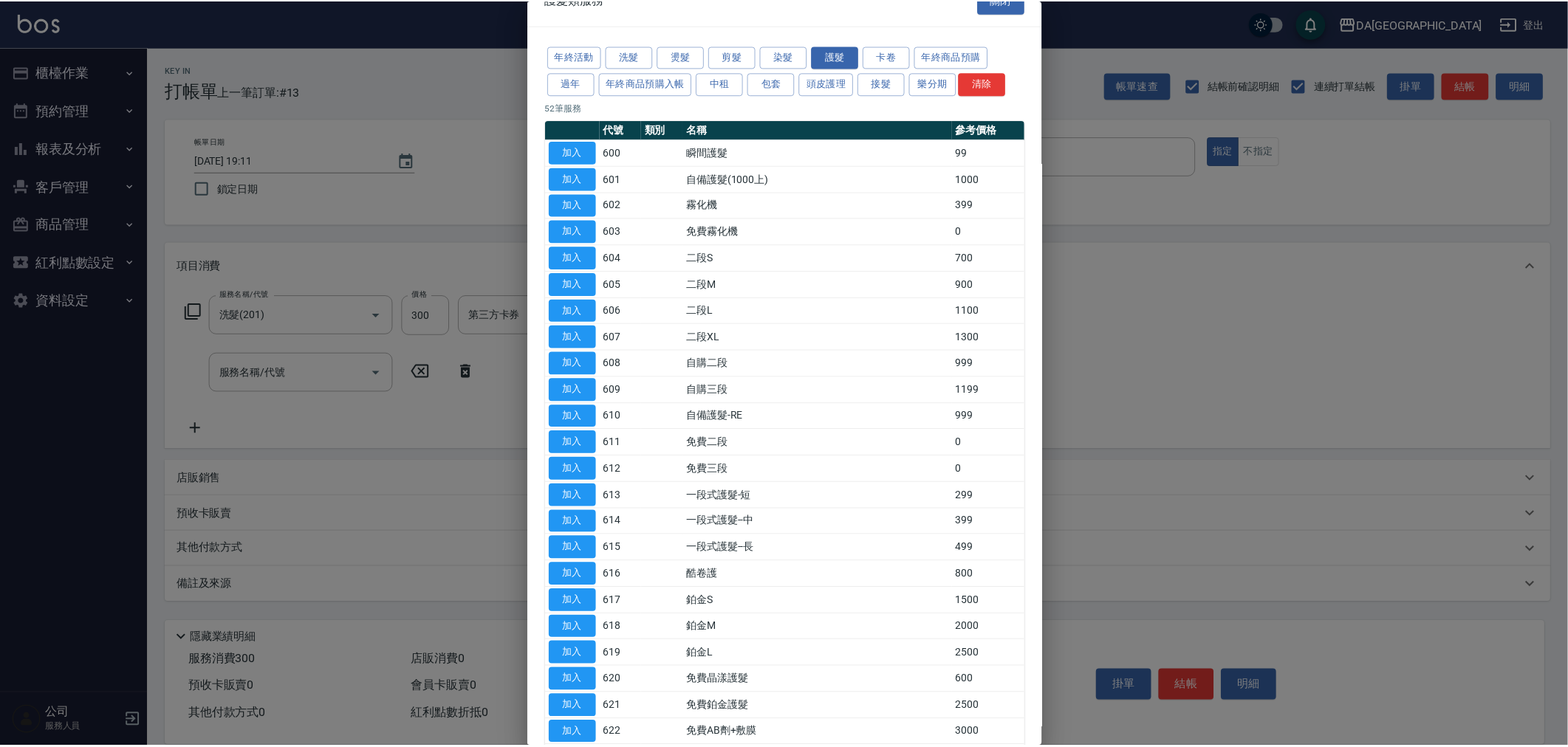
scroll to position [0, 0]
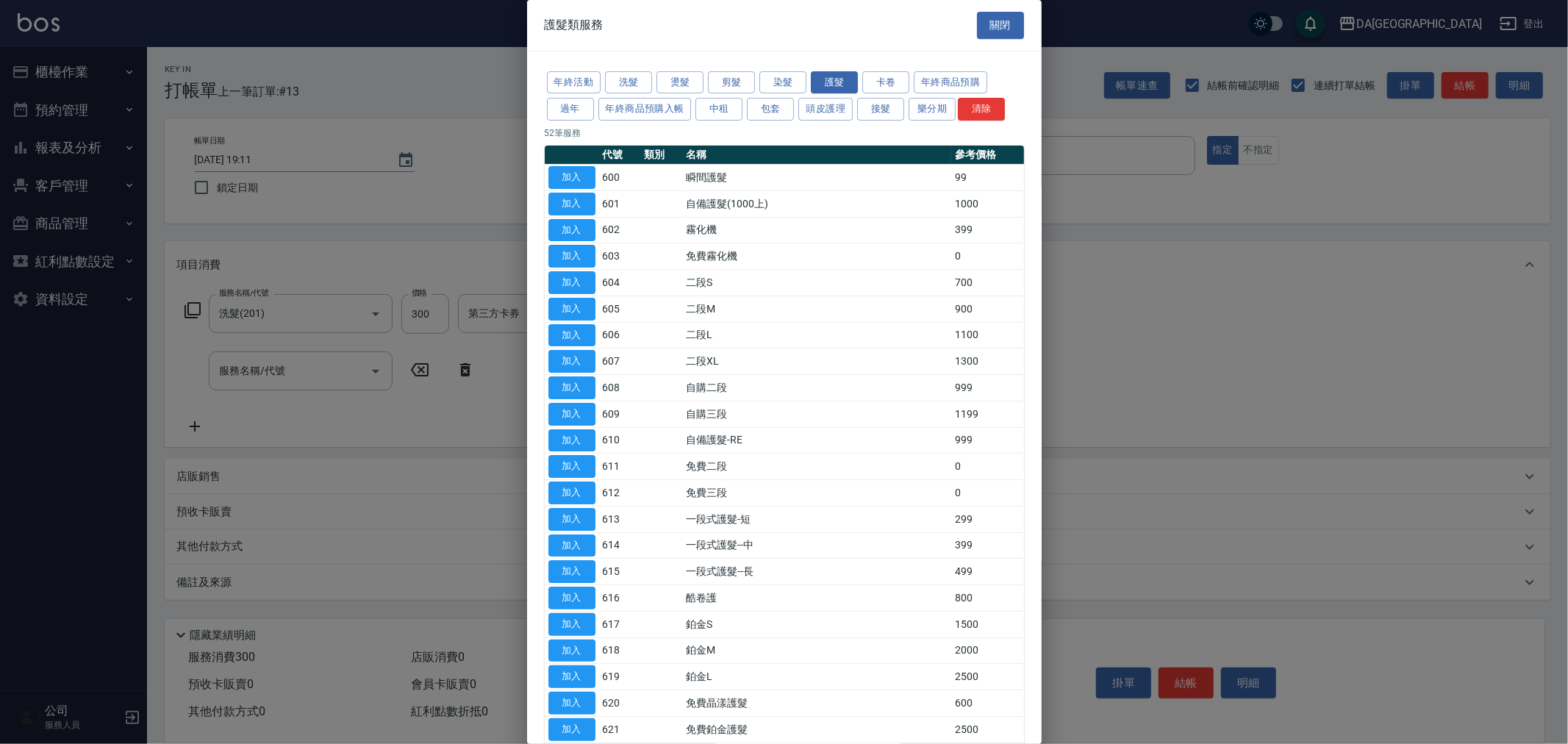
click at [989, 26] on button "關閉" at bounding box center [1000, 25] width 47 height 27
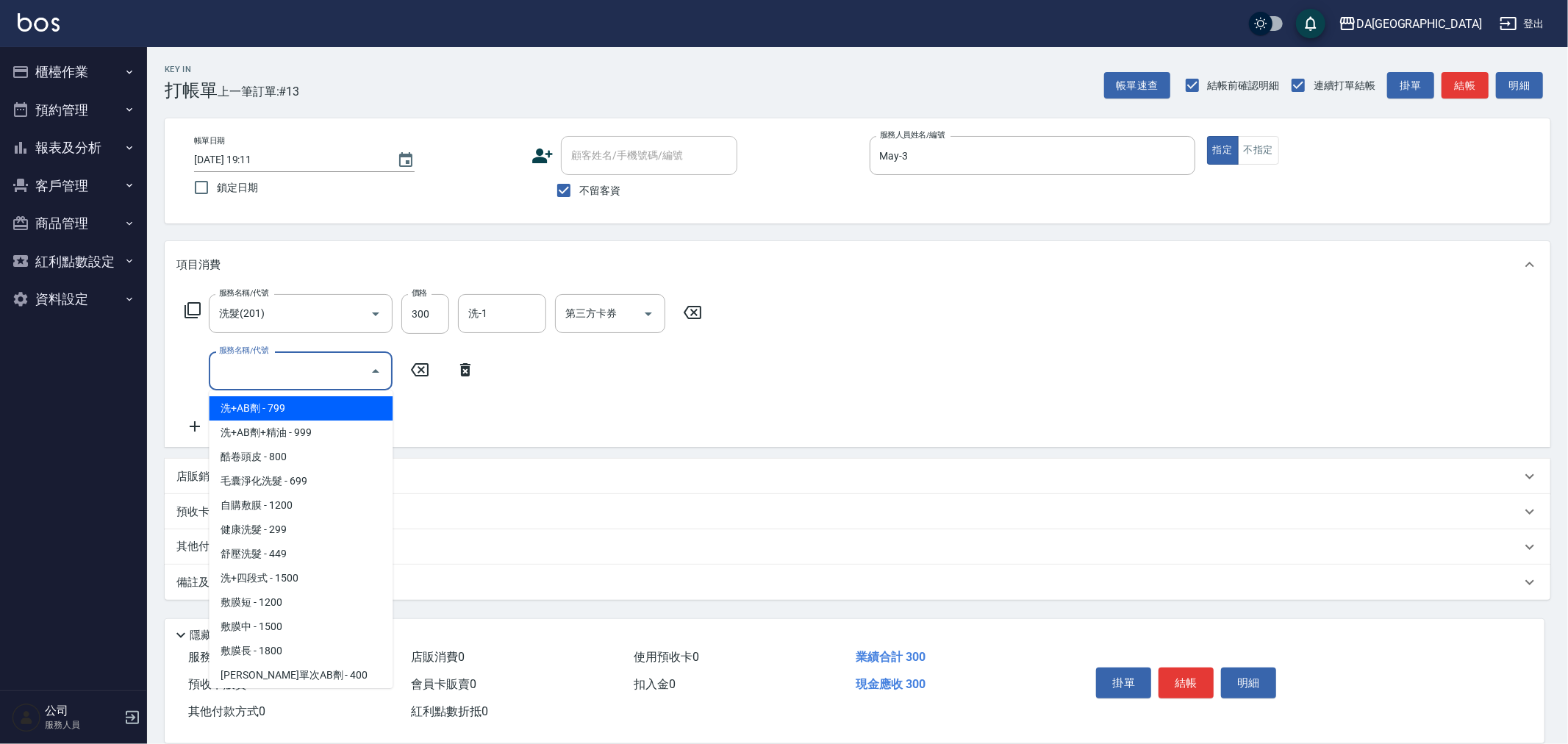
click at [306, 372] on input "服務名稱/代號" at bounding box center [289, 371] width 148 height 26
click at [361, 400] on span "洗+AB劑 - 799" at bounding box center [301, 408] width 184 height 24
type input "洗+AB劑(101)"
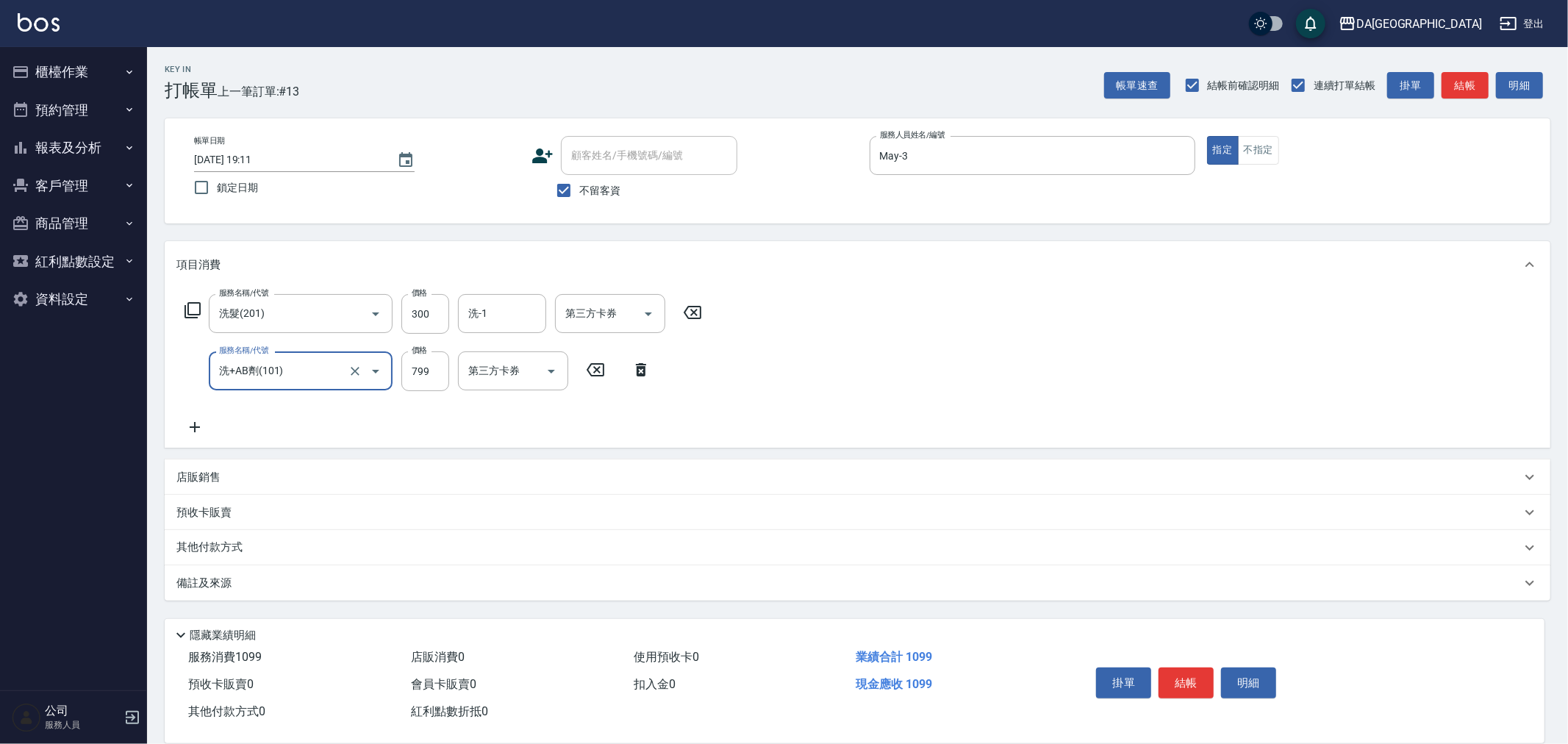
click at [382, 435] on div "服務名稱/代號 洗髮(201) 服務名稱/代號 價格 300 價格 洗-1 洗-1 第三方卡券 第三方卡券 服務名稱/代號 洗+AB劑(101) 服務名稱/代…" at bounding box center [444, 365] width 535 height 142
click at [935, 369] on icon at bounding box center [932, 369] width 10 height 13
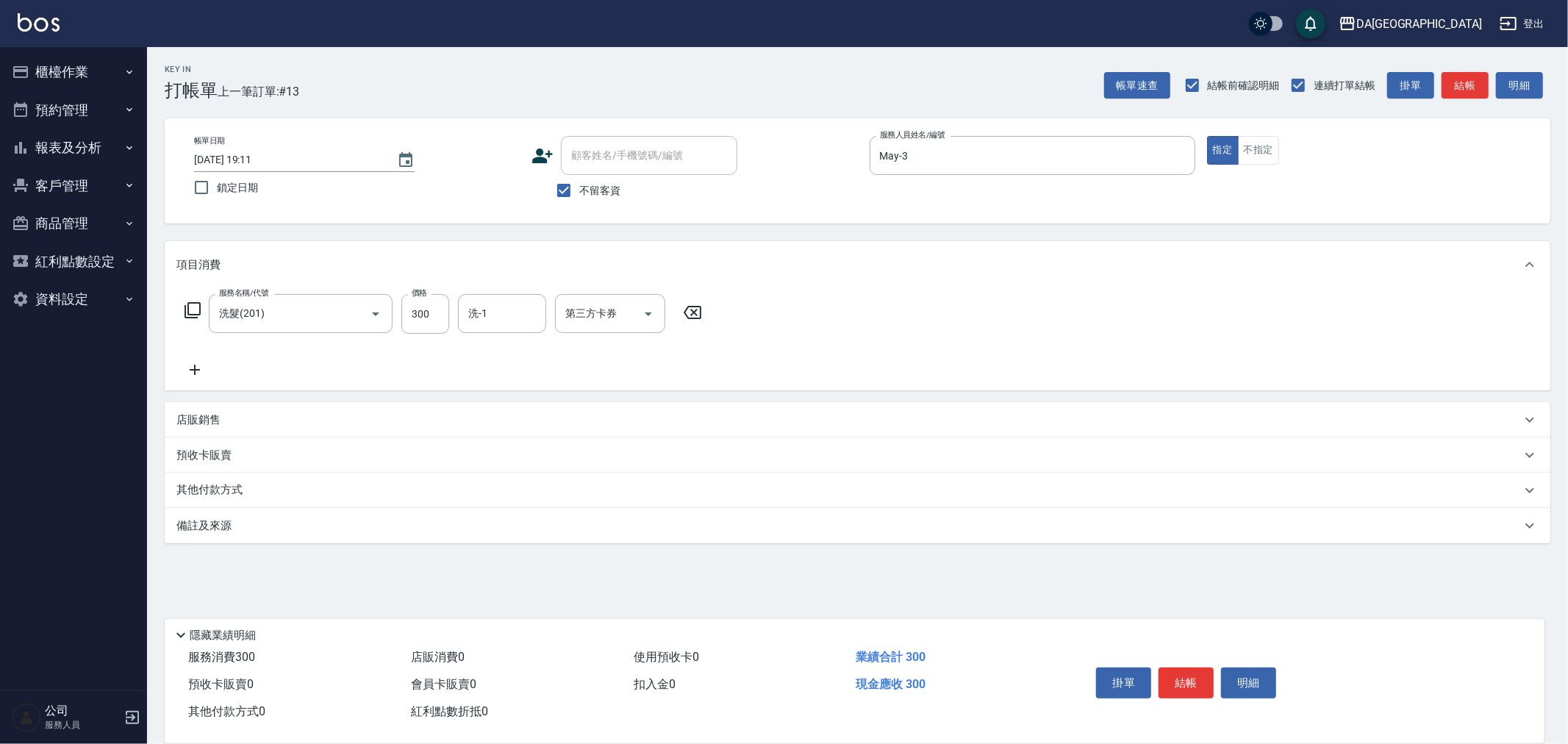
drag, startPoint x: 438, startPoint y: 313, endPoint x: 647, endPoint y: 342, distance: 211.0
click at [438, 313] on input "300" at bounding box center [425, 313] width 47 height 40
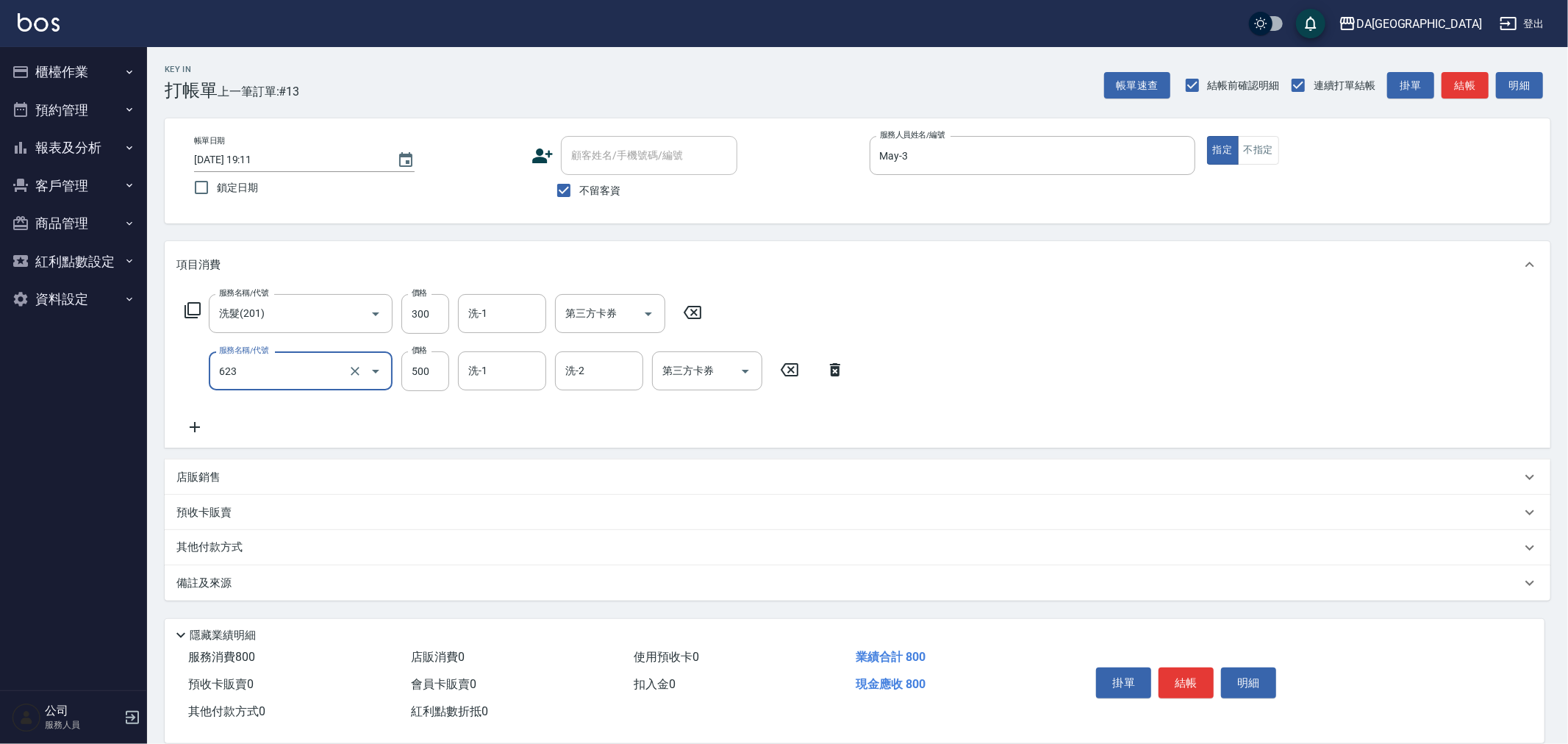
type input "自備護髮(1000下)(623)"
type input "0"
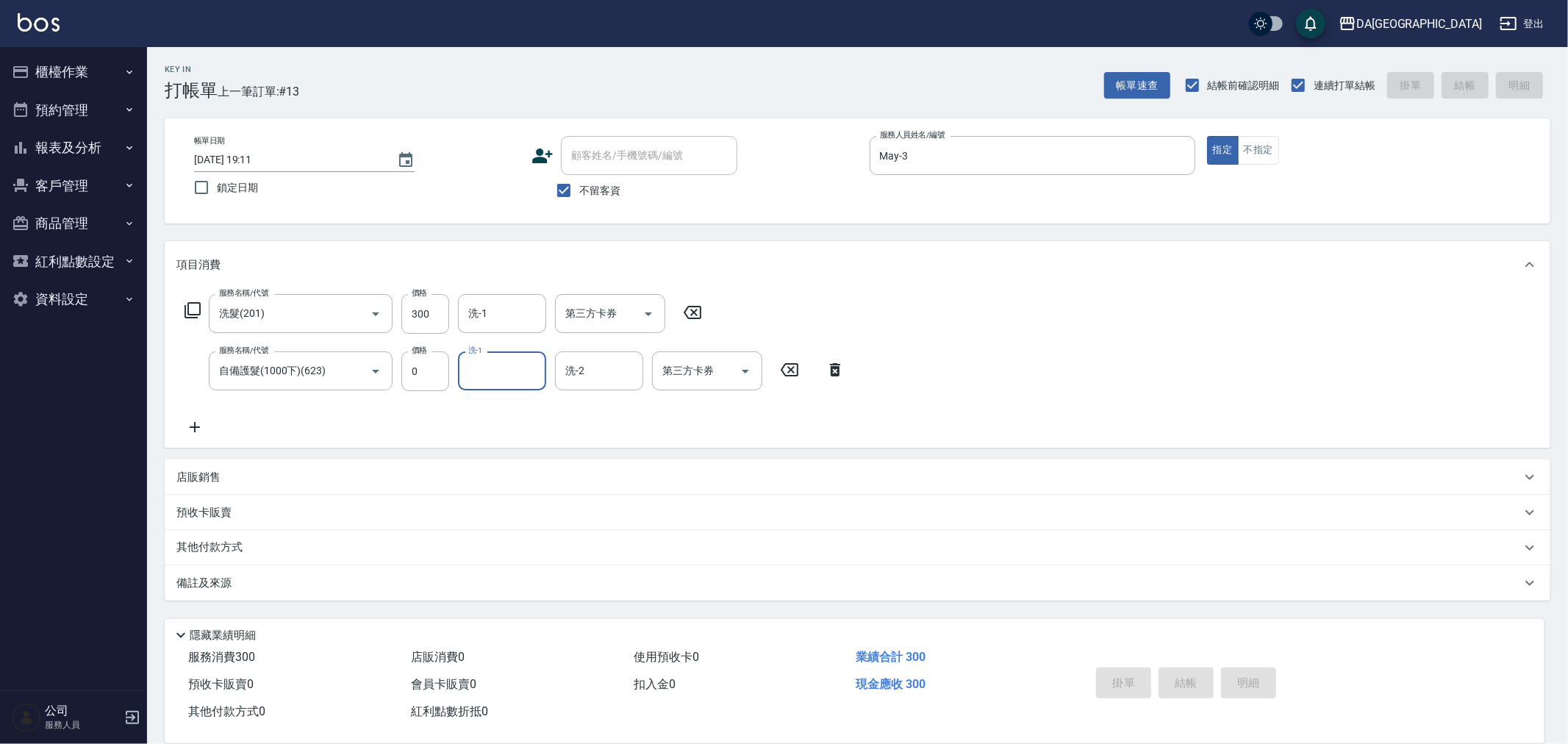
type input "2025/08/22 19:12"
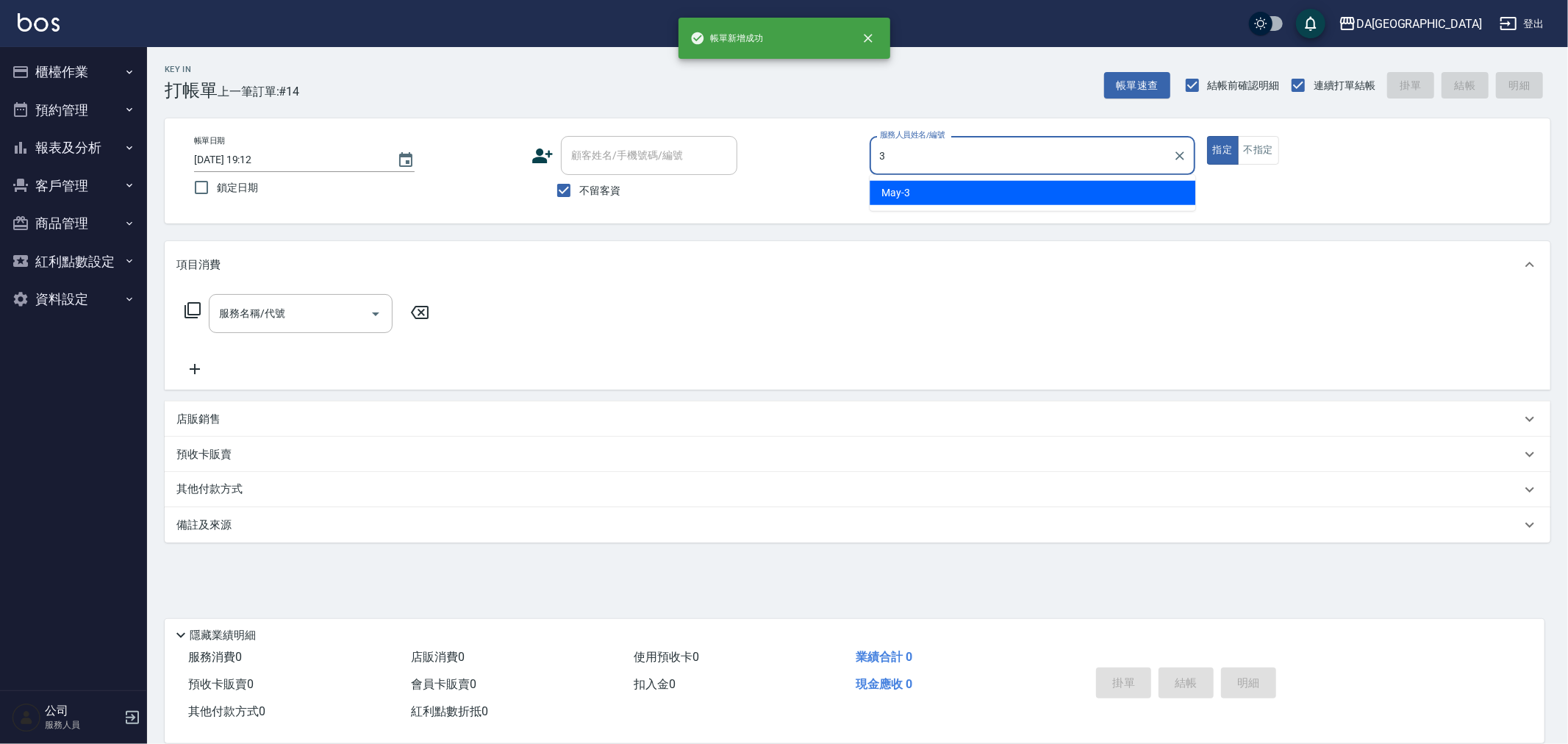
type input "May-3"
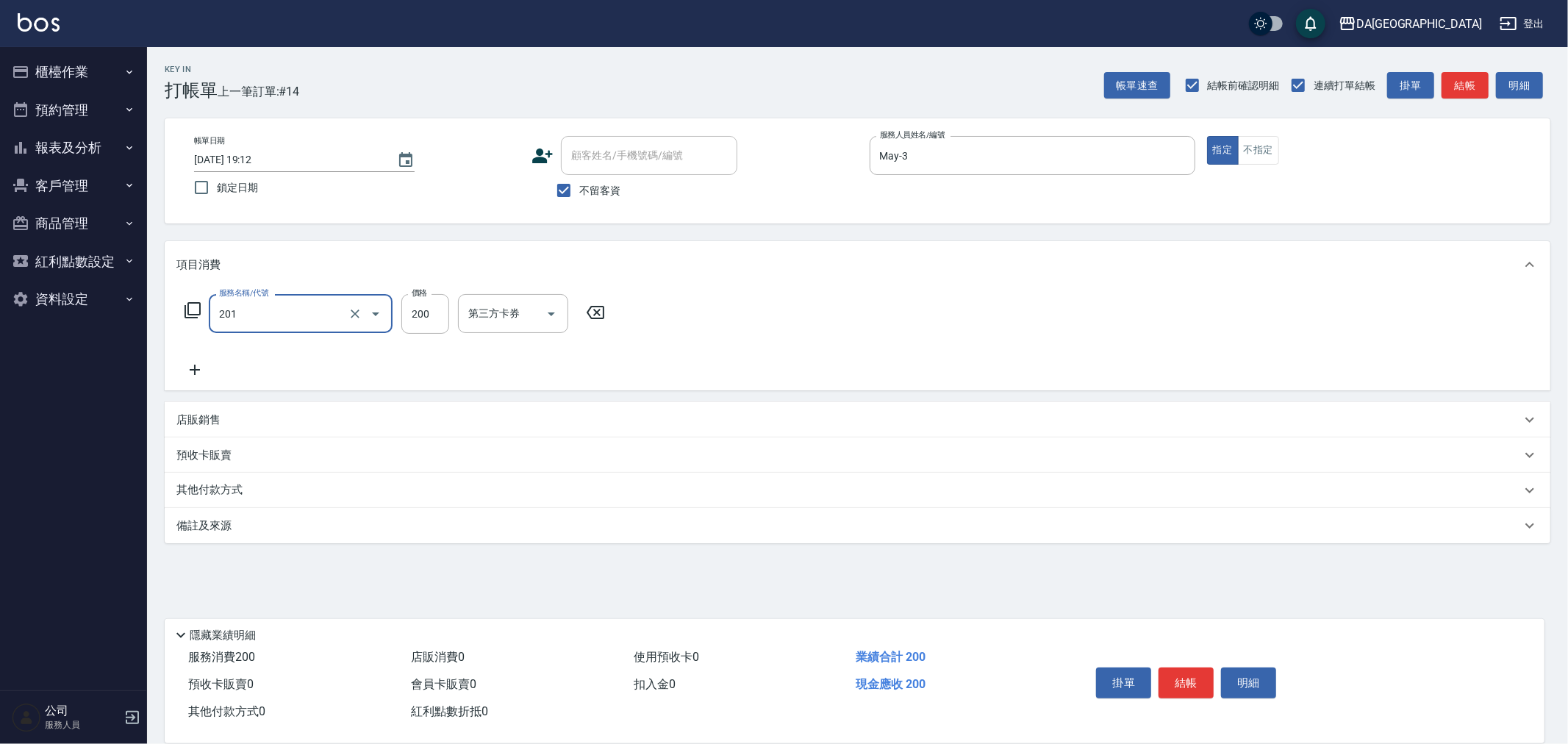
type input "洗髮(201)"
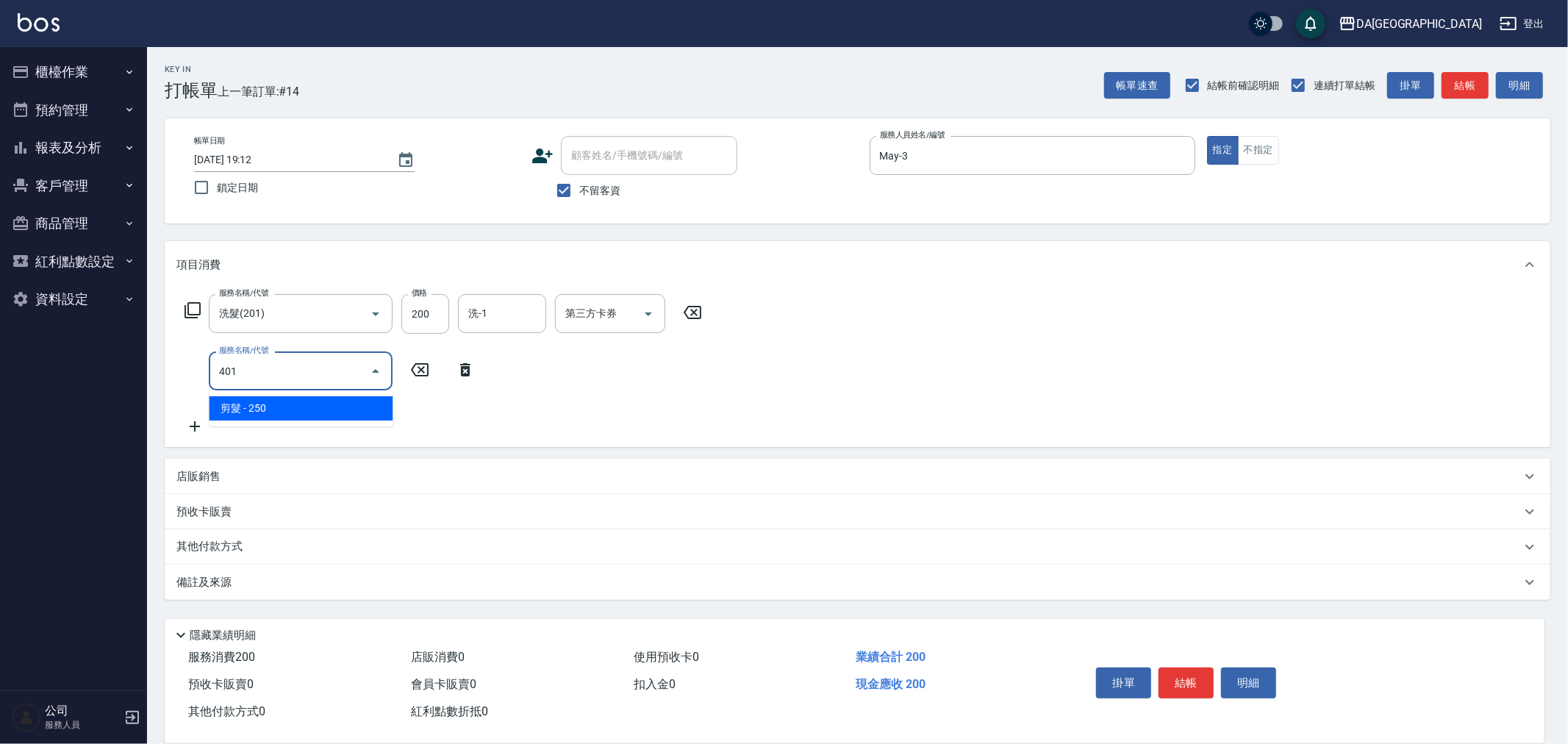
type input "剪髮(401)"
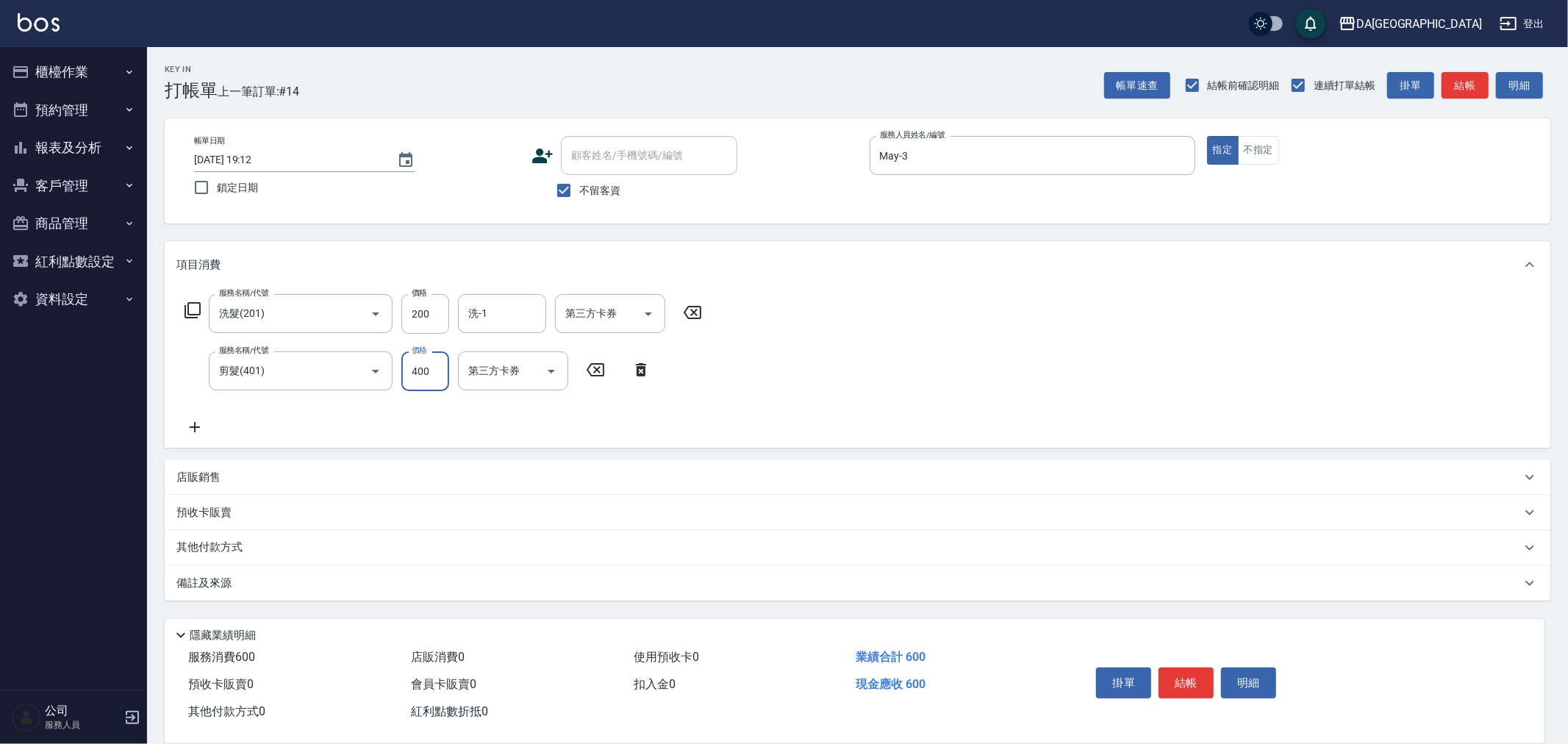
type input "400"
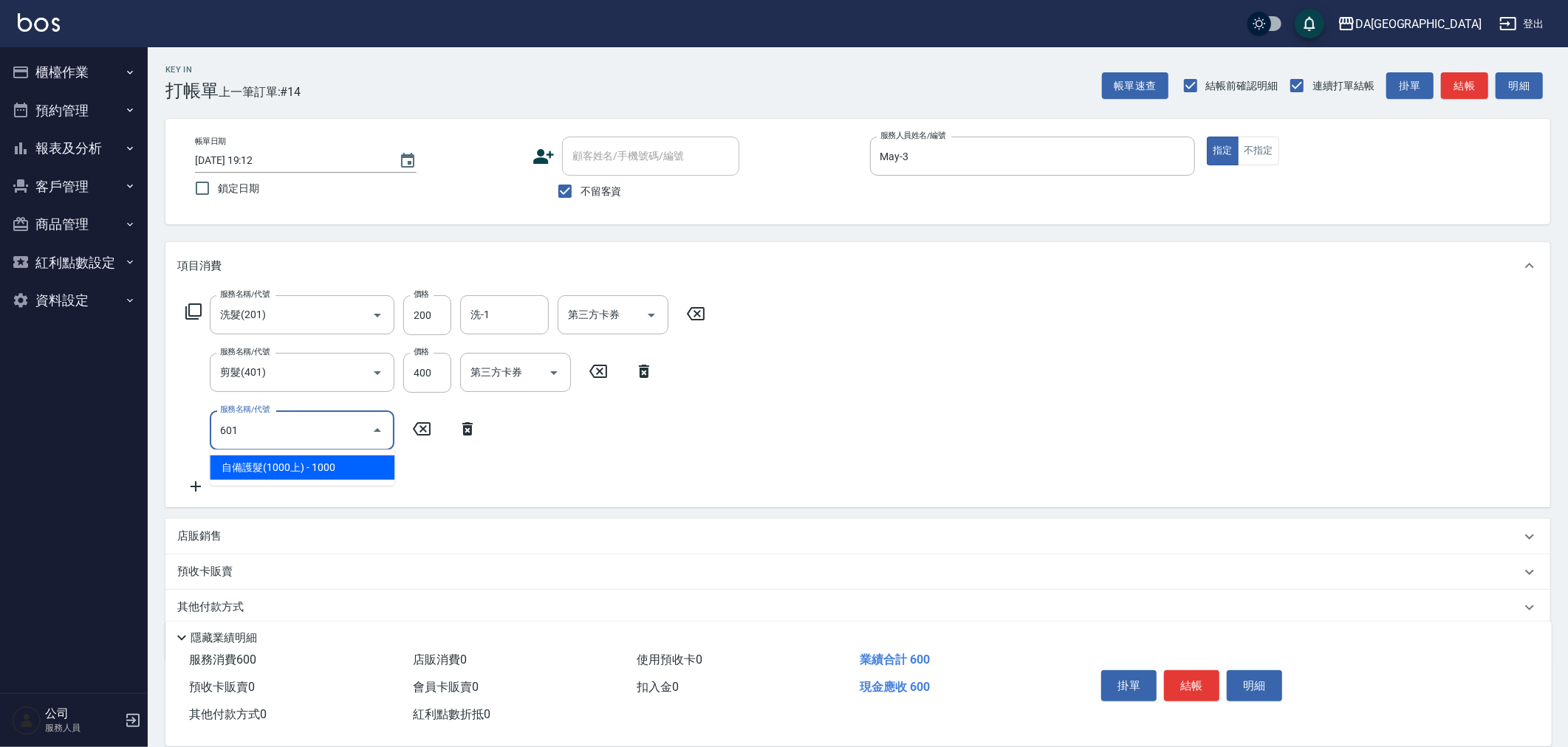
type input "自備護髮(1000上)(601)"
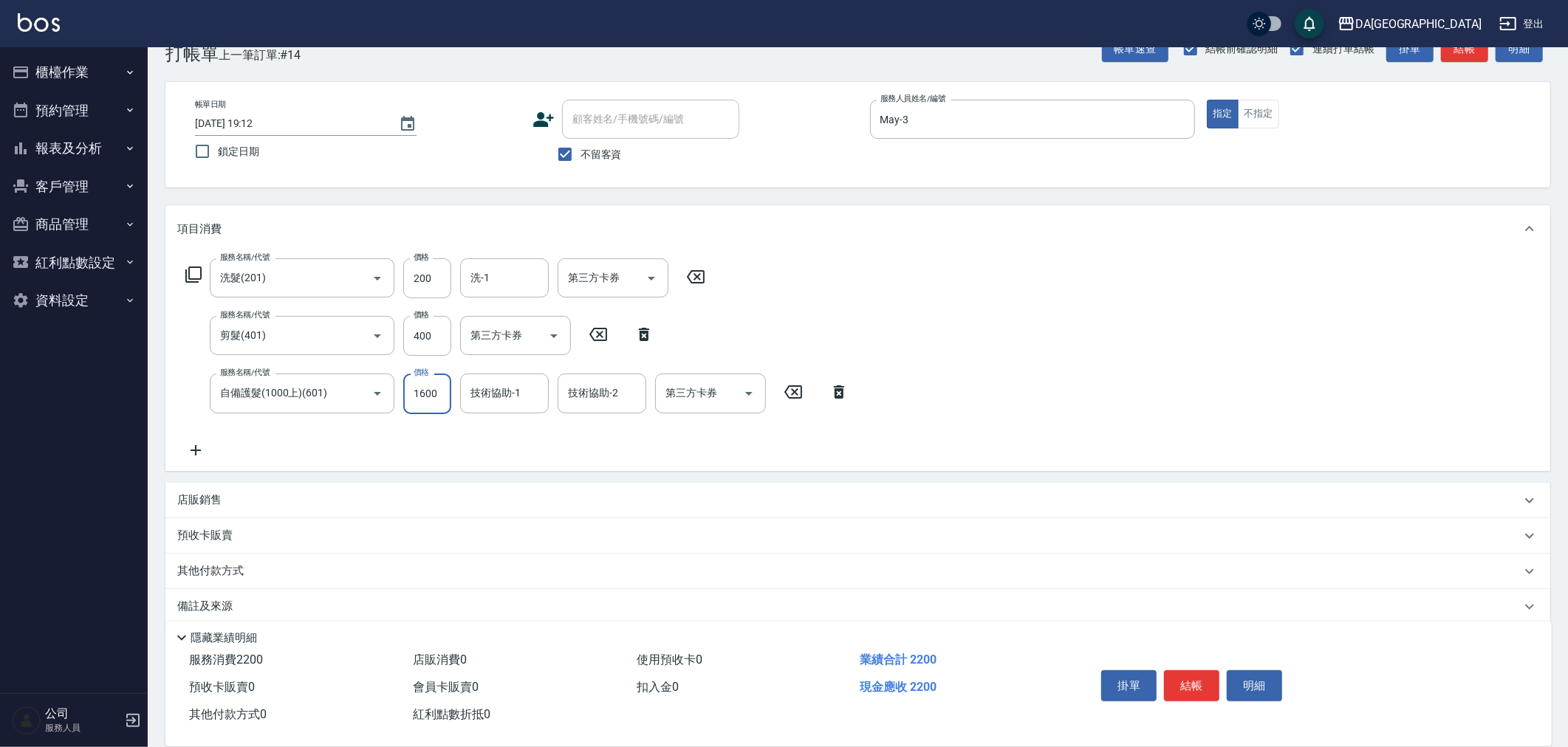
scroll to position [54, 0]
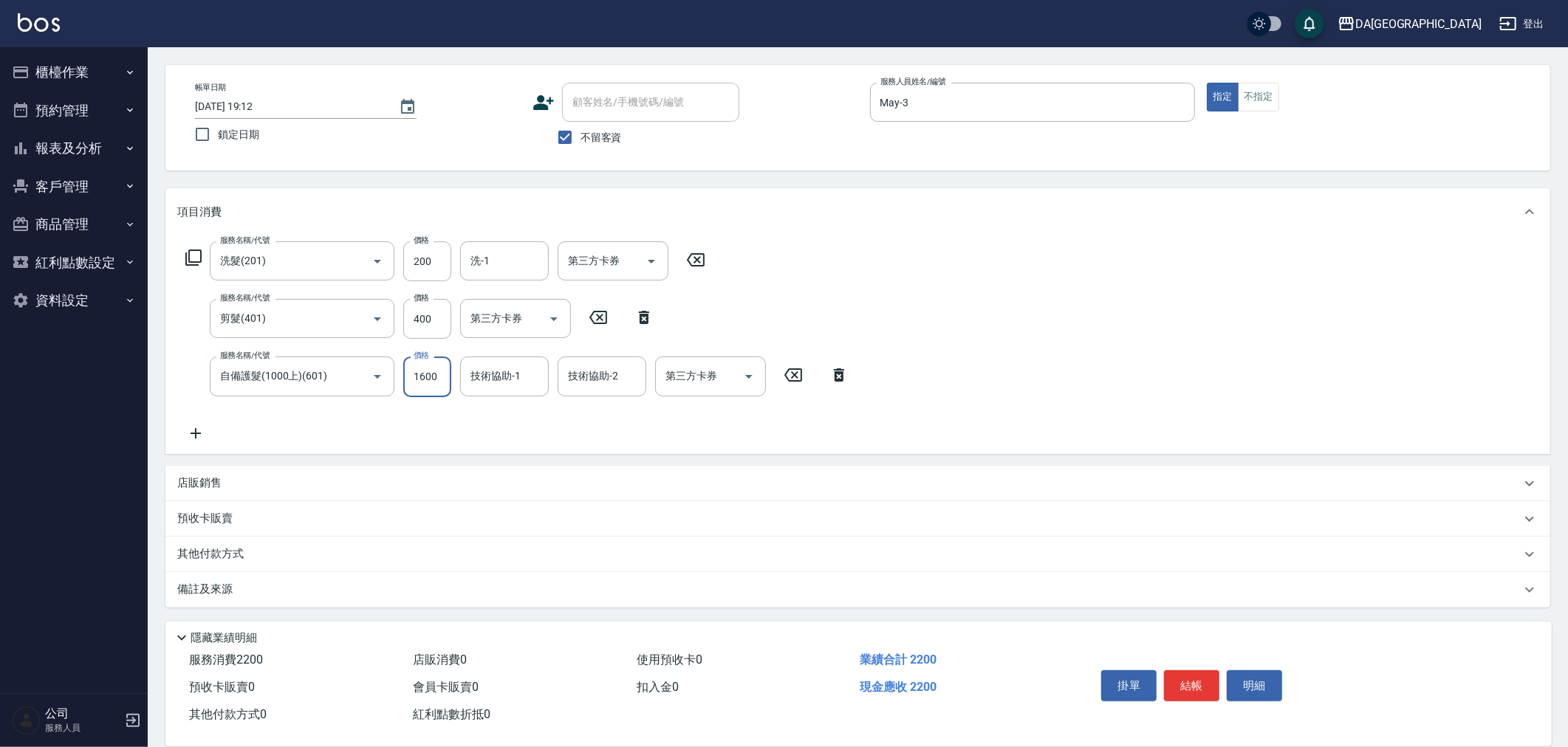
type input "1600"
click at [216, 473] on div "店販銷售" at bounding box center [858, 483] width 1385 height 35
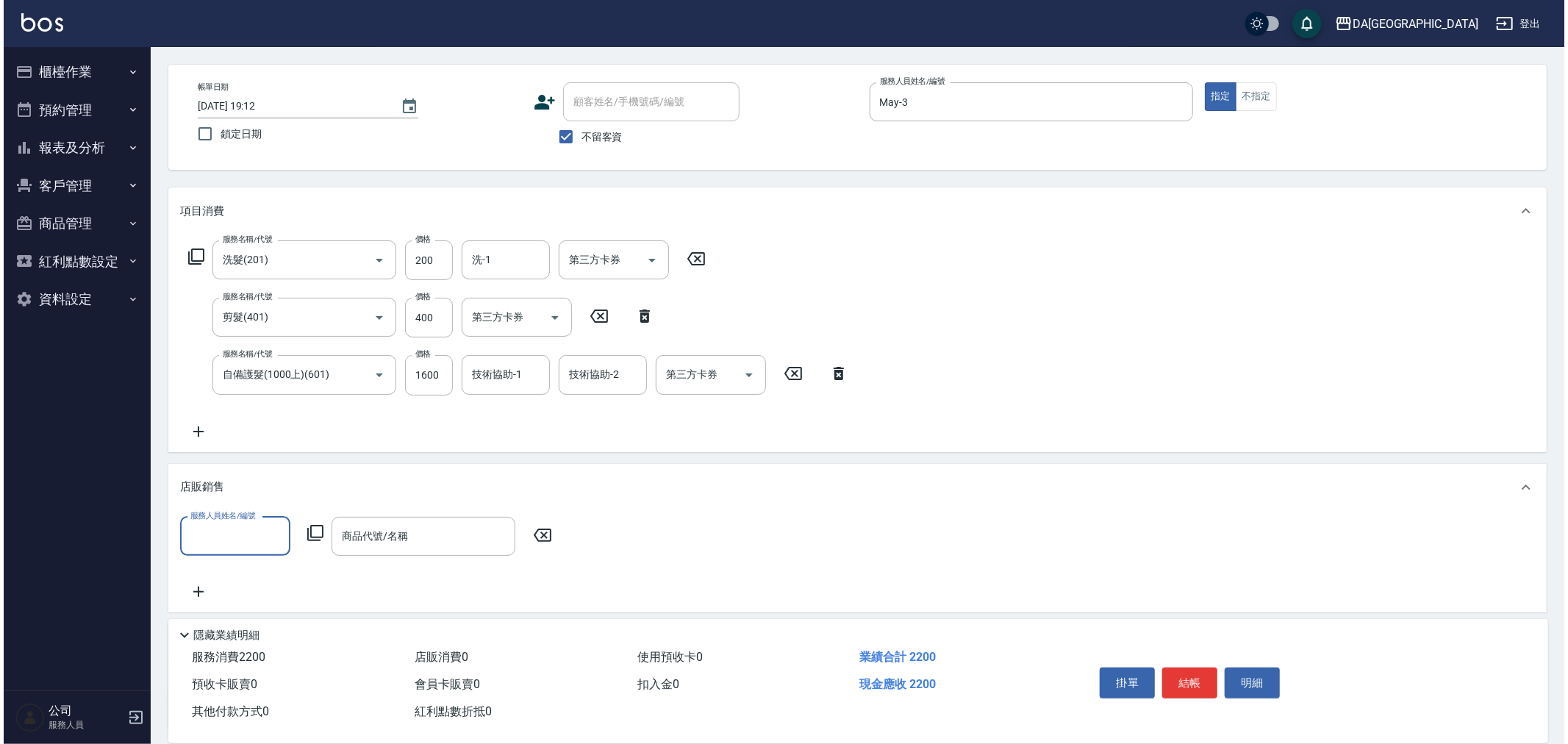
scroll to position [0, 0]
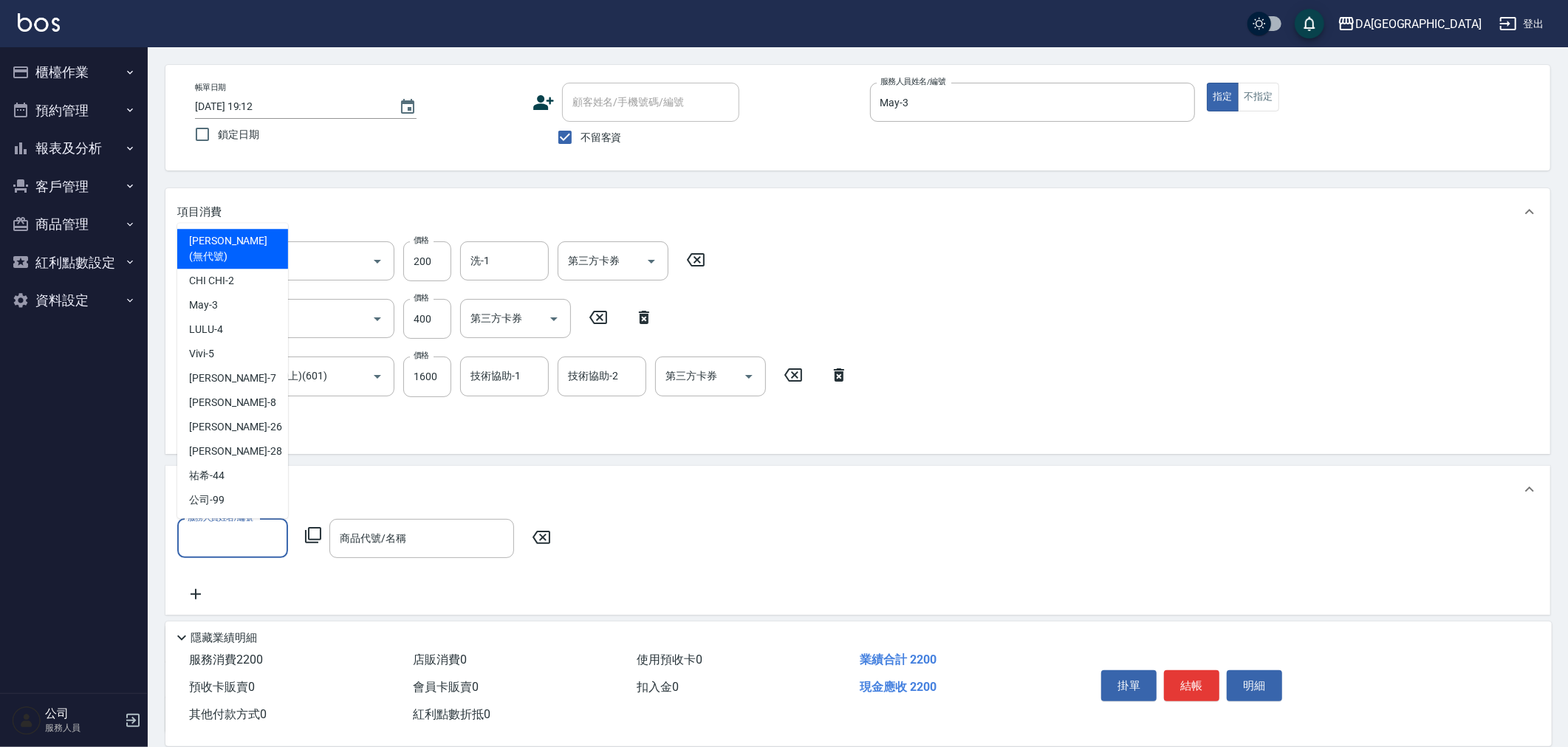
click at [217, 542] on input "服務人員姓名/編號" at bounding box center [233, 539] width 98 height 26
click at [222, 304] on div "May -3" at bounding box center [233, 305] width 111 height 24
type input "May-3"
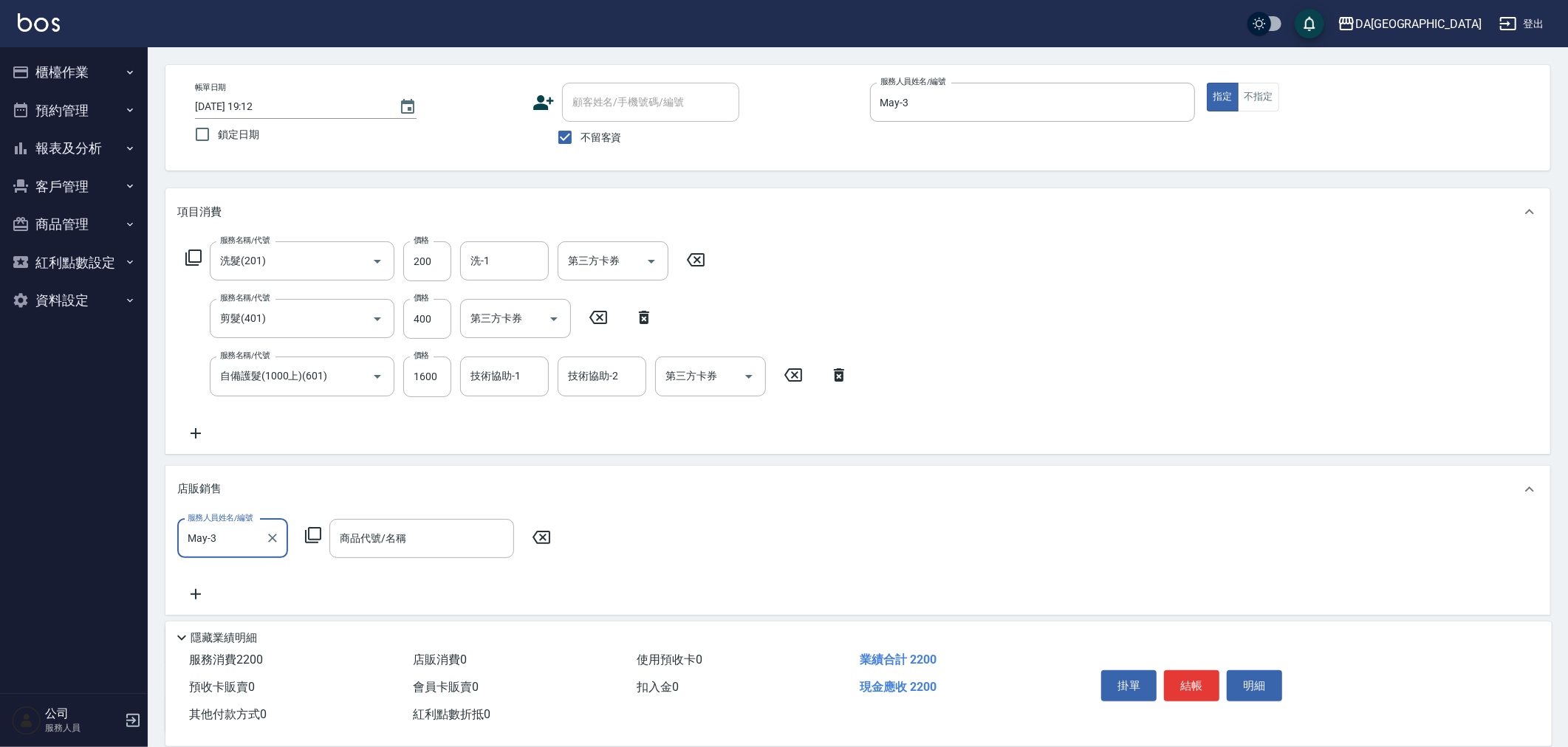
click at [316, 530] on icon at bounding box center [313, 535] width 18 height 18
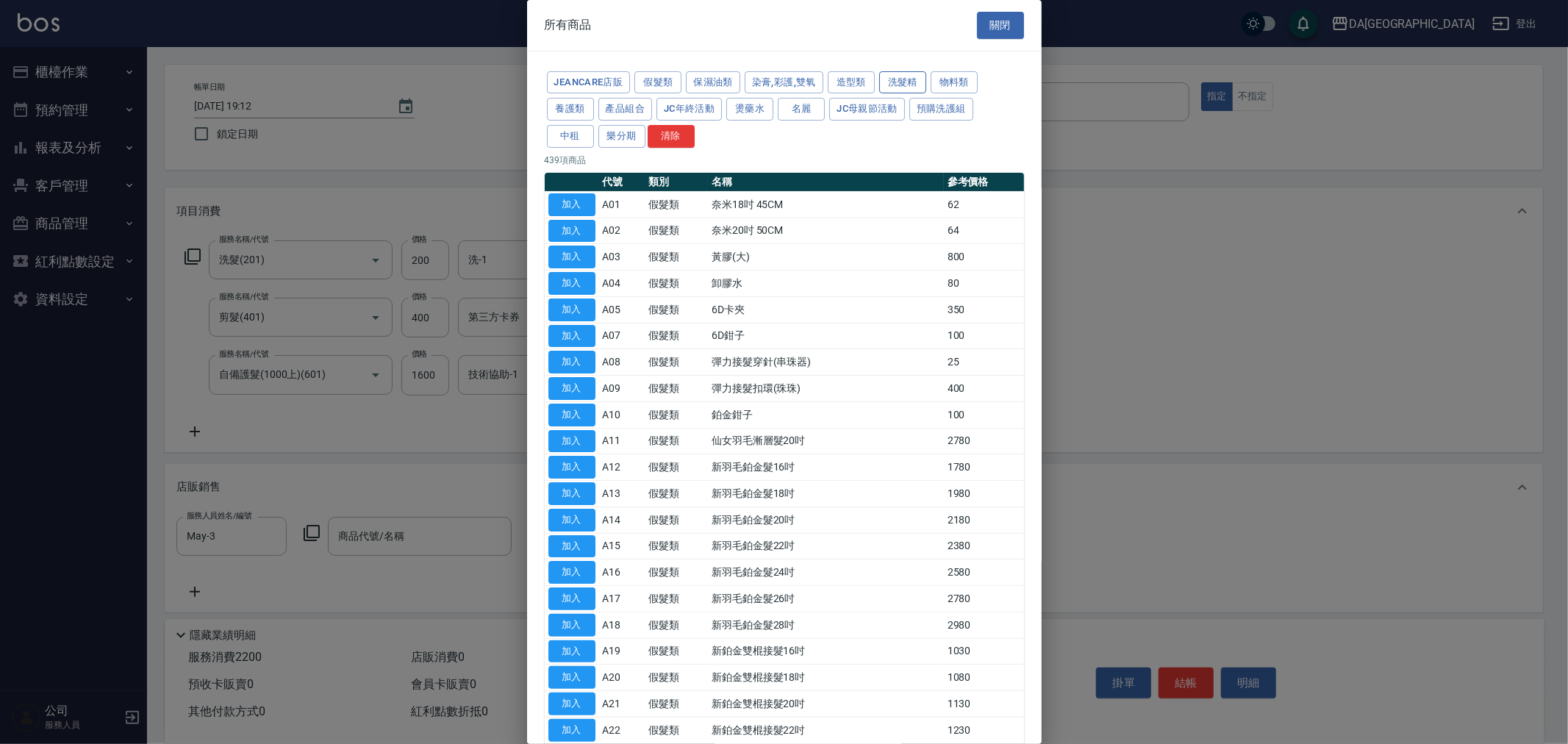
click at [906, 87] on button "洗髮精" at bounding box center [903, 82] width 47 height 23
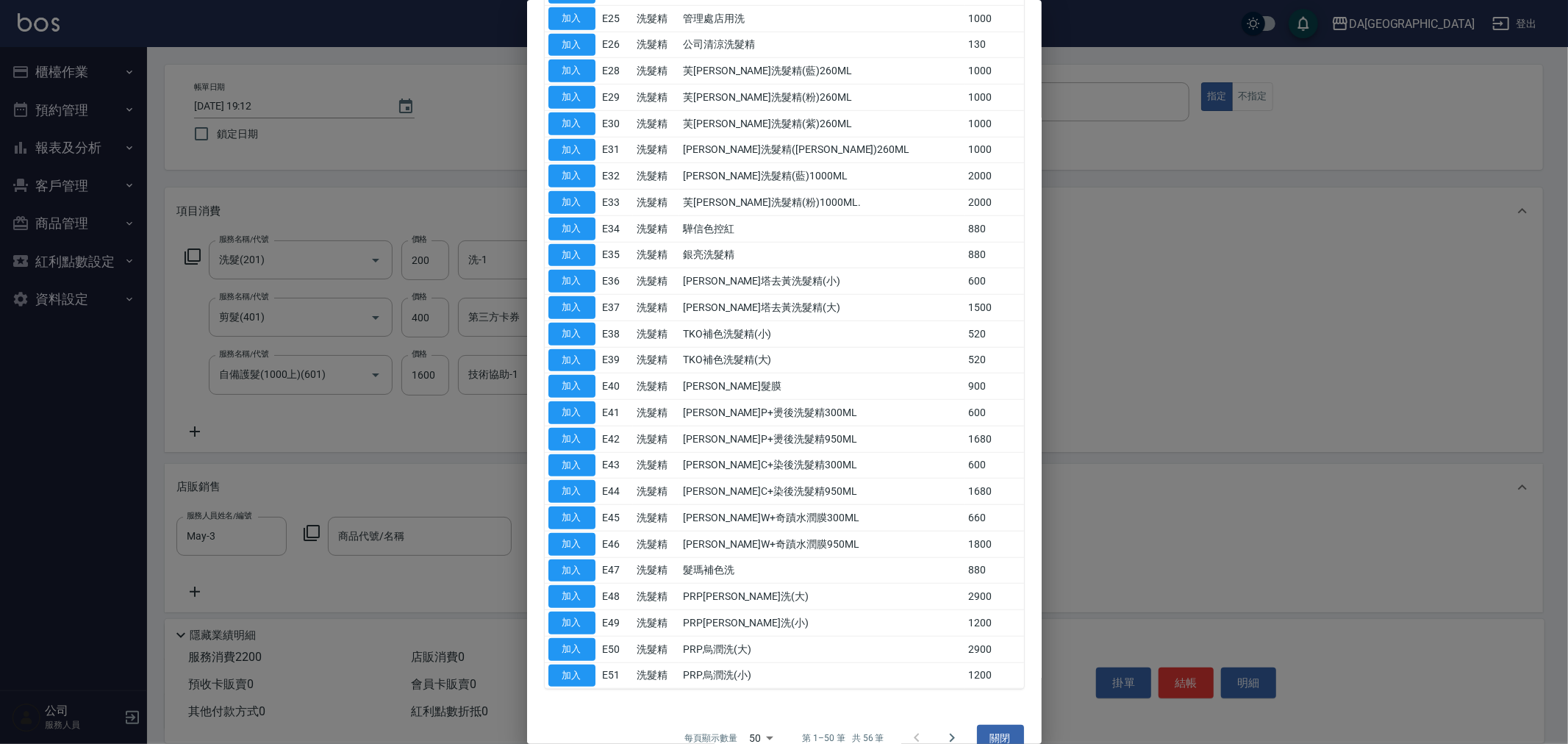
scroll to position [846, 0]
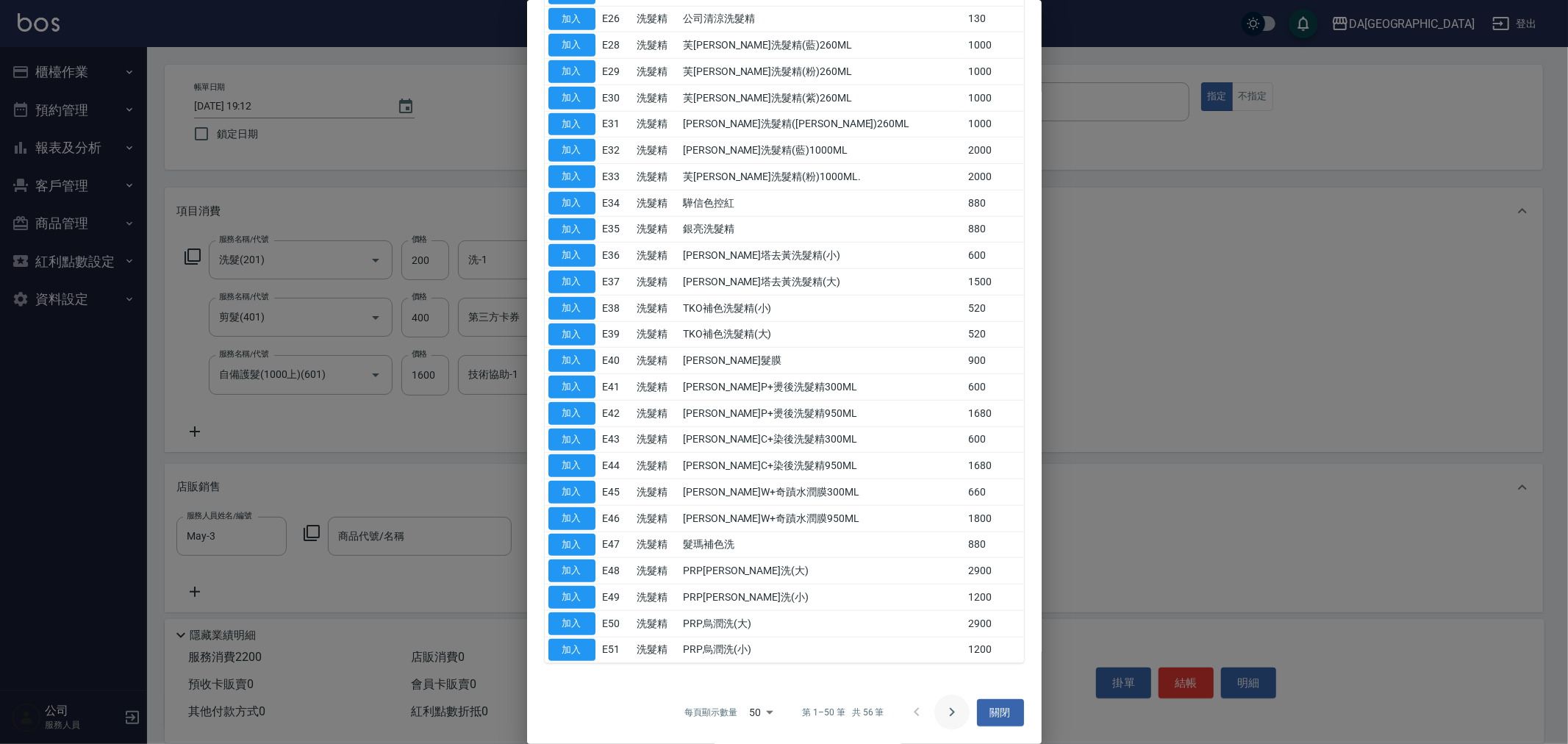
click at [945, 717] on icon "Go to next page" at bounding box center [952, 712] width 18 height 18
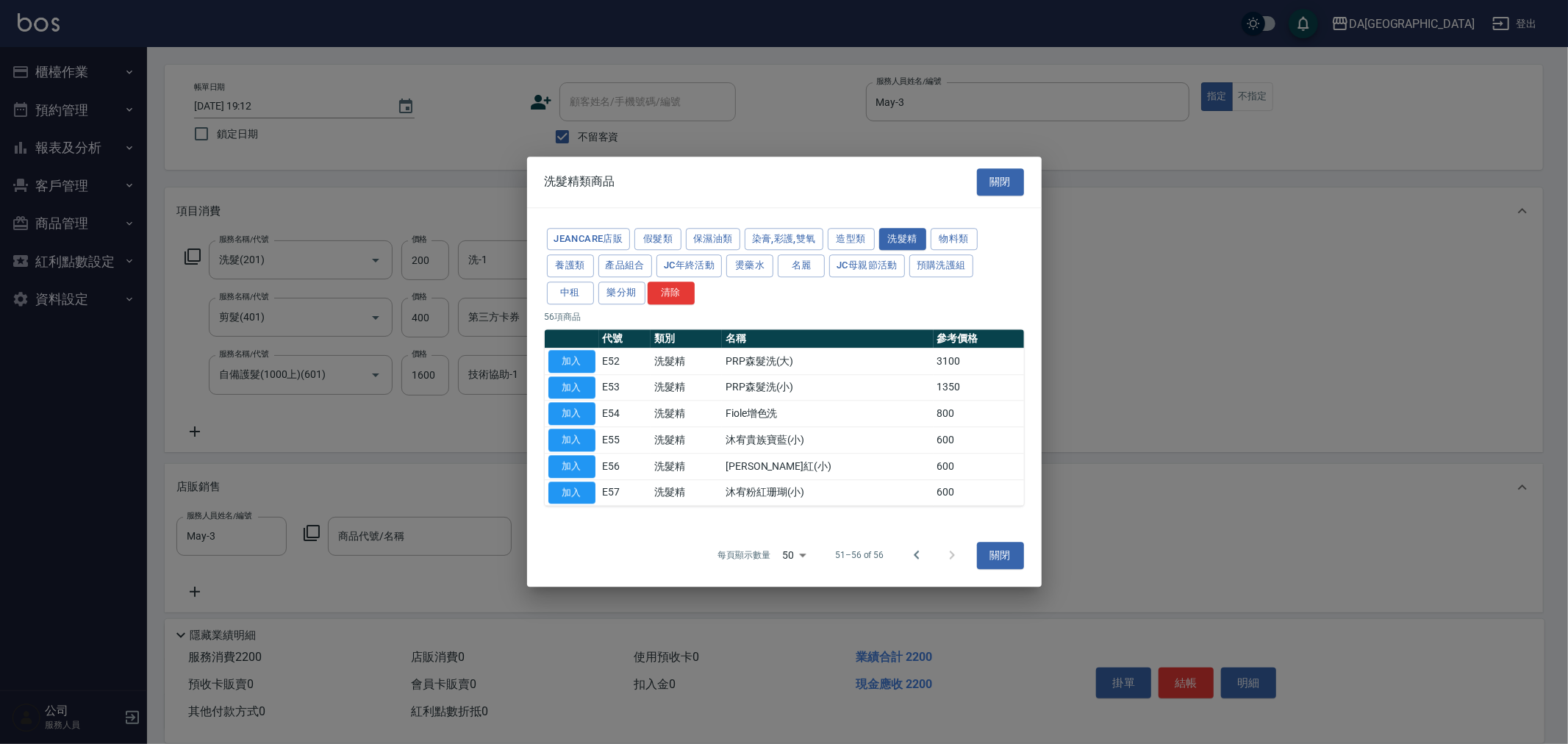
scroll to position [0, 0]
click at [917, 554] on icon "Go to previous page" at bounding box center [916, 556] width 18 height 18
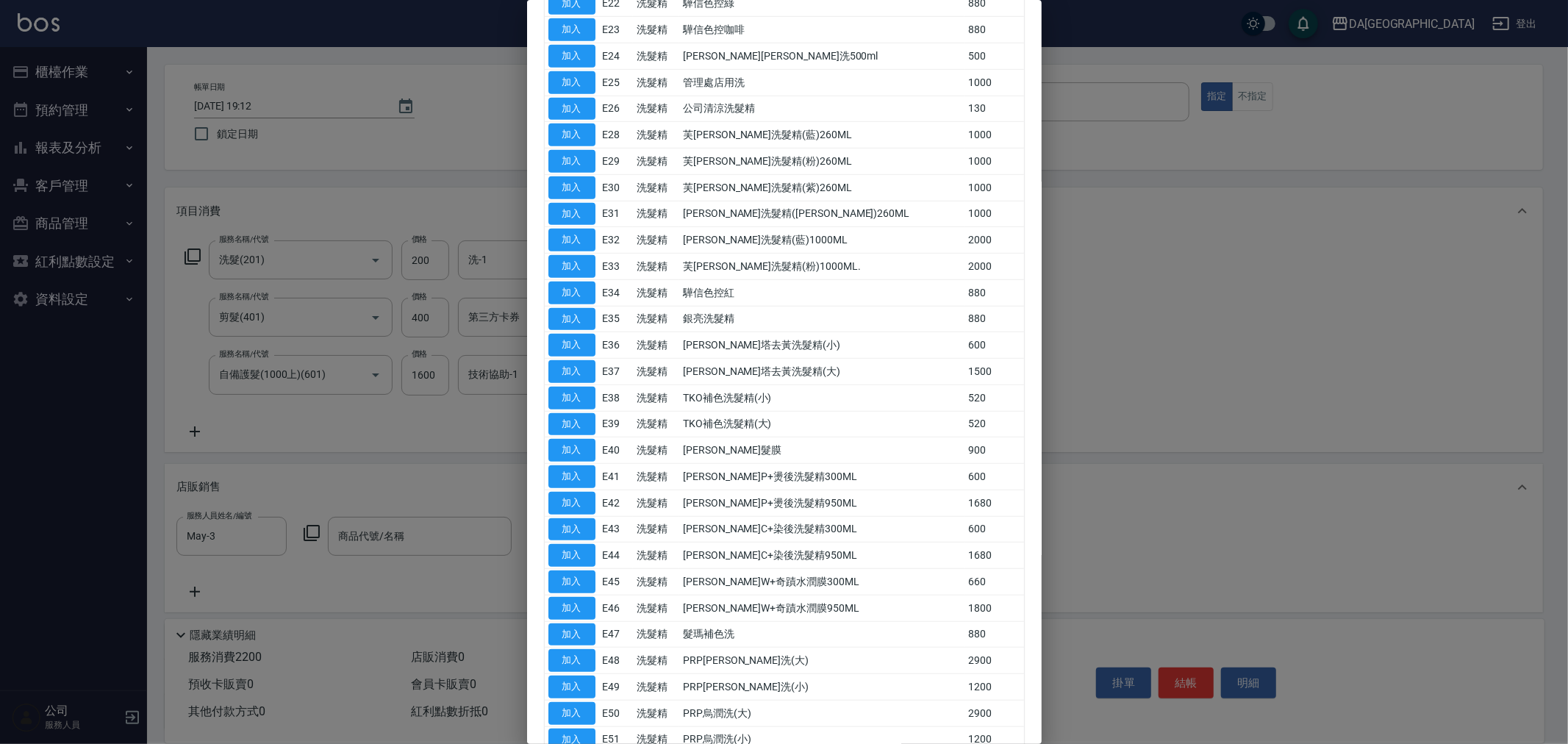
scroll to position [846, 0]
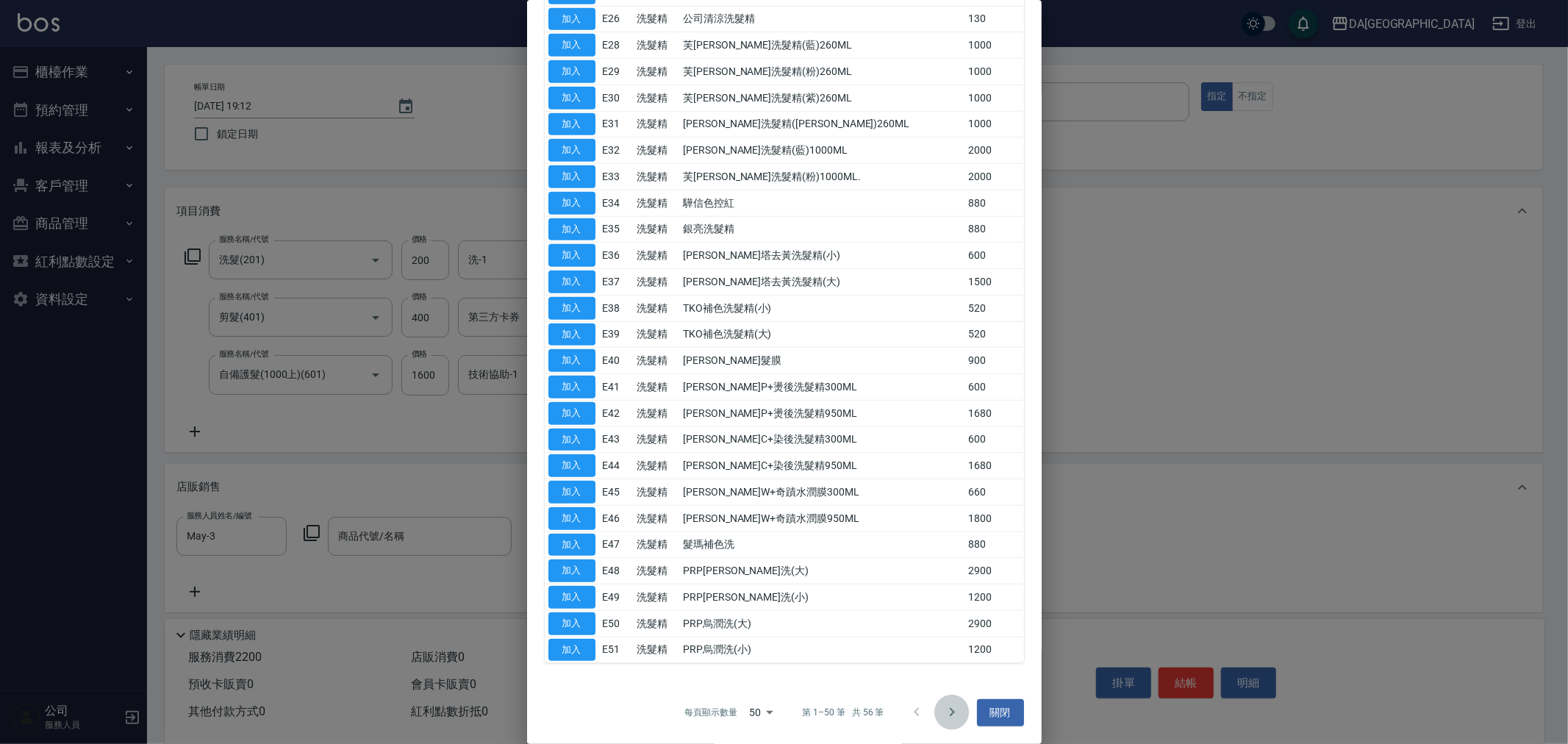
click at [943, 712] on icon "Go to next page" at bounding box center [952, 712] width 18 height 18
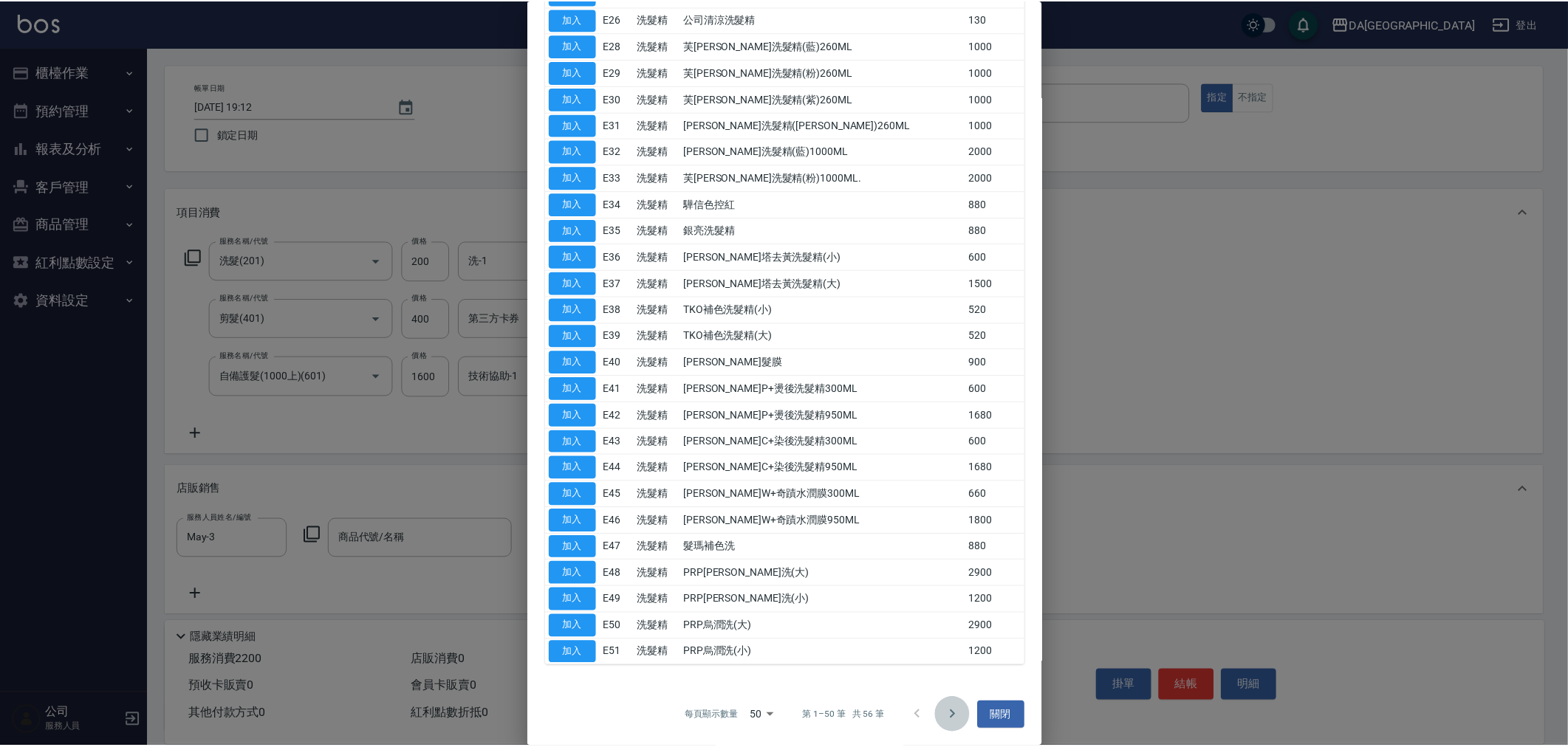
scroll to position [0, 0]
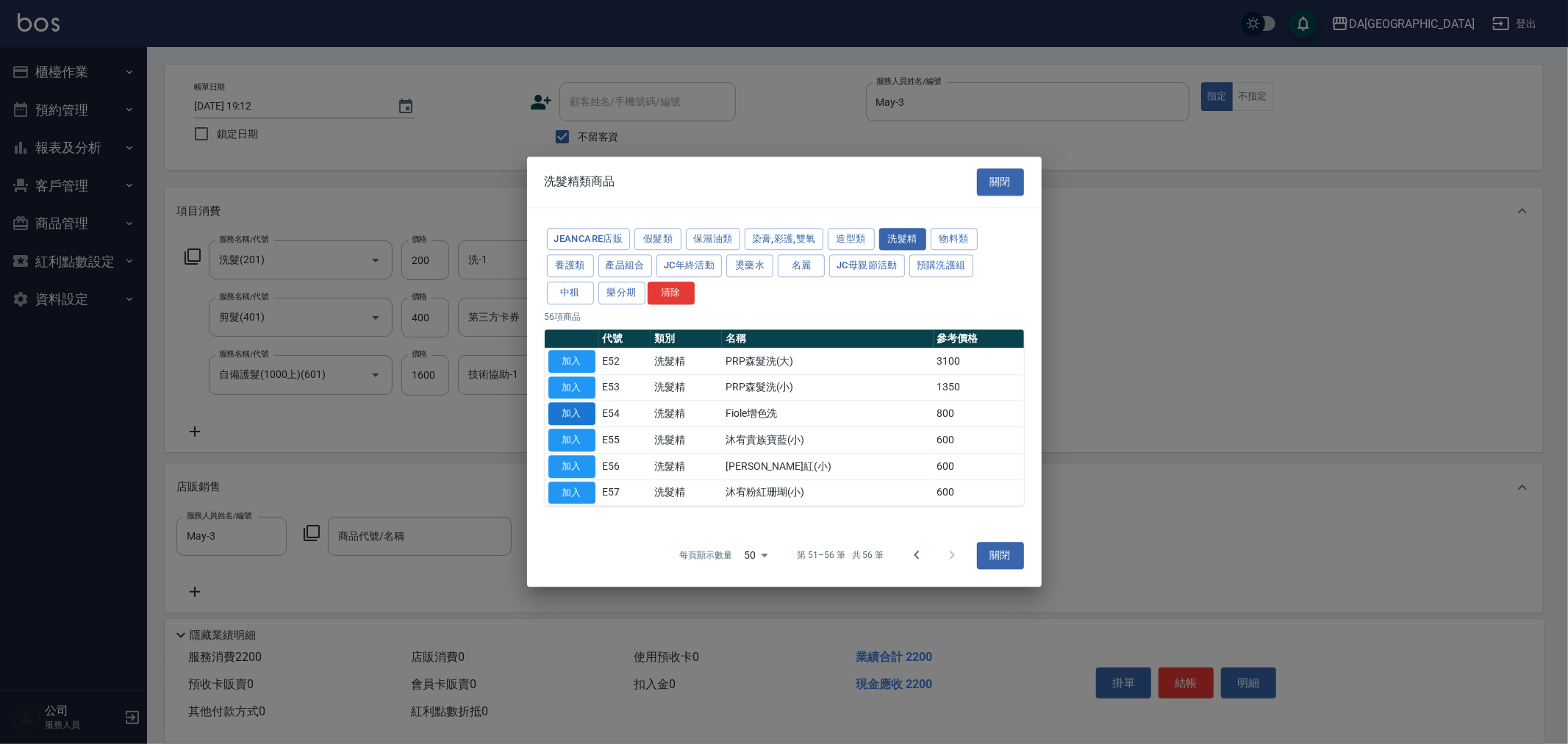
click at [563, 410] on button "加入" at bounding box center [572, 414] width 47 height 23
type input "Fiole增色洗"
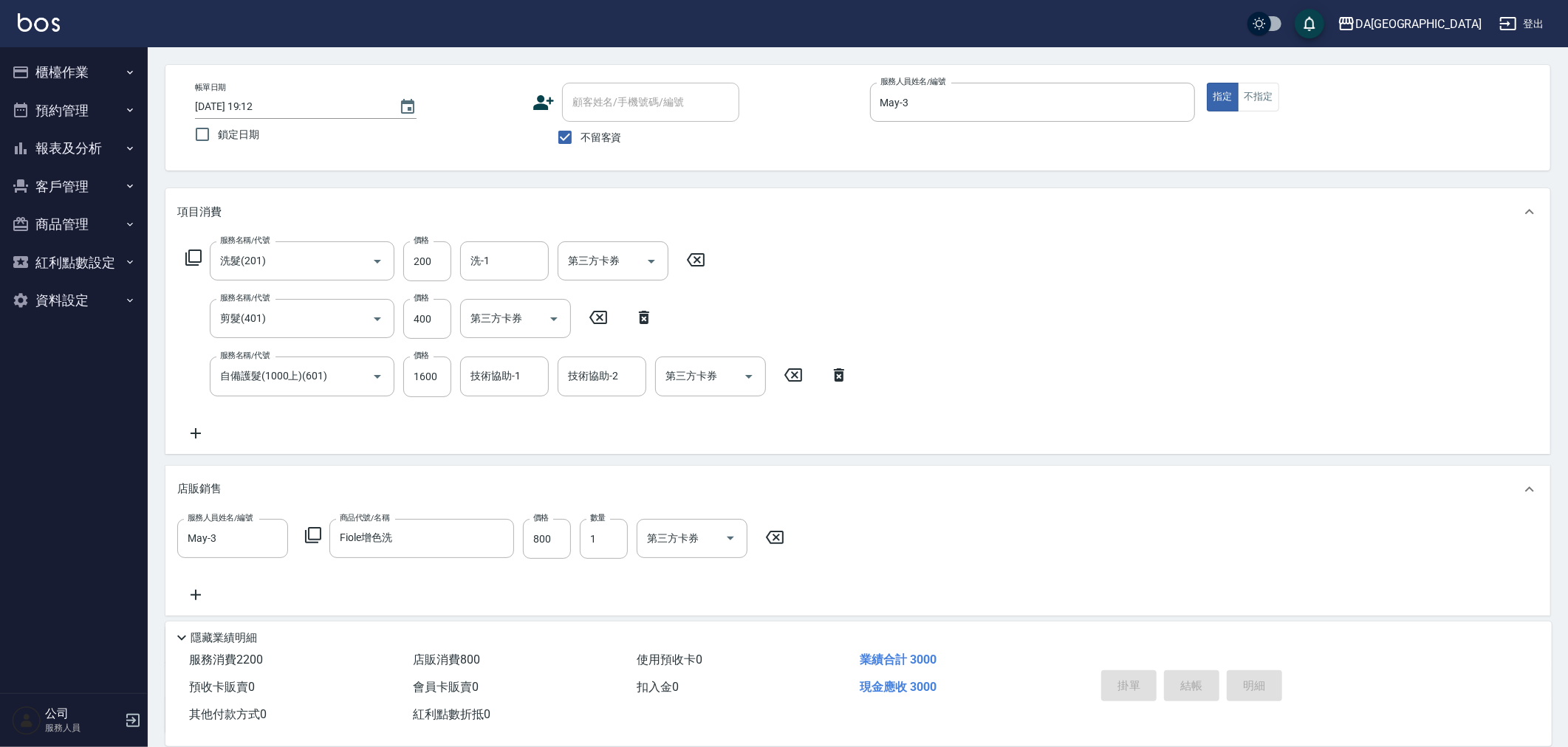
type input "2025/08/22 19:13"
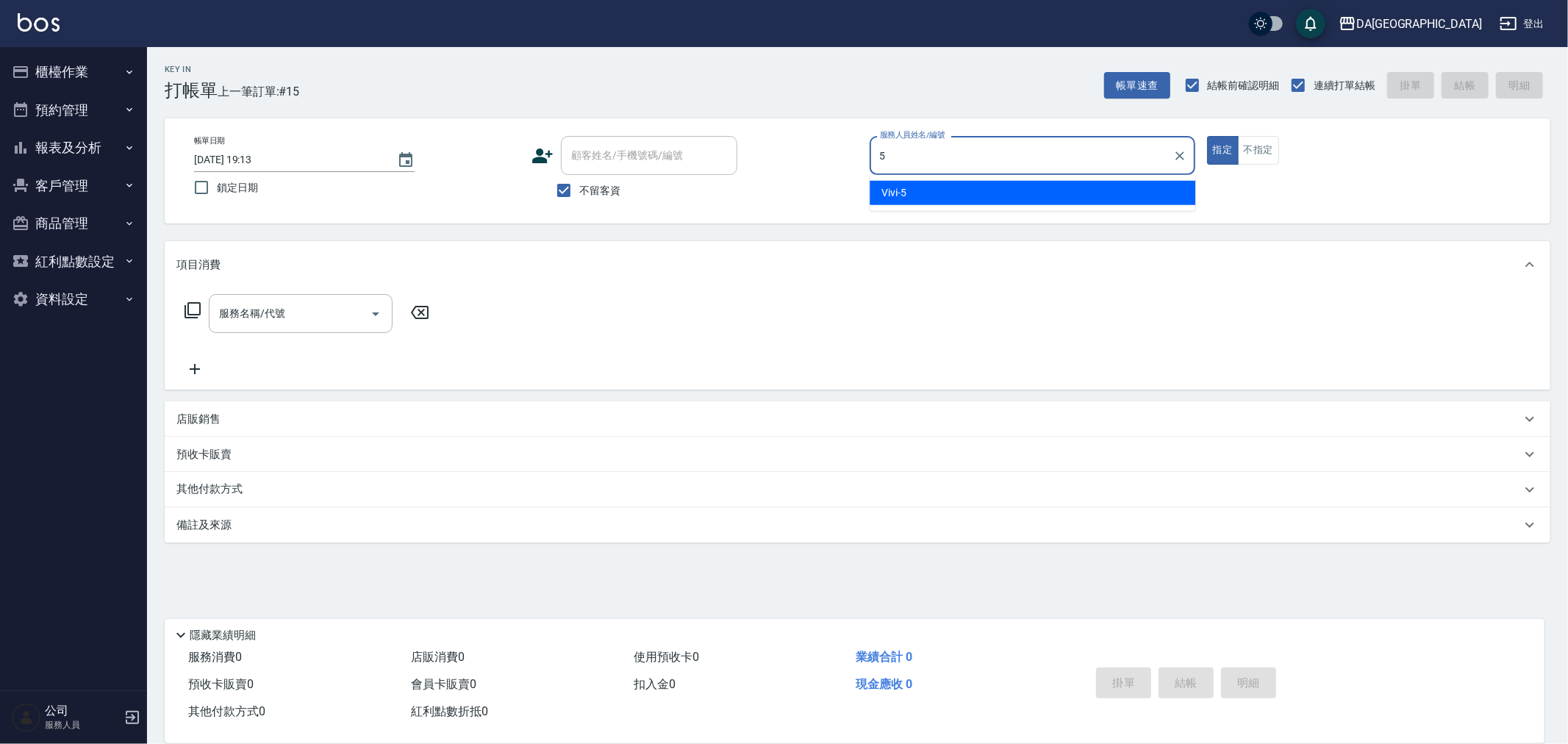
type input "Vivi-5"
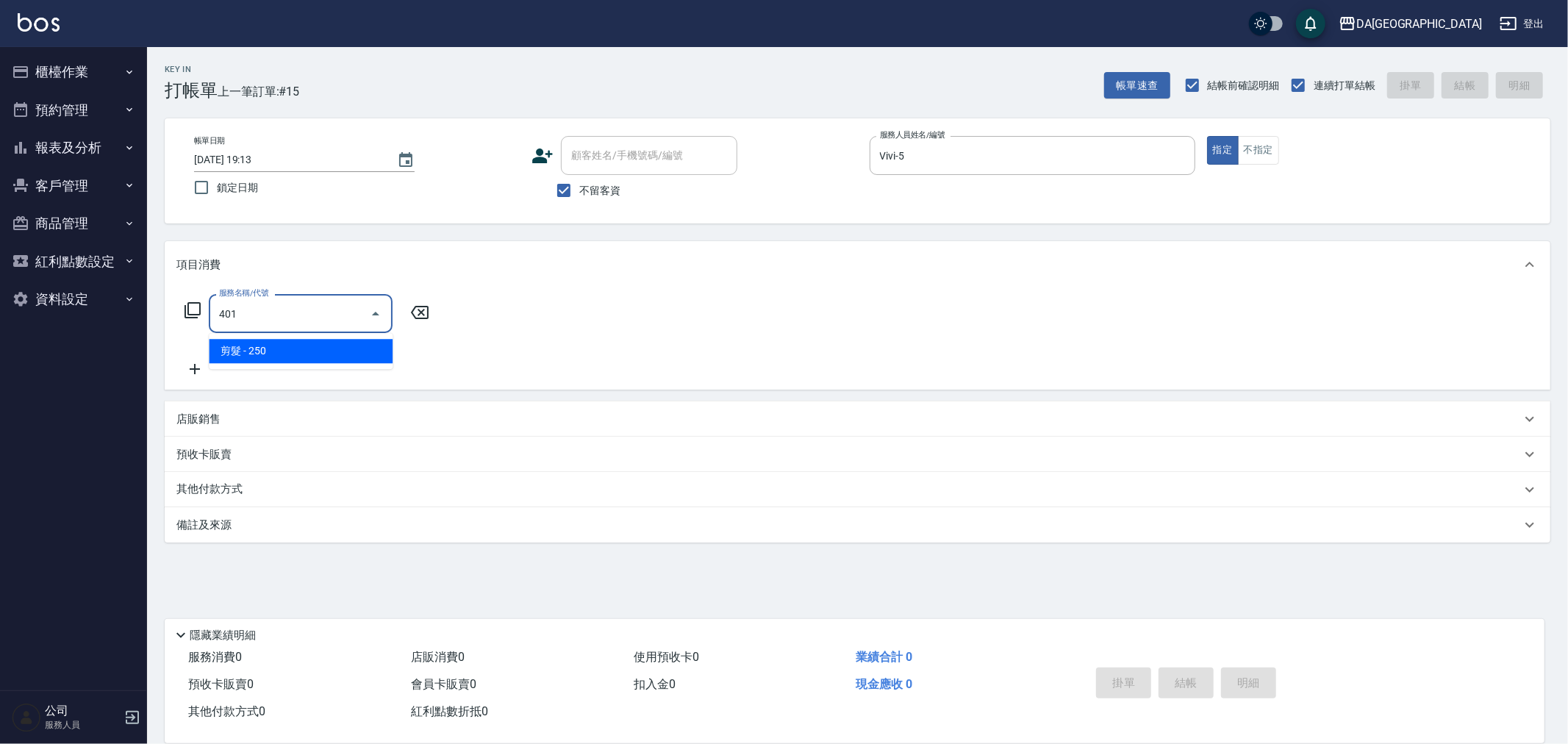
type input "剪髮(401)"
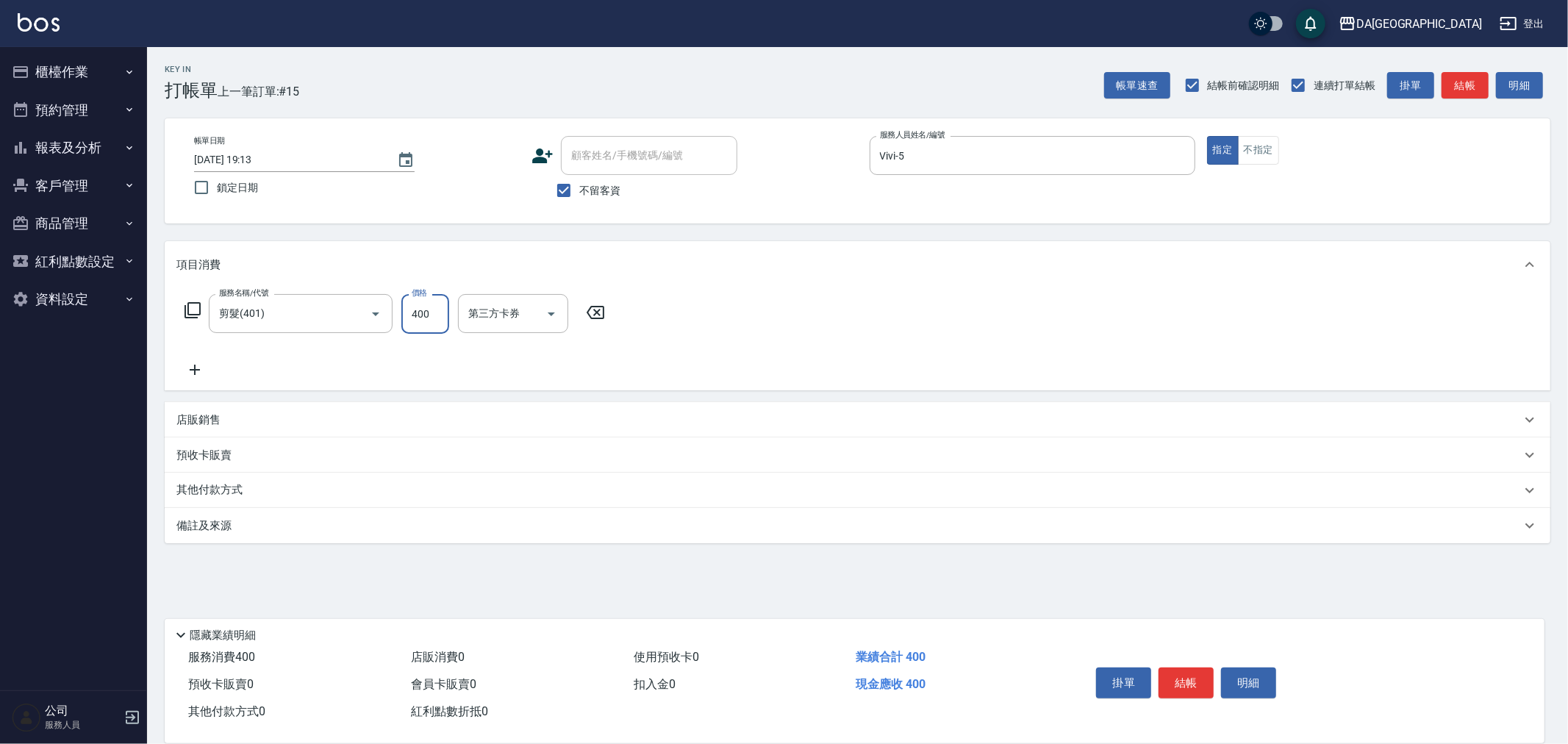
type input "400"
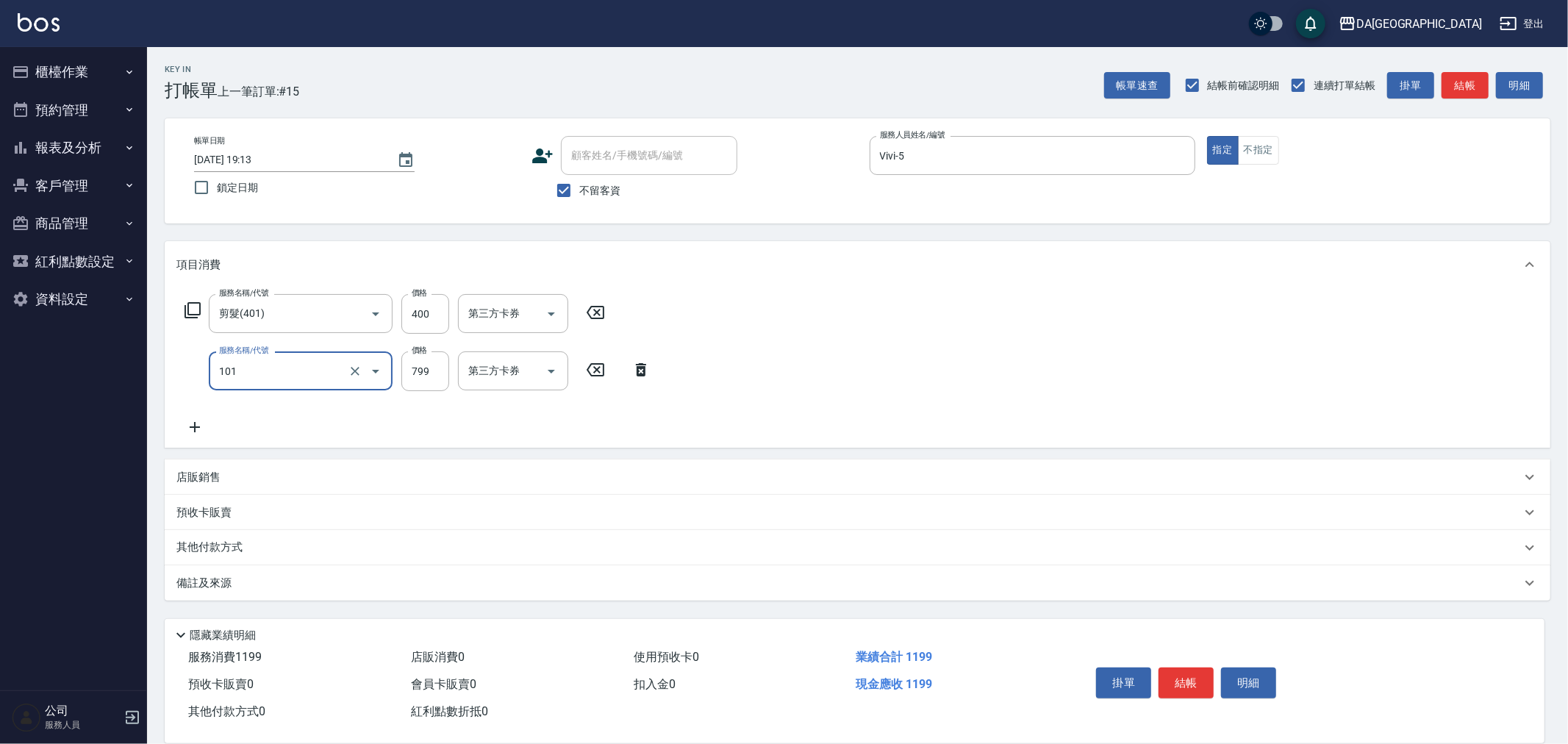
type input "洗+AB劑(101)"
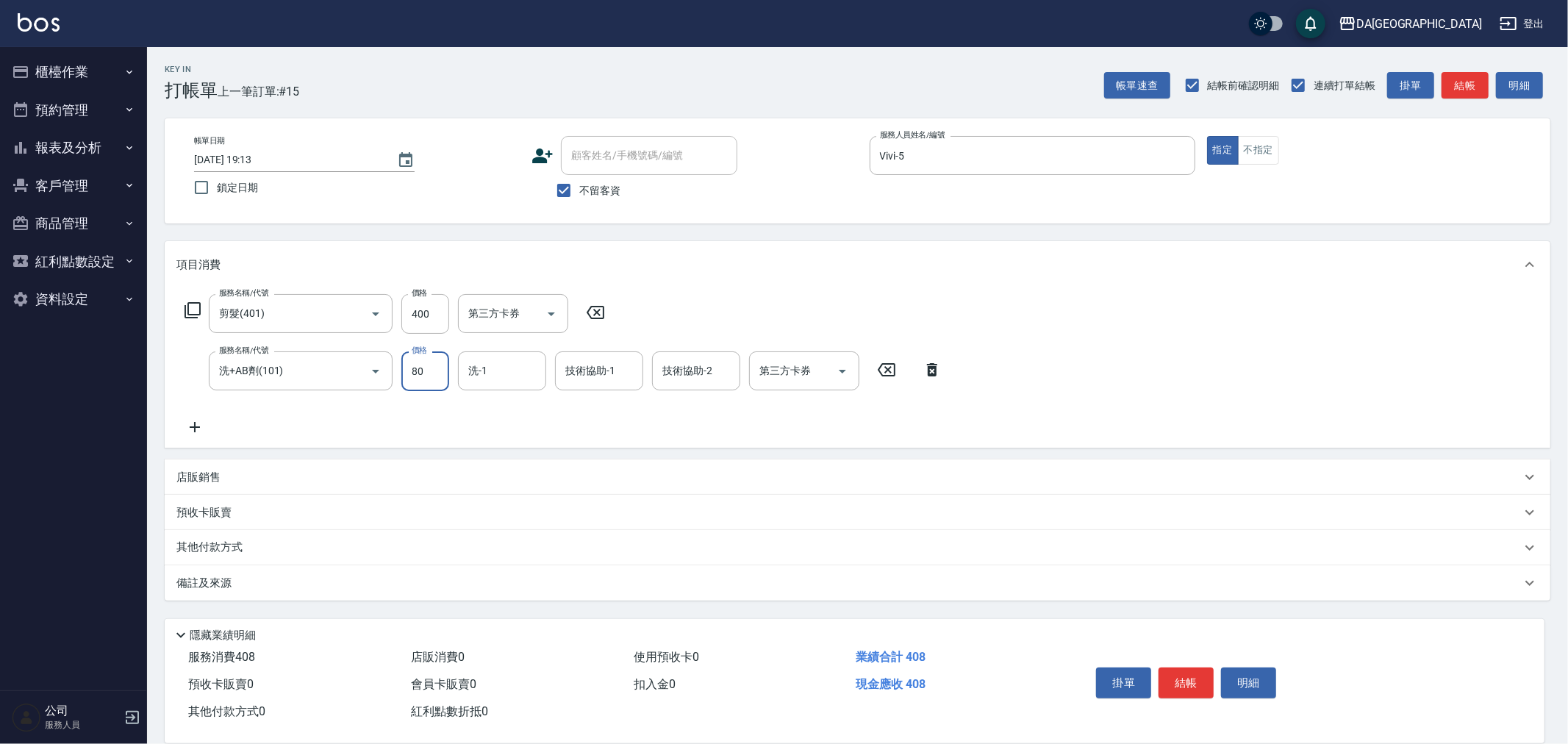
type input "800"
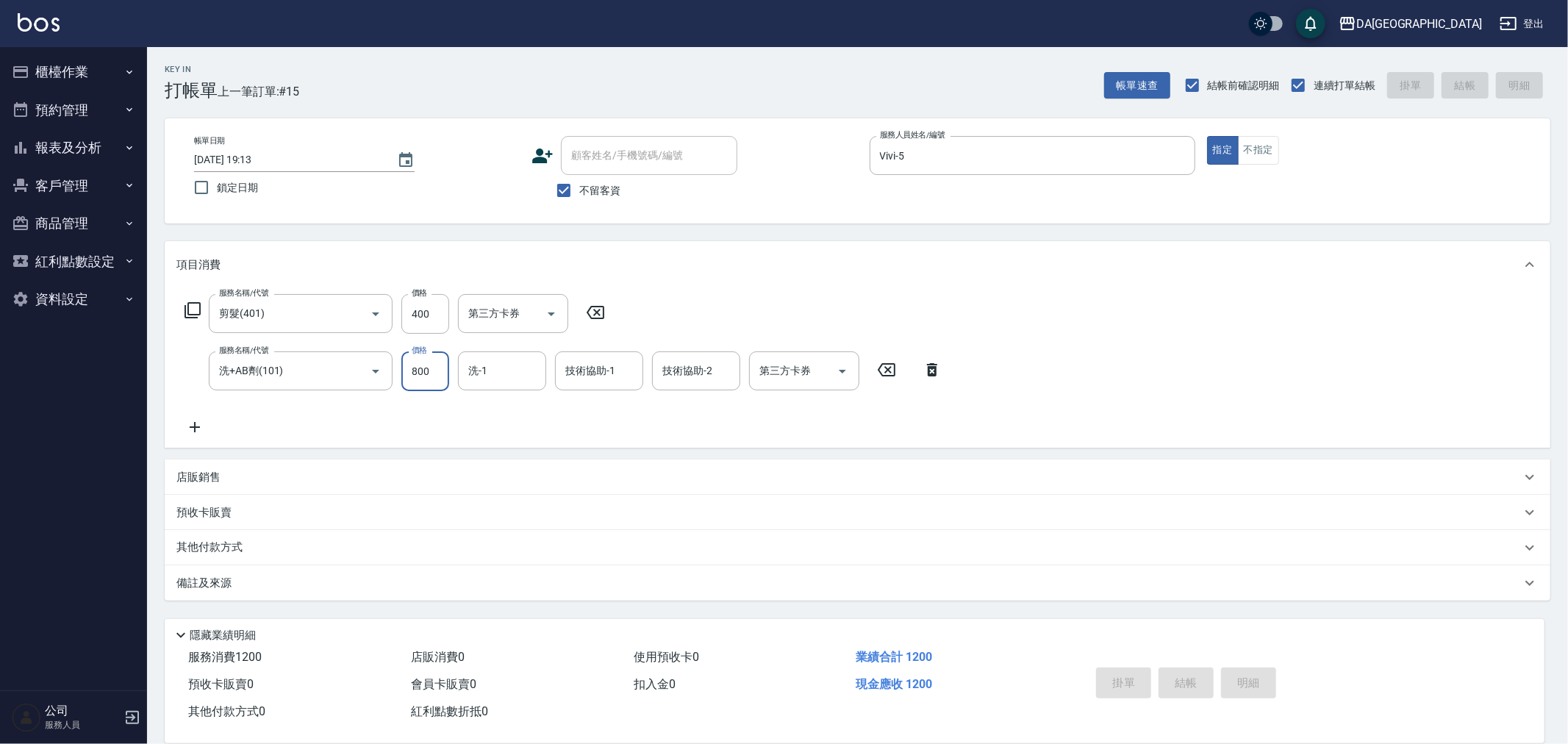
type input "2025/08/22 19:14"
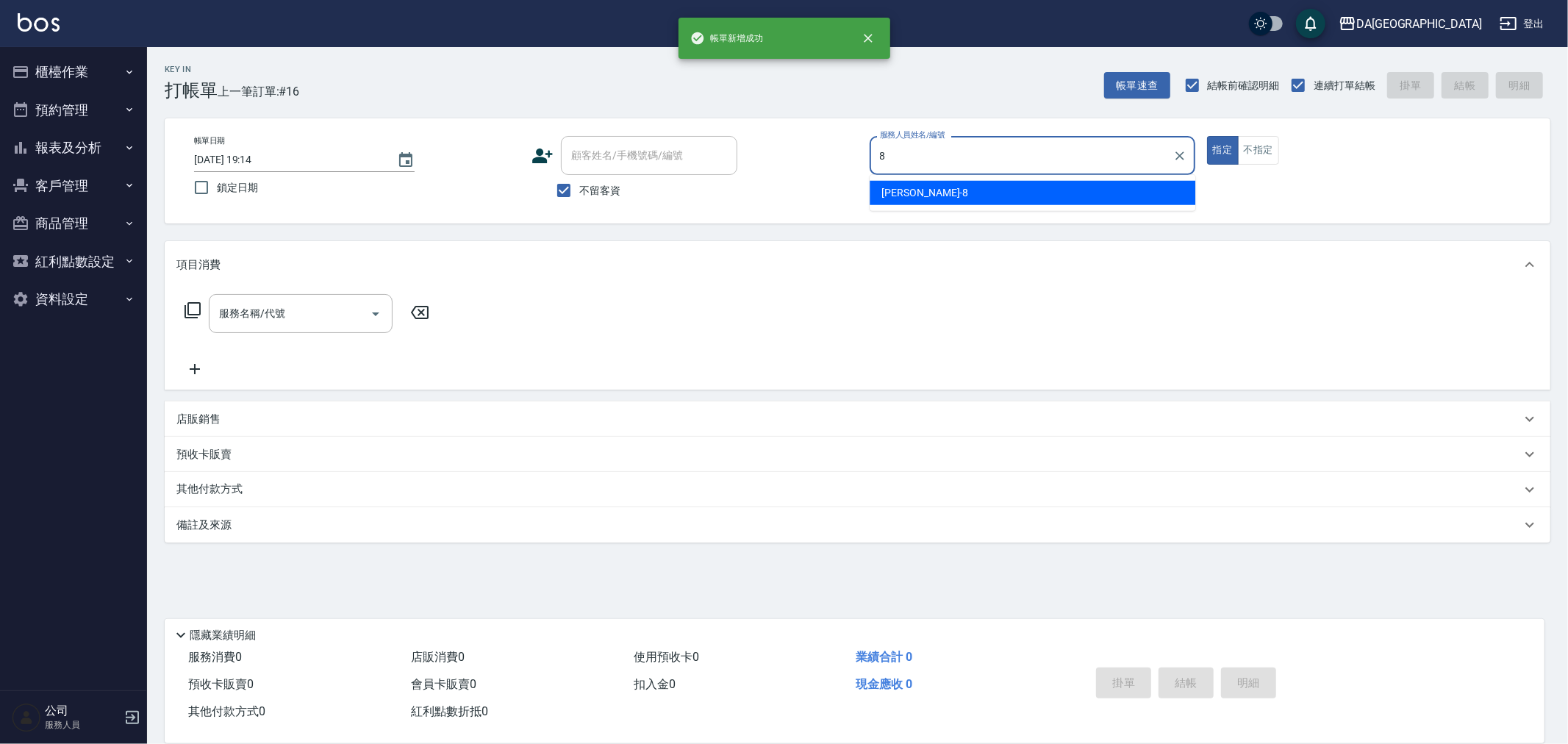
type input "LUCA-8"
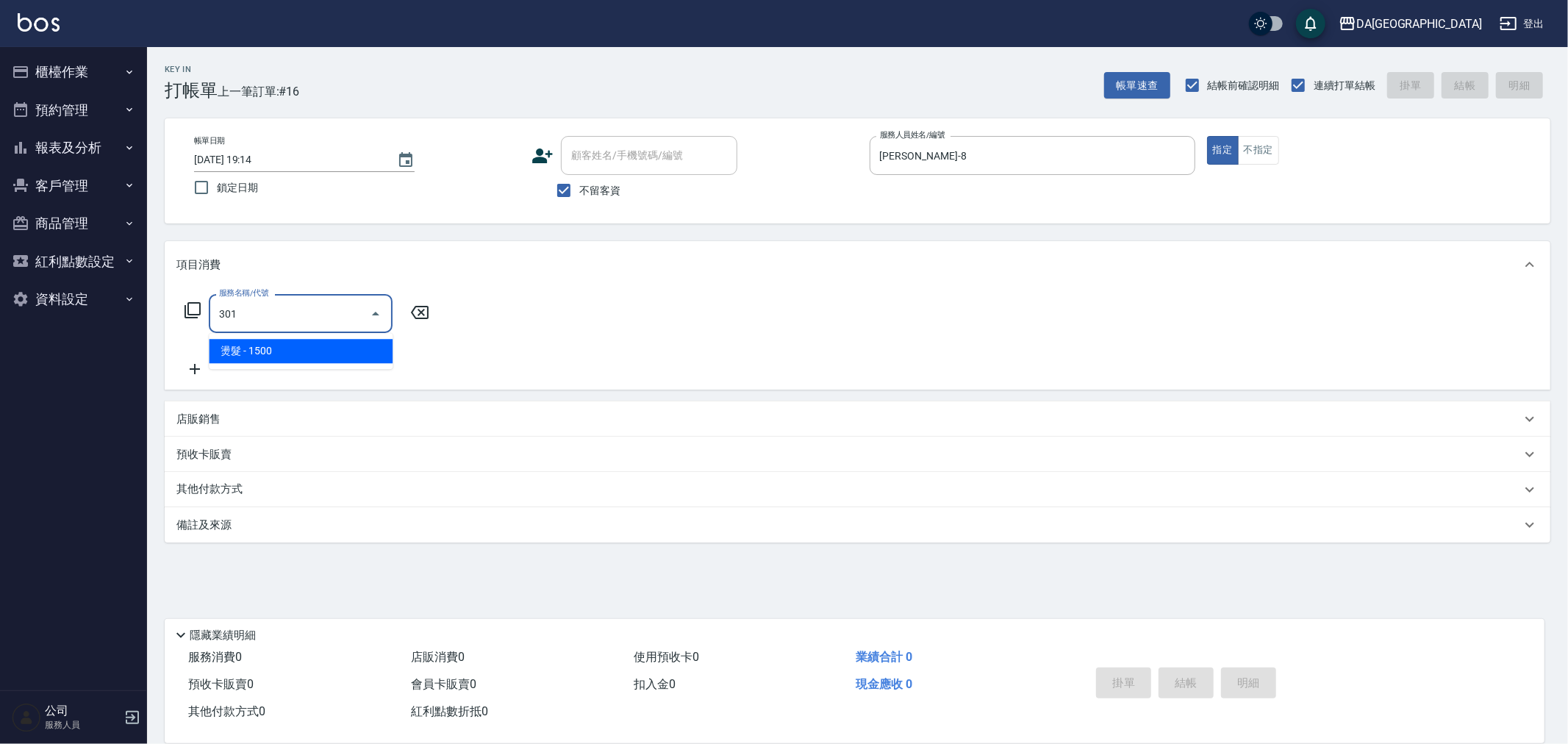
type input "燙髮(301)"
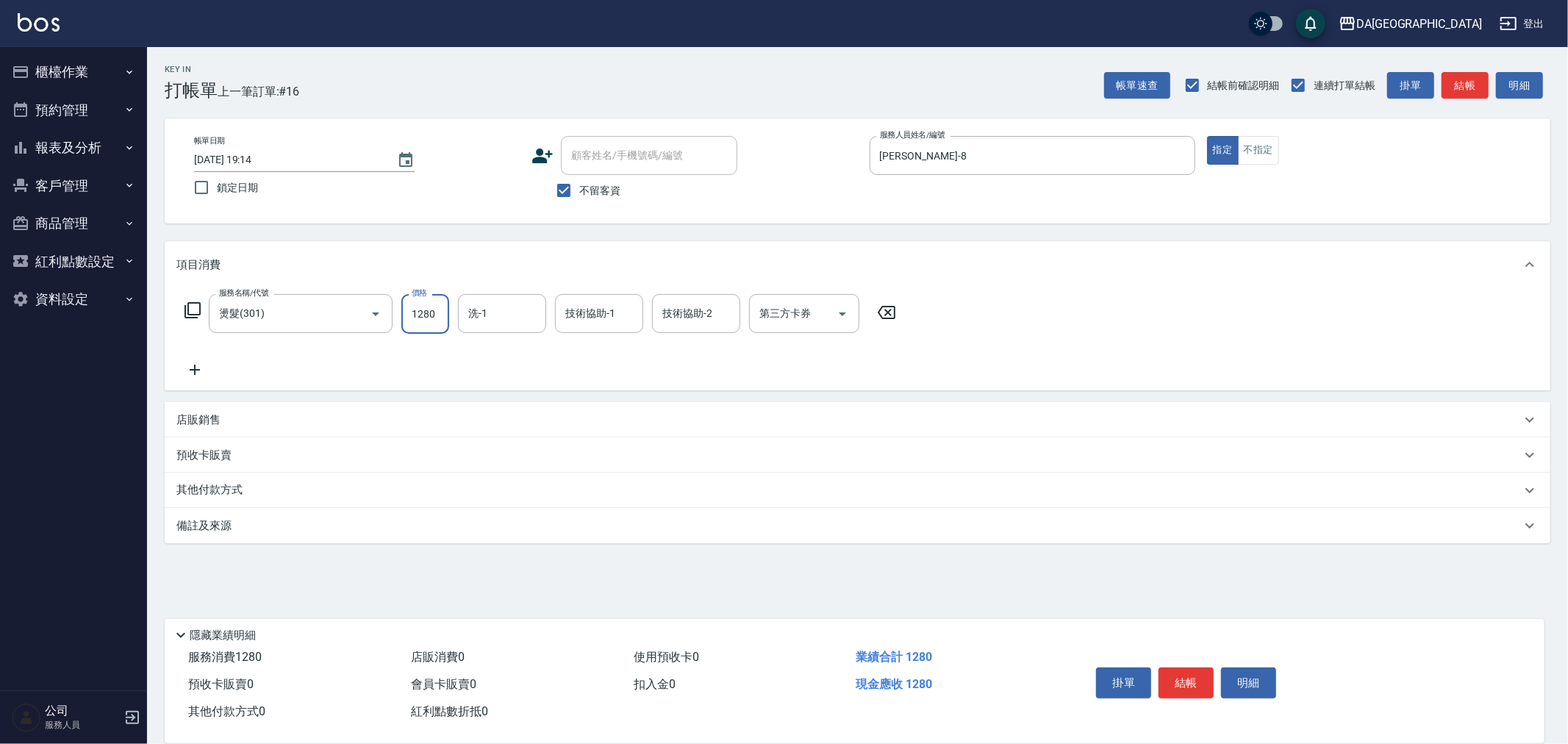
type input "1280"
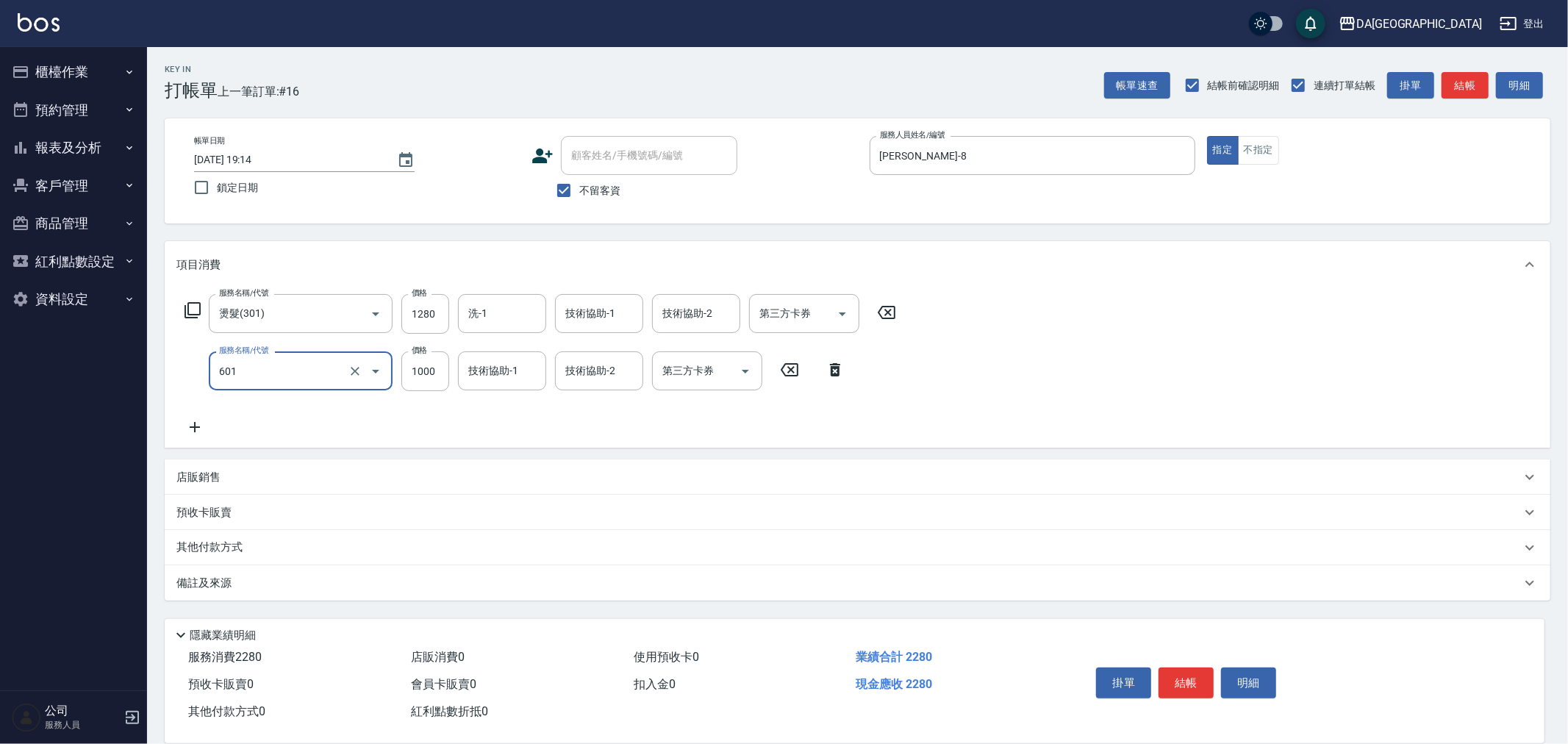
type input "自備護髮(1000上)(601)"
